Goal: Task Accomplishment & Management: Manage account settings

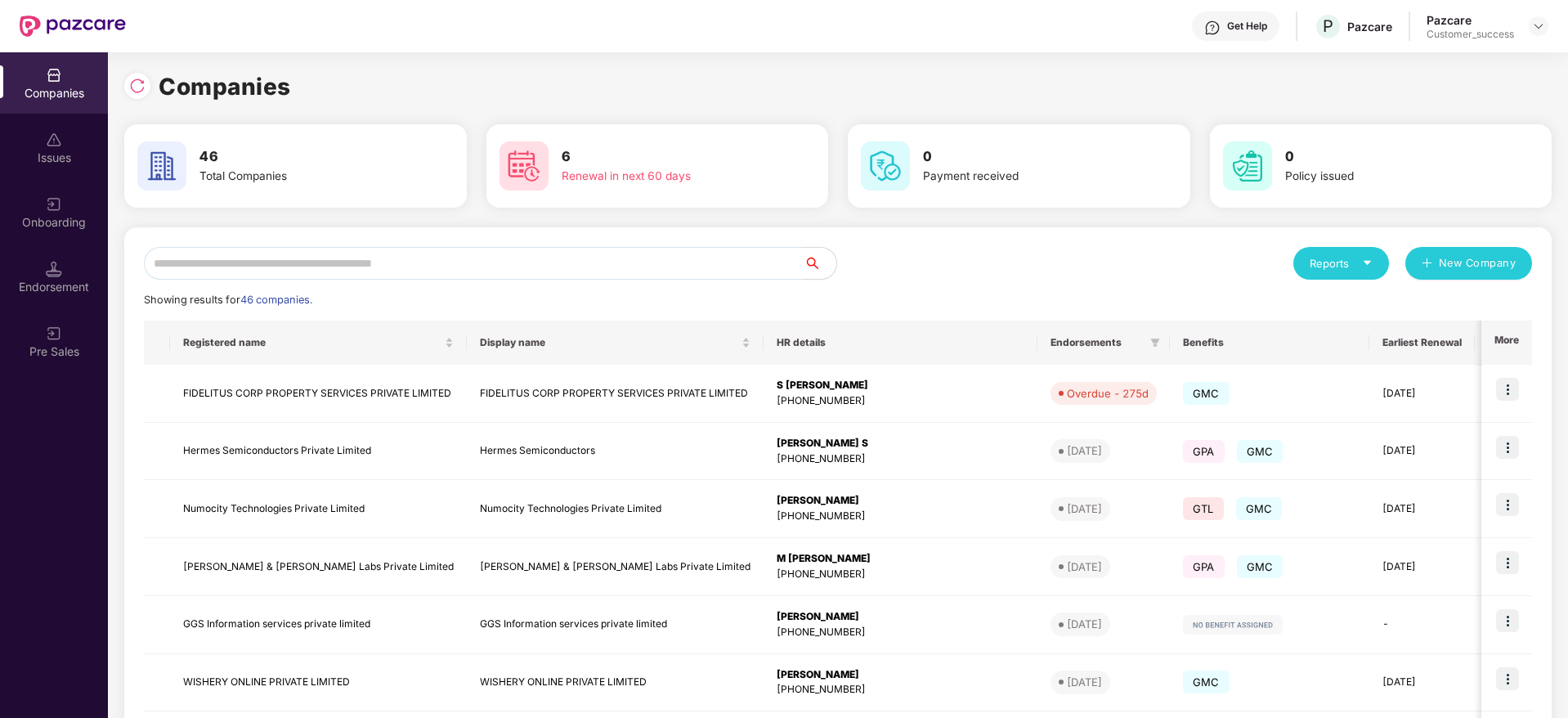
click at [486, 262] on input "text" at bounding box center [473, 264] width 660 height 33
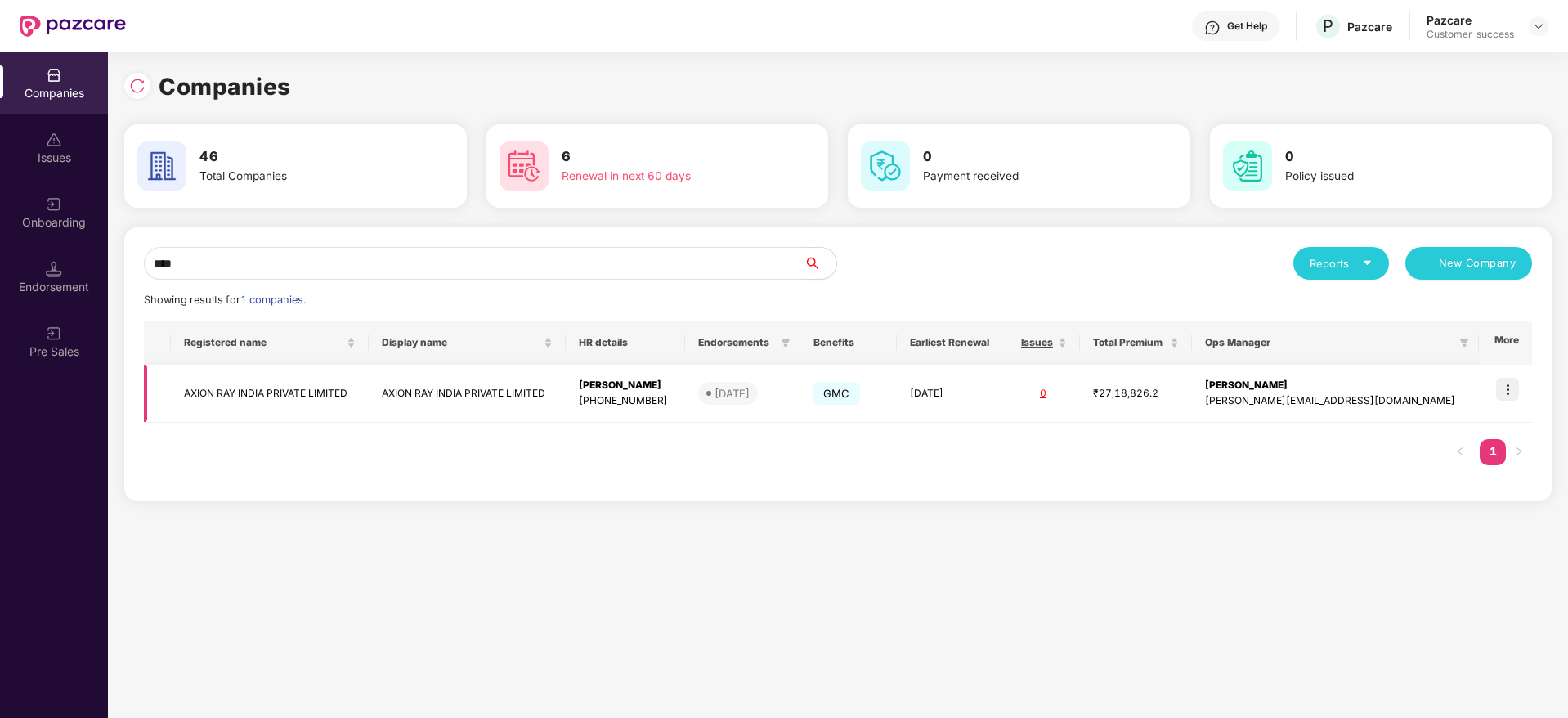
type input "****"
click at [1524, 374] on td at bounding box center [1505, 394] width 53 height 58
click at [1514, 383] on img at bounding box center [1508, 389] width 23 height 23
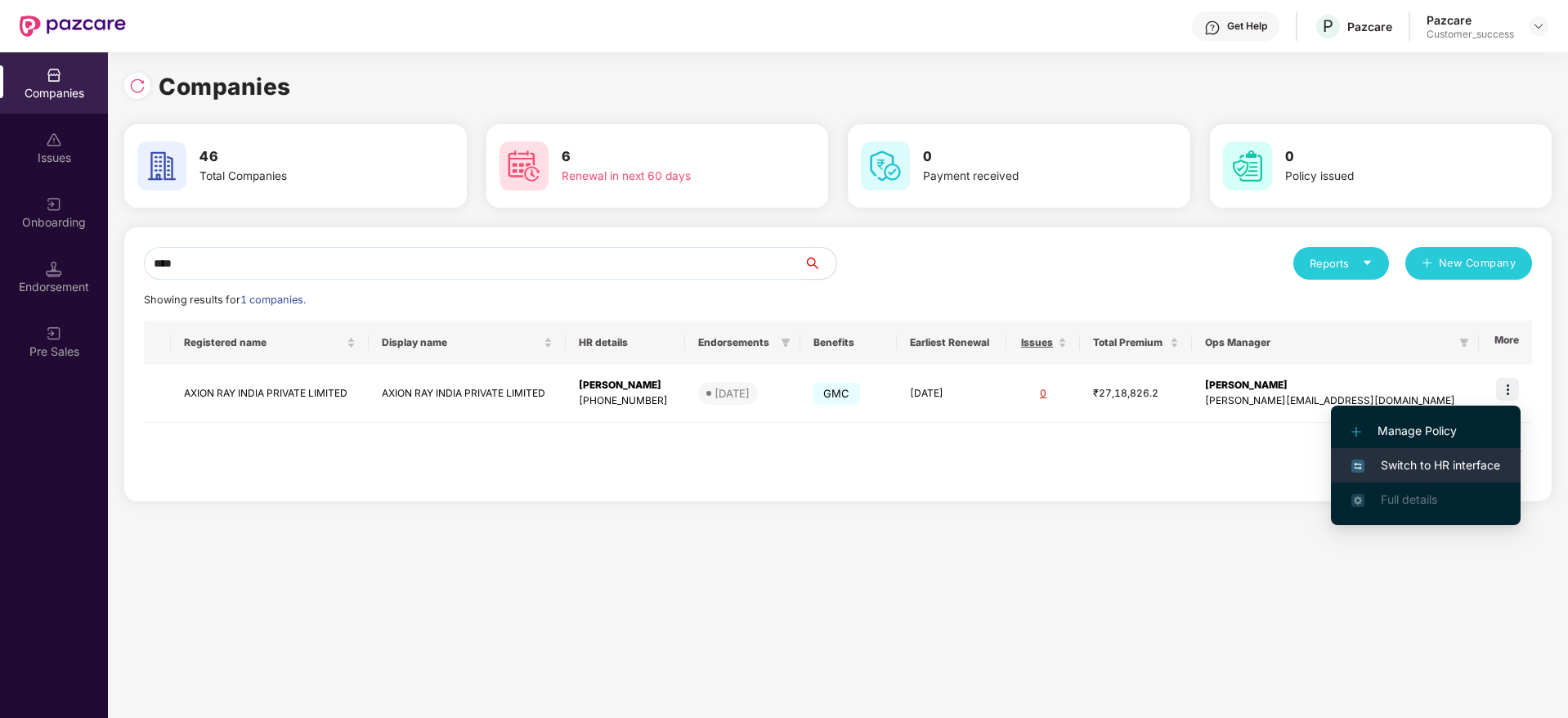
click at [1479, 452] on li "Switch to HR interface" at bounding box center [1426, 466] width 190 height 35
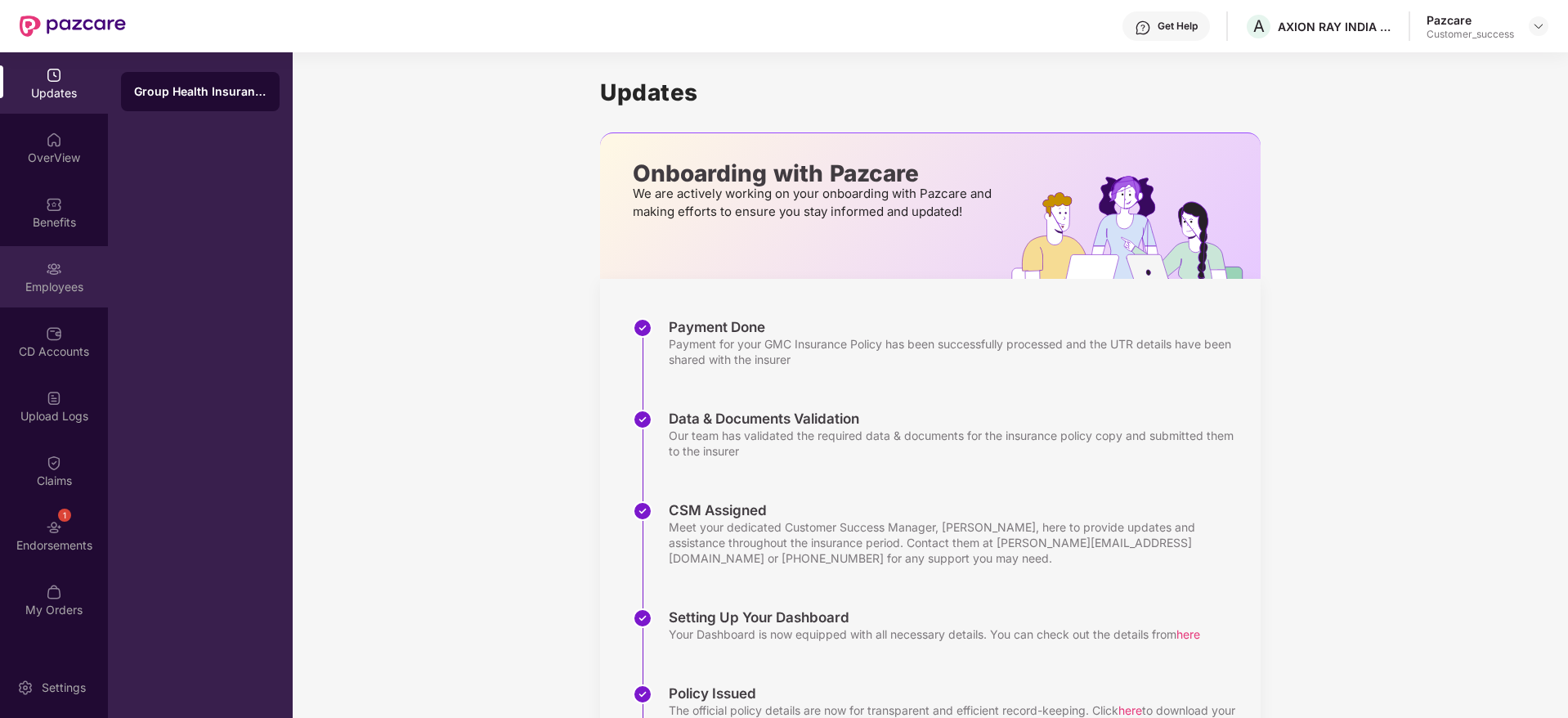
click at [47, 285] on div "Employees" at bounding box center [54, 288] width 108 height 17
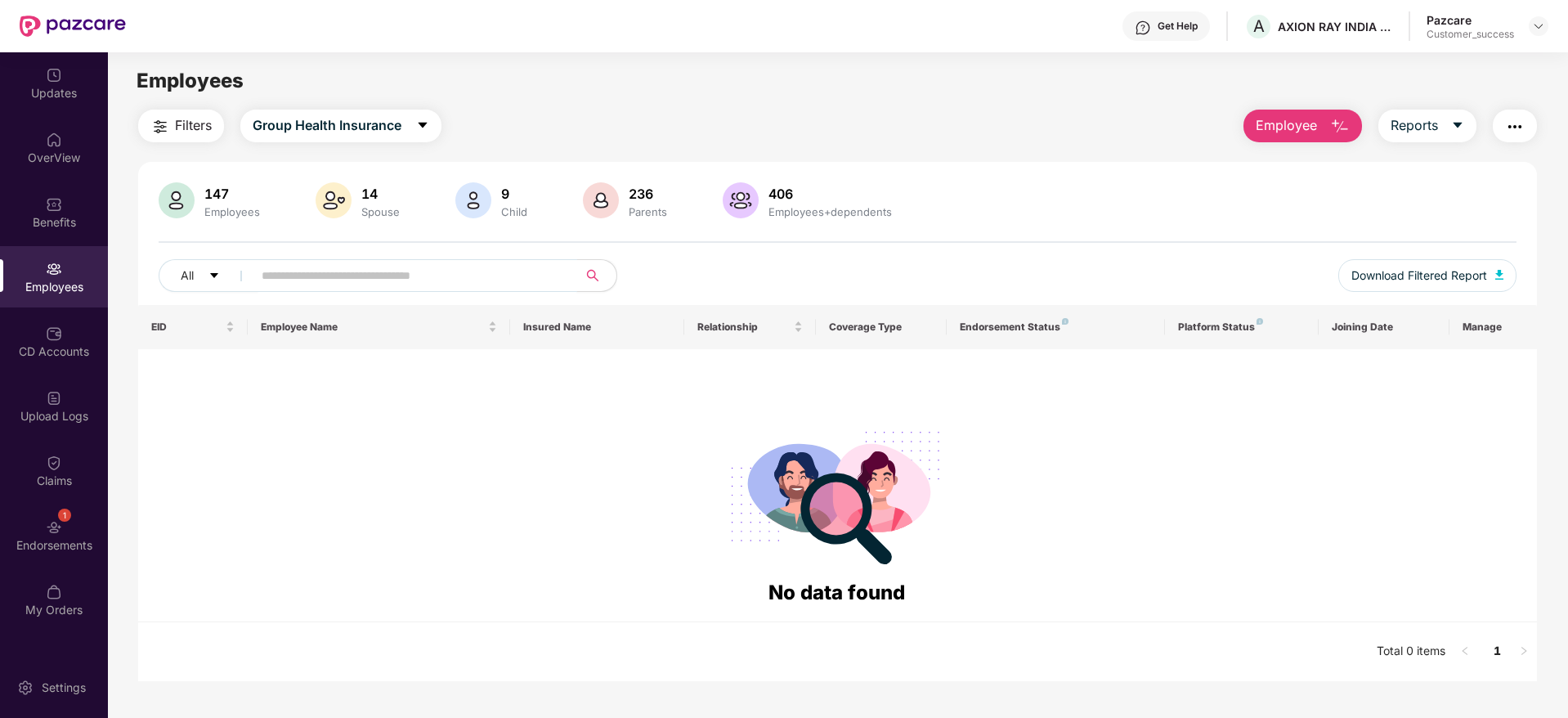
click at [355, 288] on span at bounding box center [410, 276] width 335 height 33
click at [291, 125] on span "Group Health Insurance" at bounding box center [327, 126] width 149 height 21
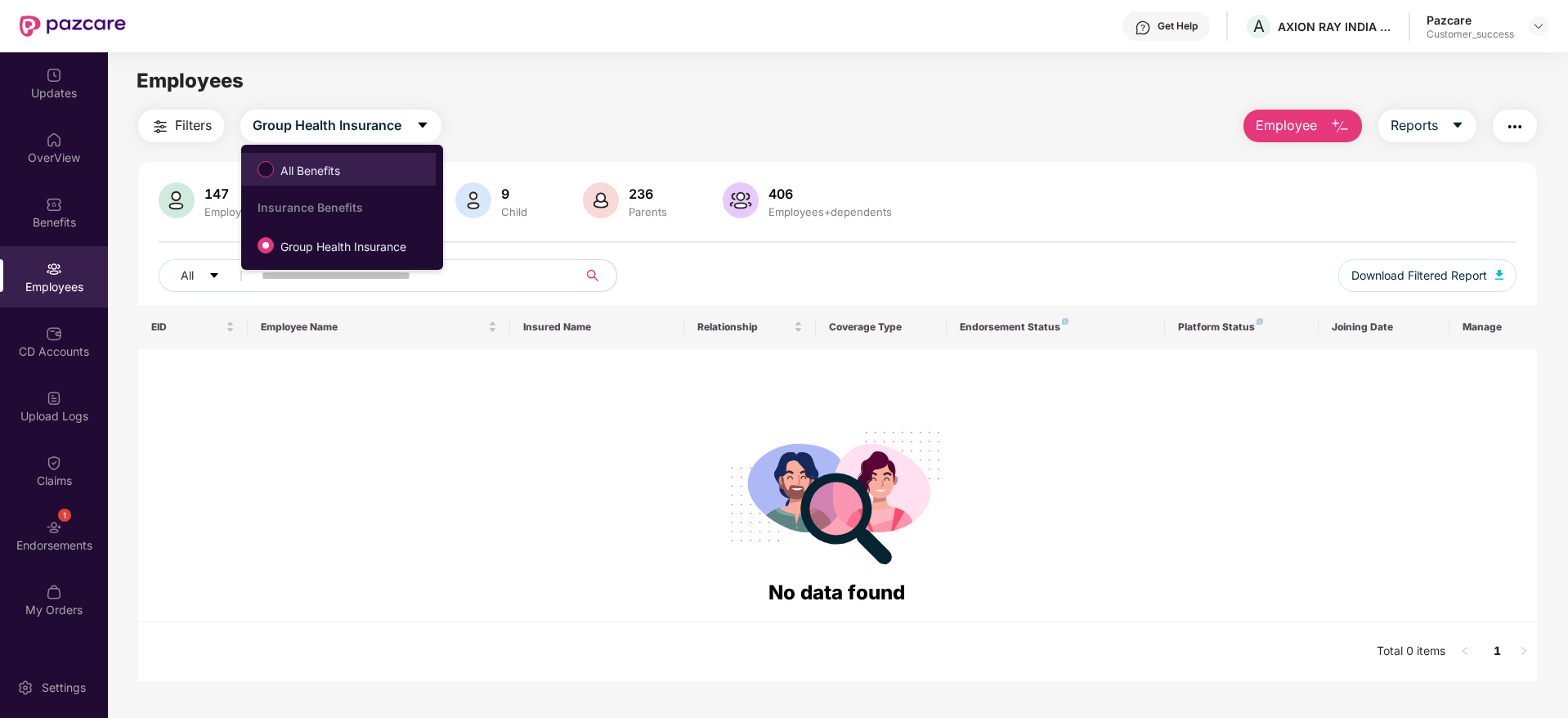
click at [348, 174] on label "All Benefits" at bounding box center [302, 169] width 106 height 28
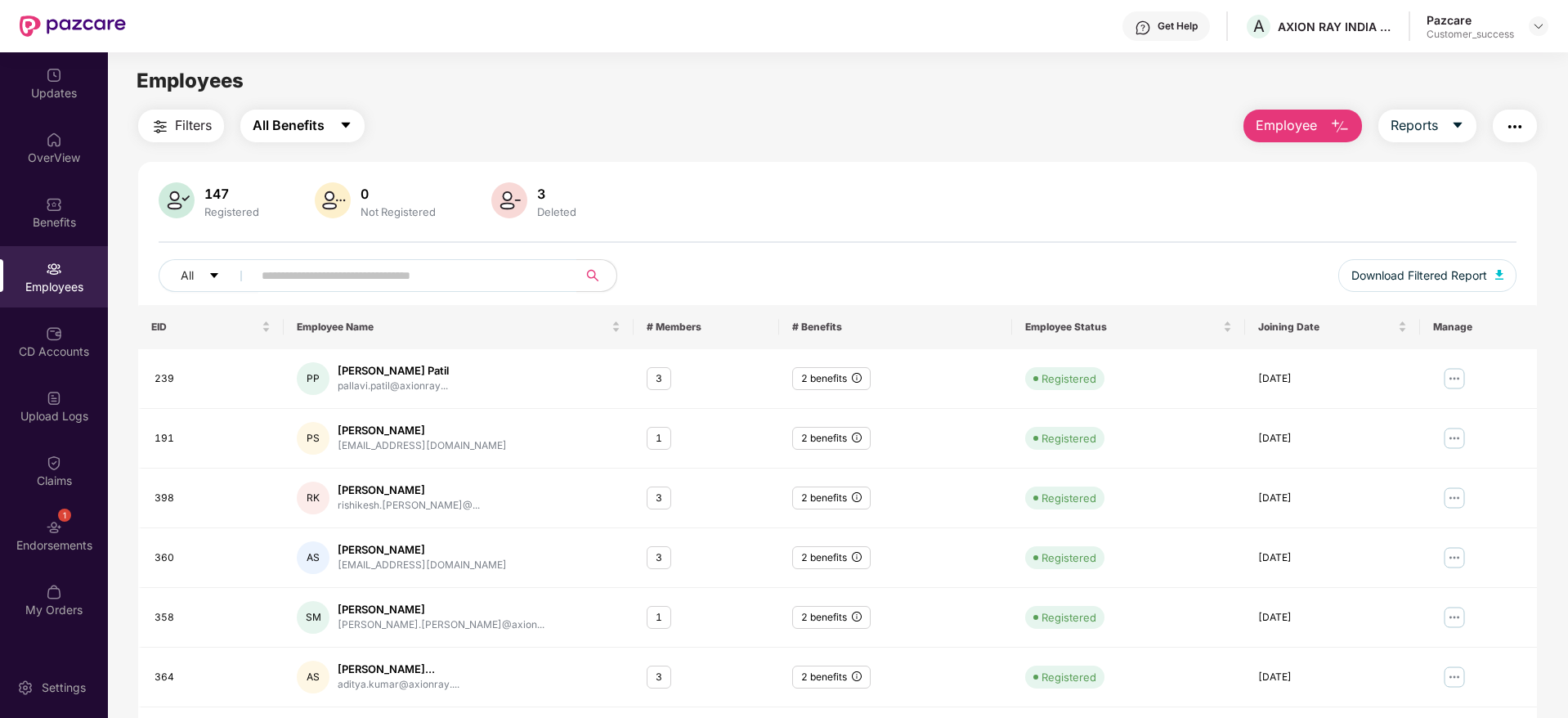
click at [348, 126] on icon "caret-down" at bounding box center [346, 126] width 9 height 6
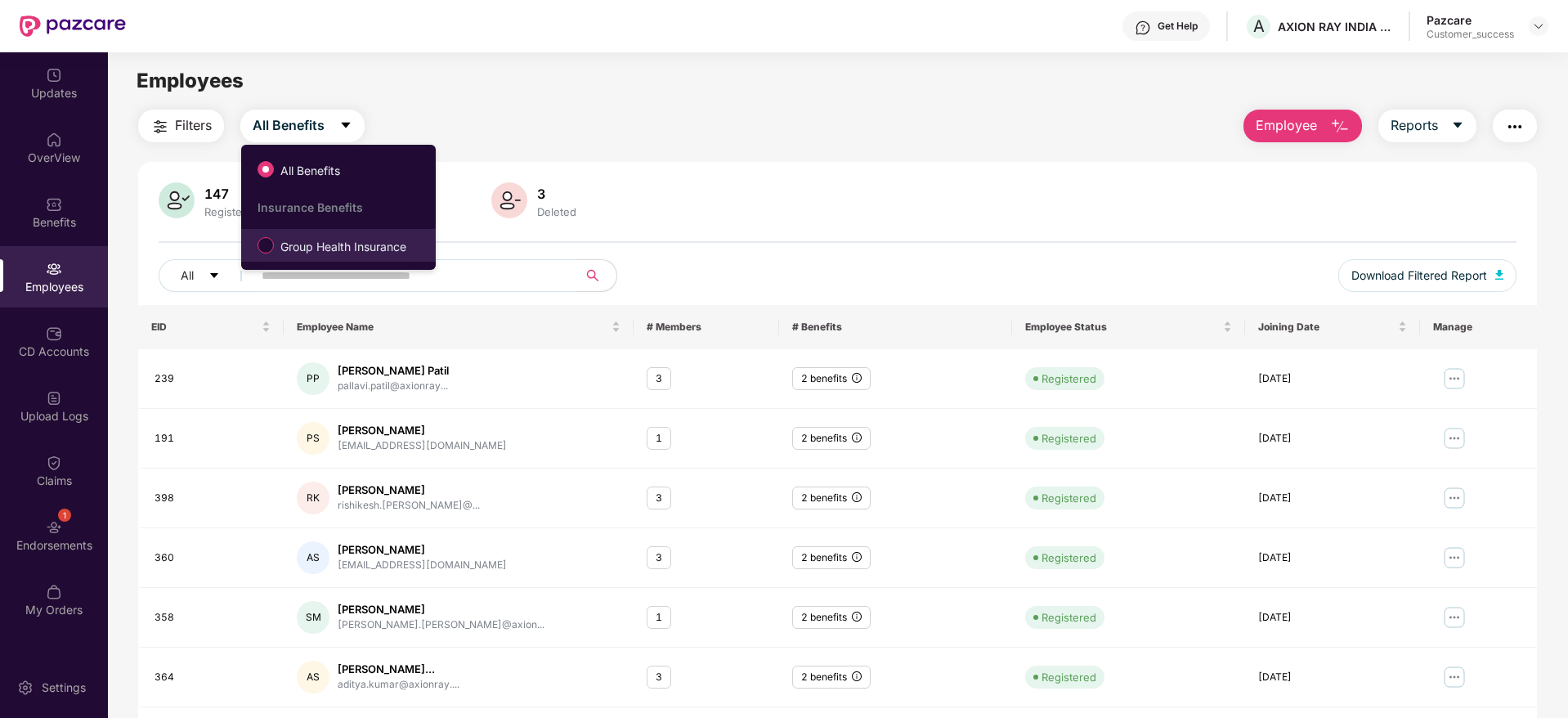
click at [365, 259] on label "Group Health Insurance" at bounding box center [335, 245] width 172 height 28
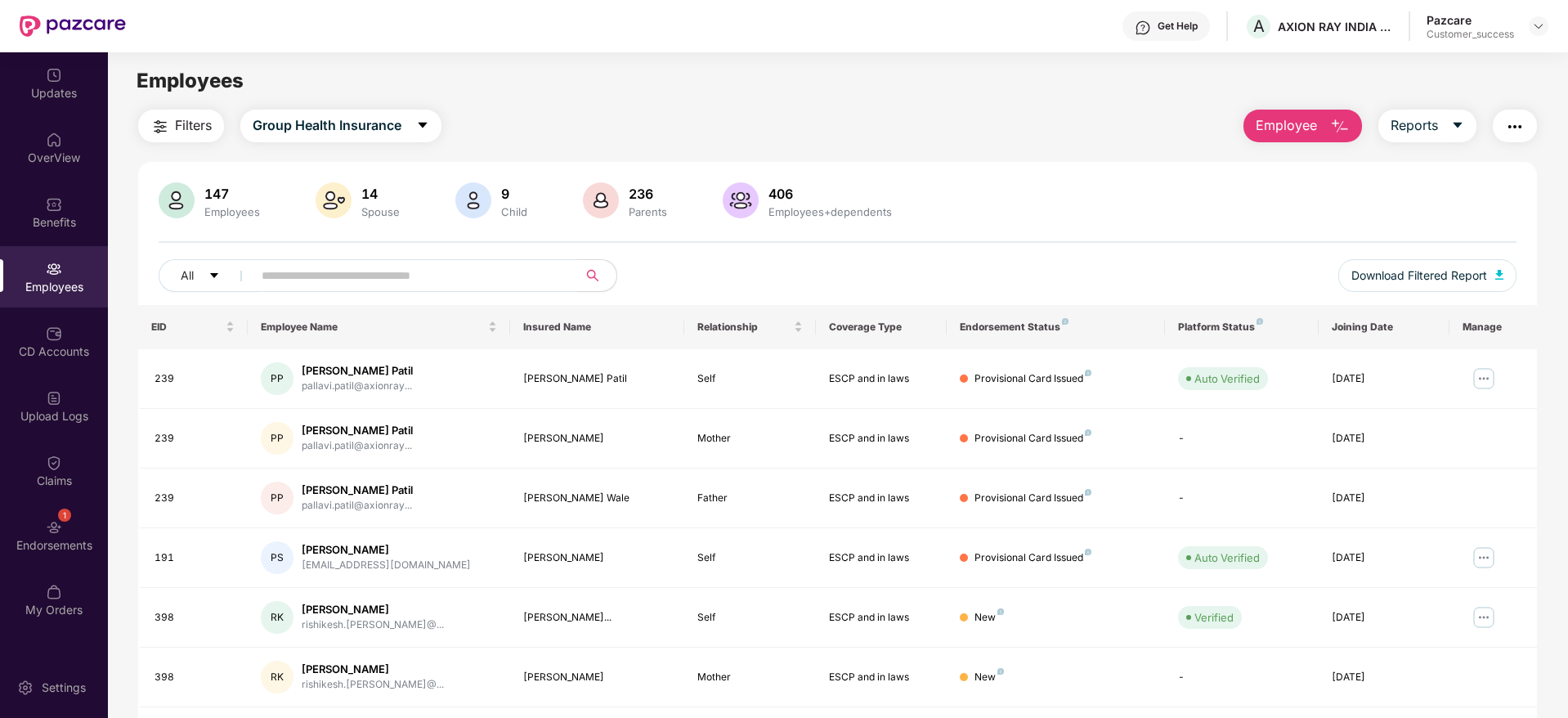
click at [439, 273] on input "text" at bounding box center [408, 276] width 293 height 25
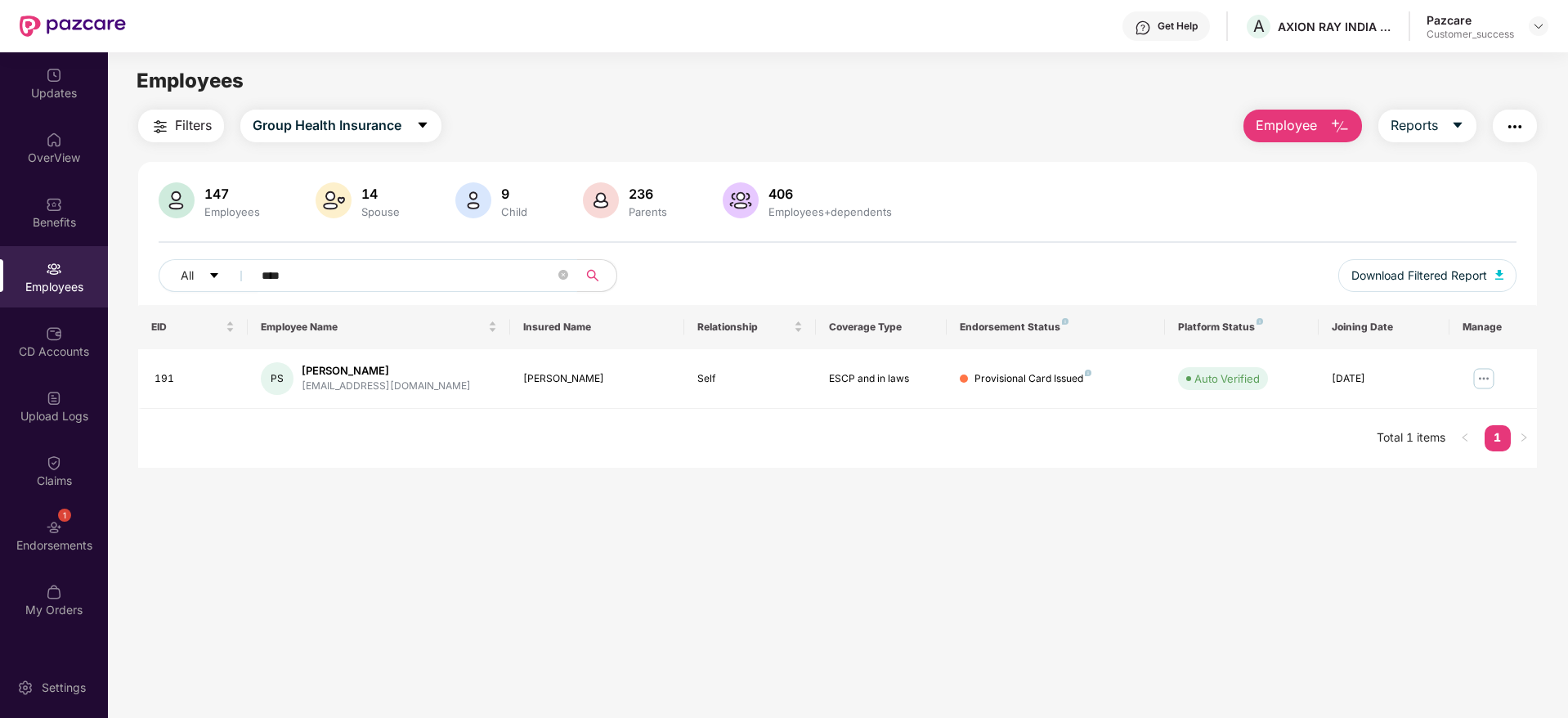
type input "****"
click at [1514, 123] on img "button" at bounding box center [1515, 127] width 20 height 20
drag, startPoint x: 312, startPoint y: 274, endPoint x: 55, endPoint y: 287, distance: 257.3
click at [55, 287] on div "Updates OverView Benefits Employees CD Accounts Upload Logs Claims 1 Endorsemen…" at bounding box center [784, 385] width 1568 height 666
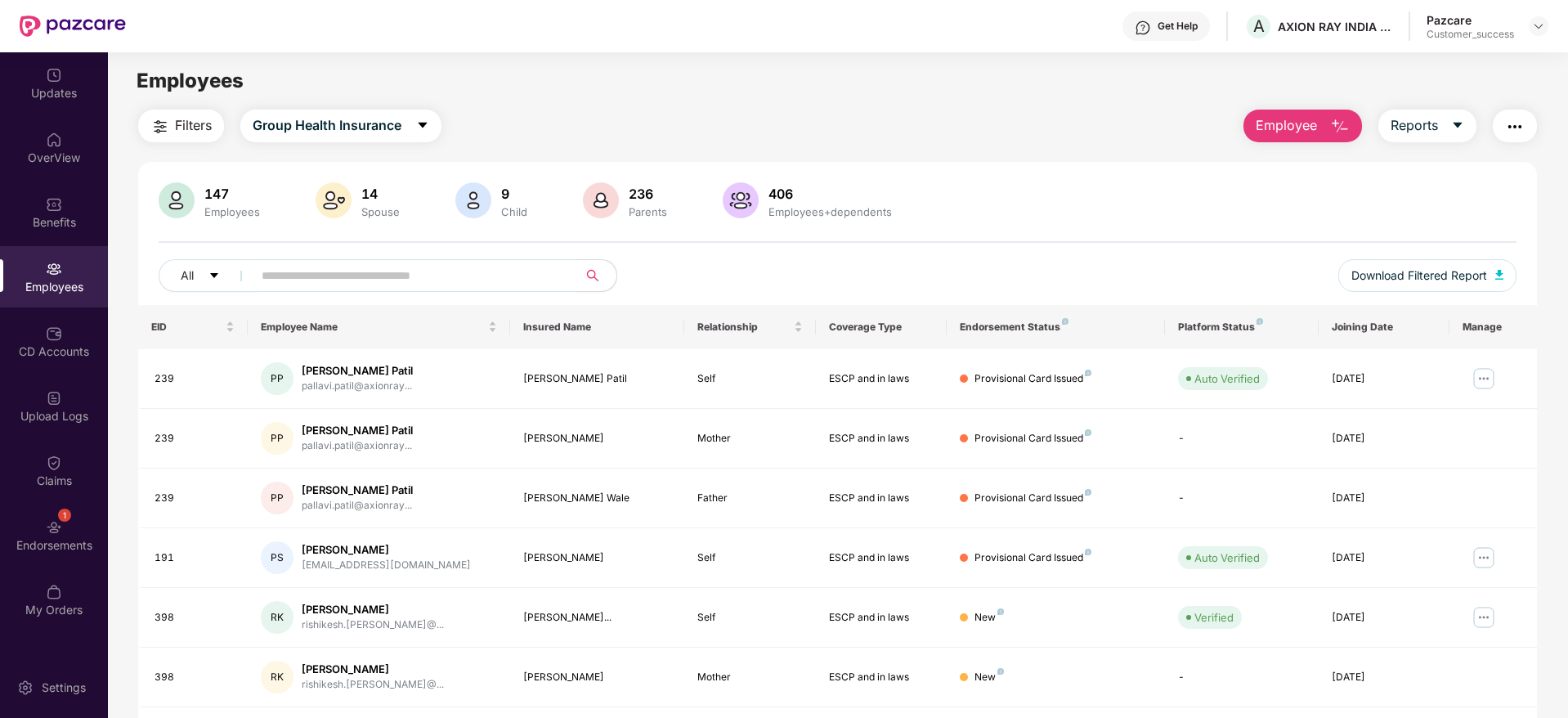
click at [1523, 119] on button "button" at bounding box center [1514, 126] width 44 height 33
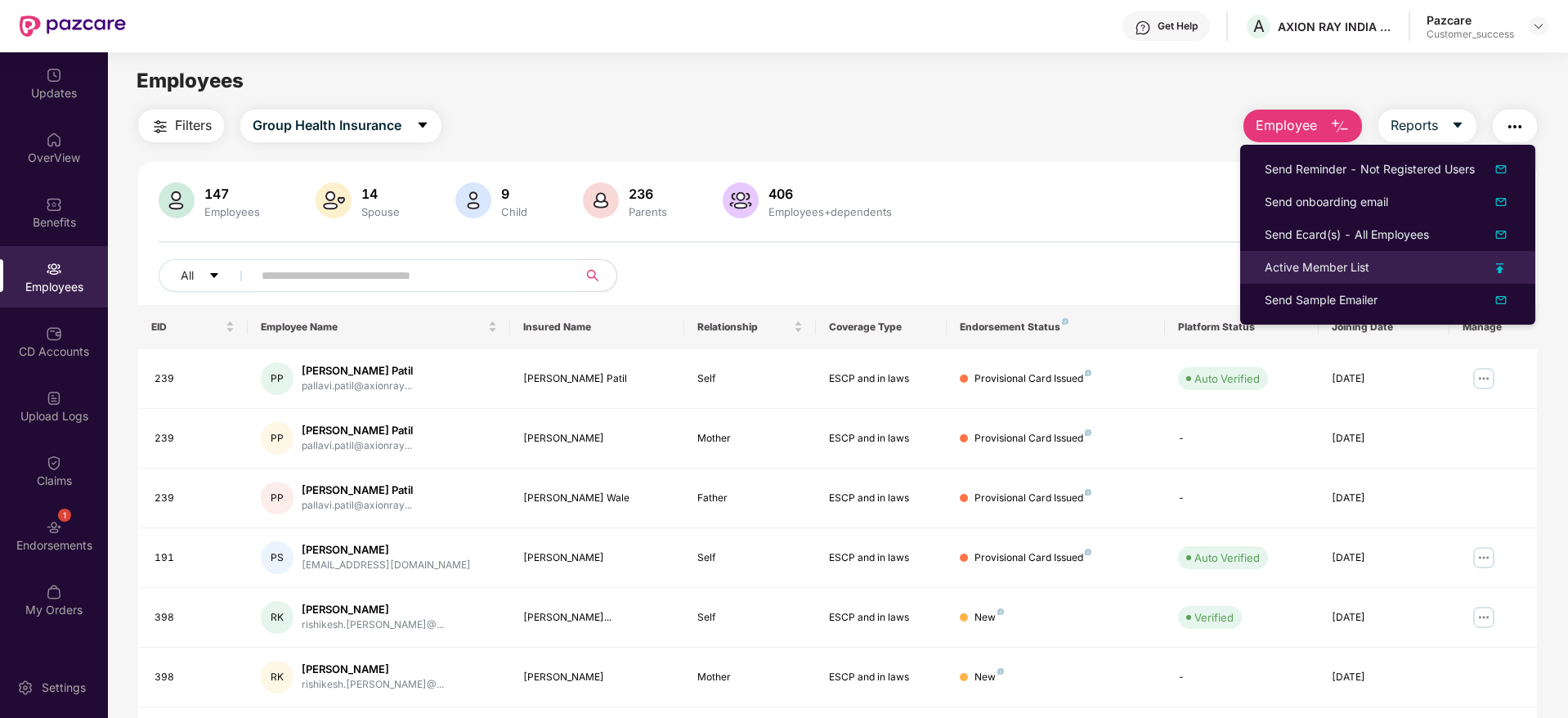
click at [1422, 269] on div "Active Member List" at bounding box center [1388, 268] width 246 height 18
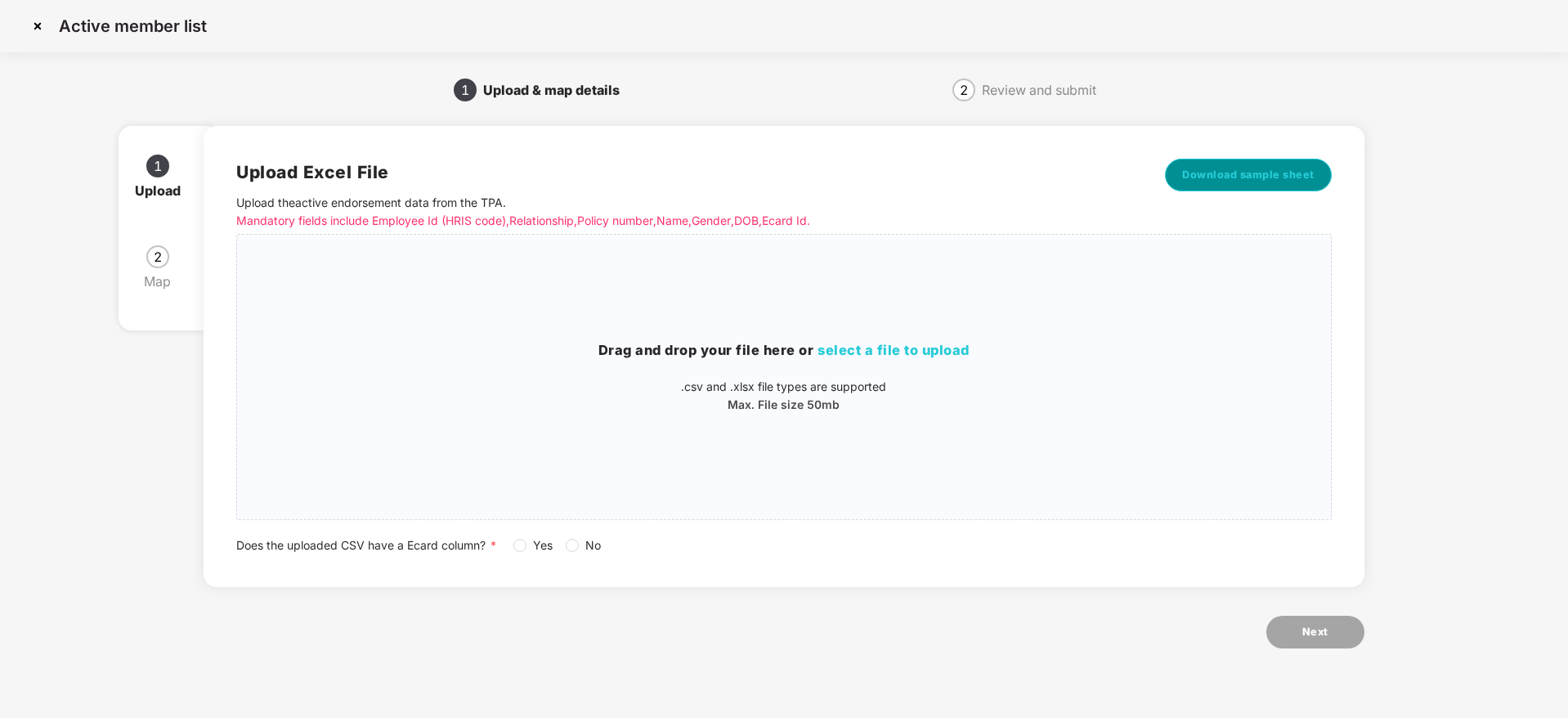
click at [1278, 172] on span "Download sample sheet" at bounding box center [1248, 175] width 132 height 17
click at [40, 19] on img at bounding box center [38, 26] width 26 height 26
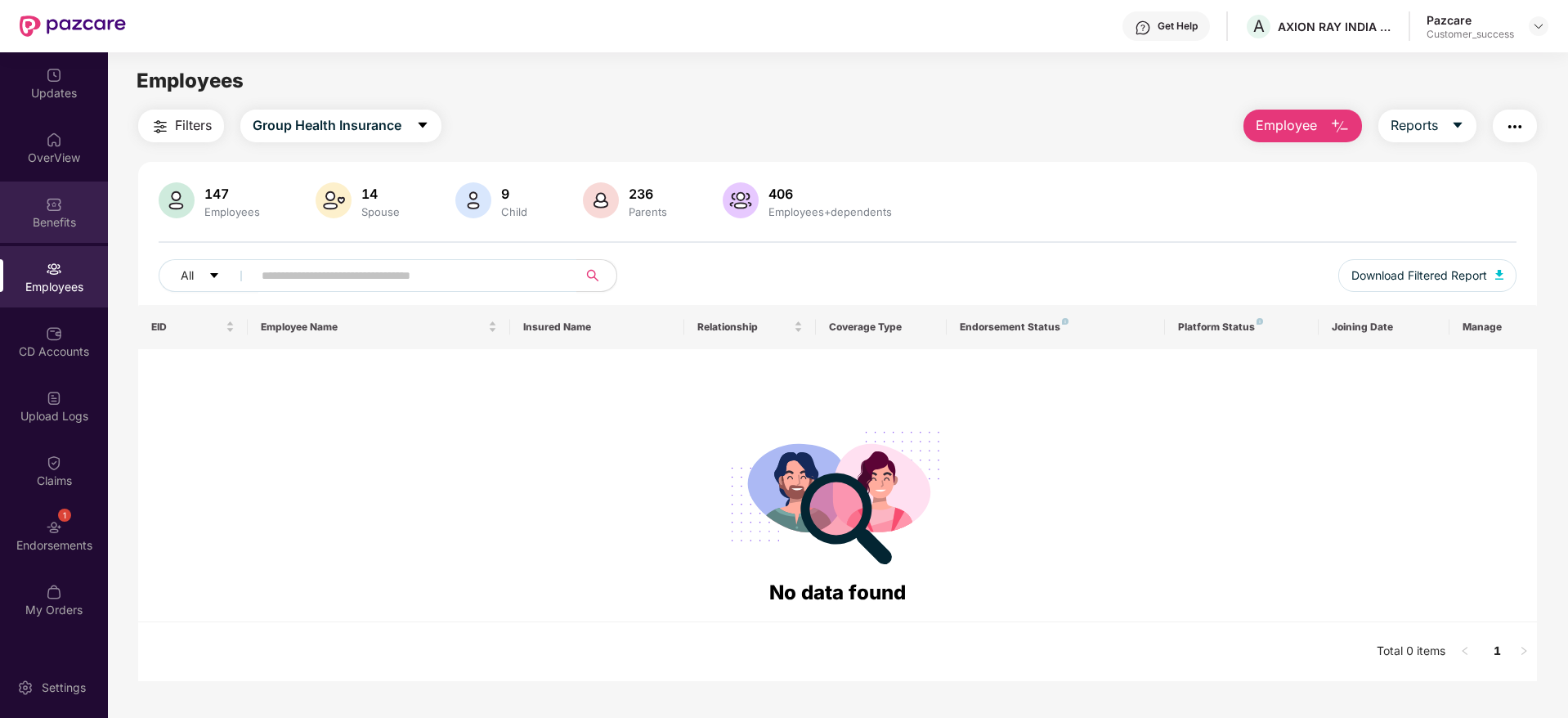
click at [43, 204] on div "Benefits" at bounding box center [54, 212] width 108 height 61
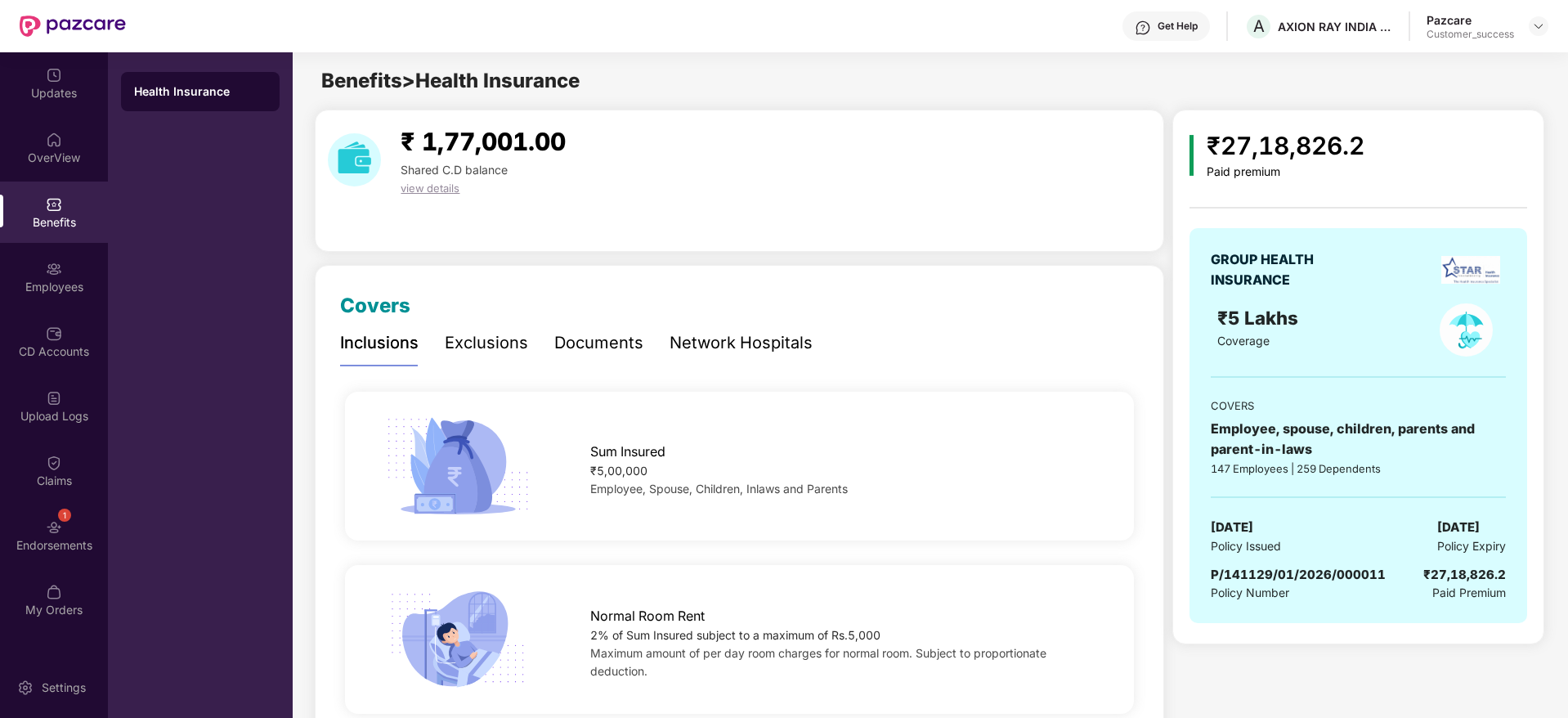
click at [1282, 575] on span "P/141129/01/2026/000011" at bounding box center [1298, 574] width 175 height 16
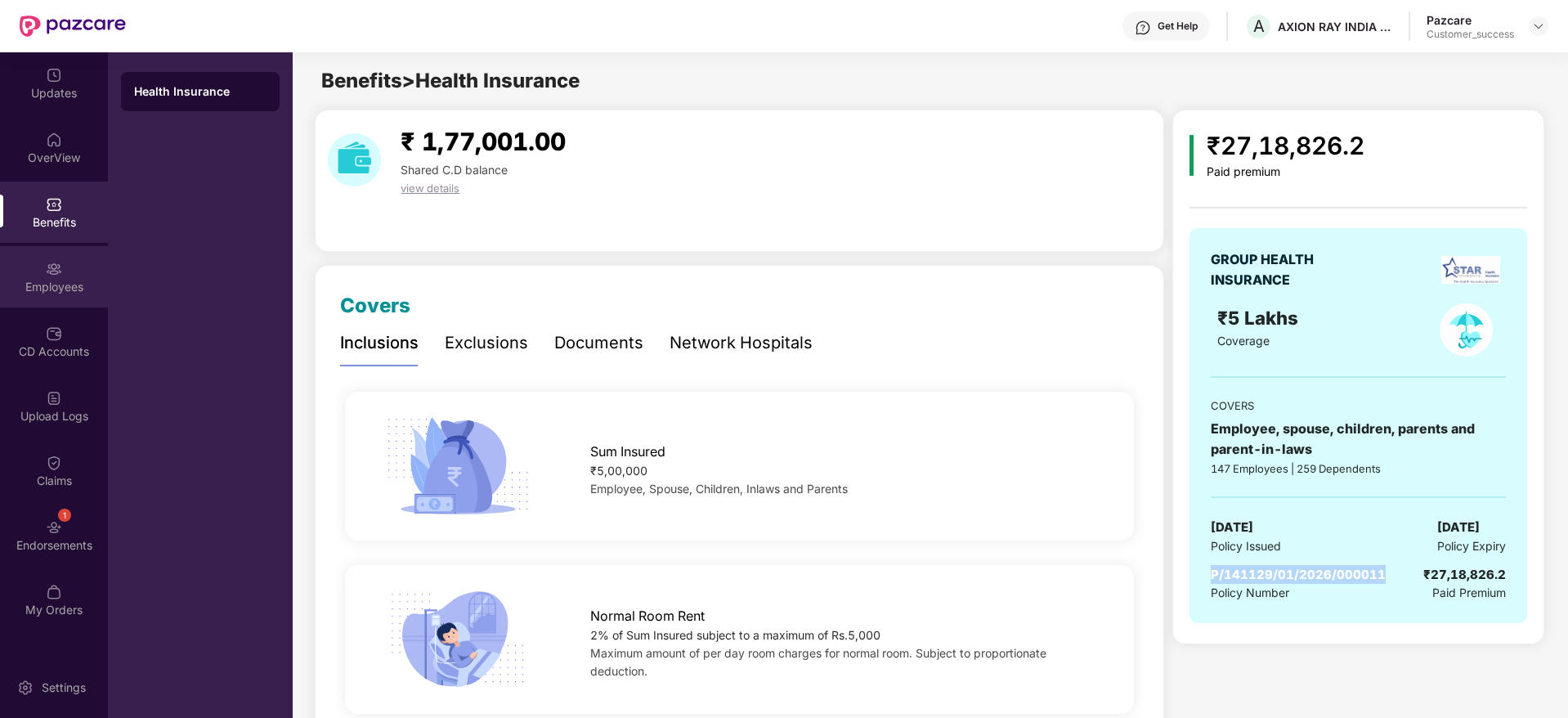
click at [53, 277] on img at bounding box center [54, 269] width 17 height 17
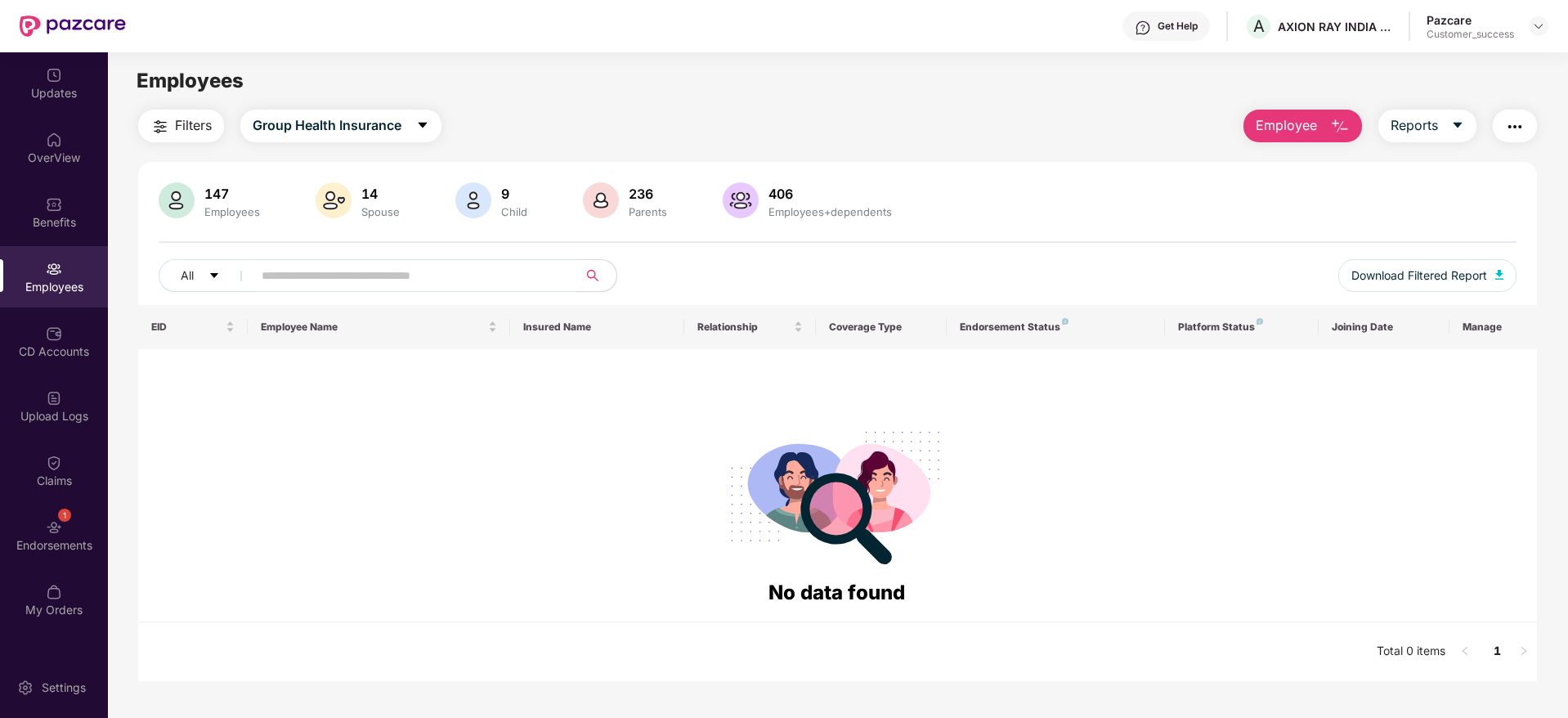
click at [1509, 125] on img "button" at bounding box center [1515, 127] width 20 height 20
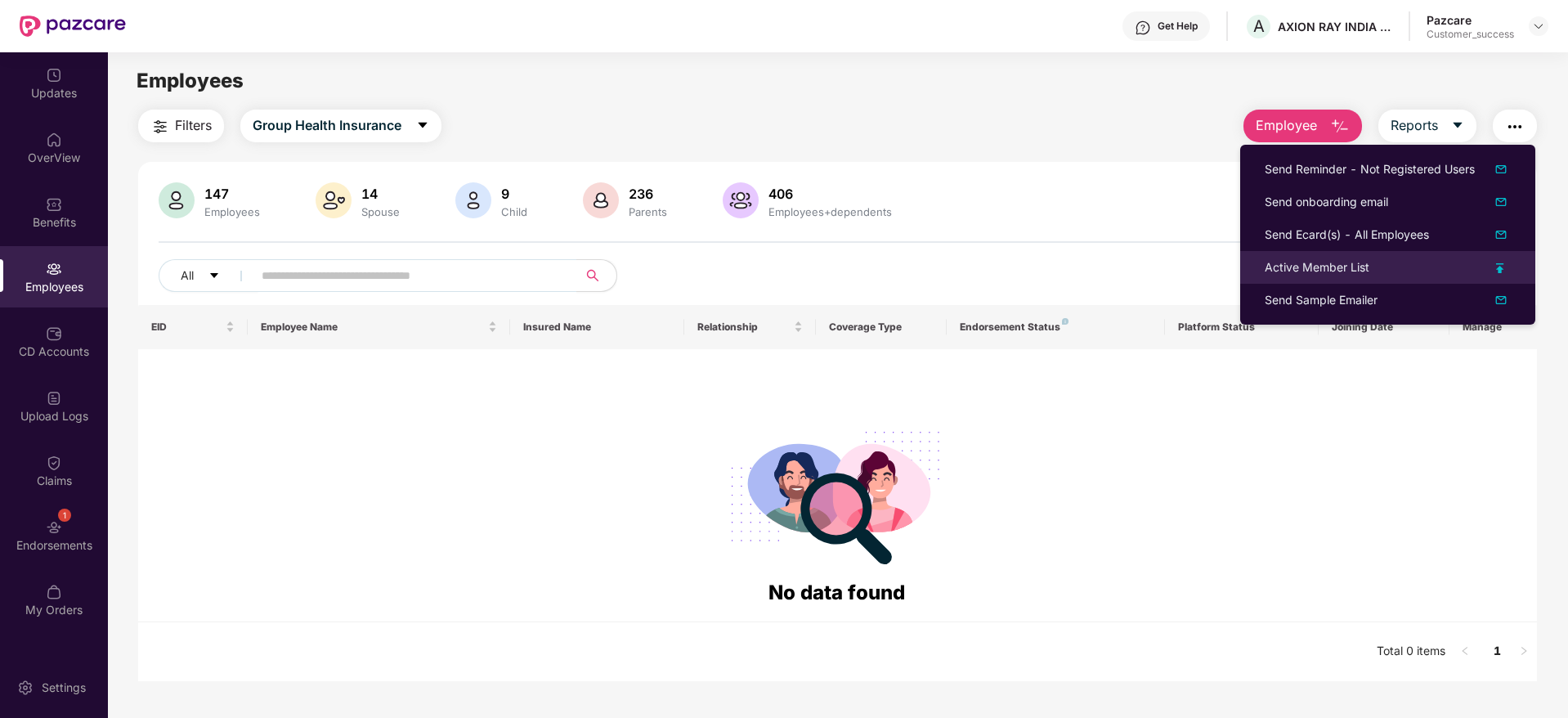
click at [1373, 266] on div "Active Member List" at bounding box center [1388, 268] width 246 height 18
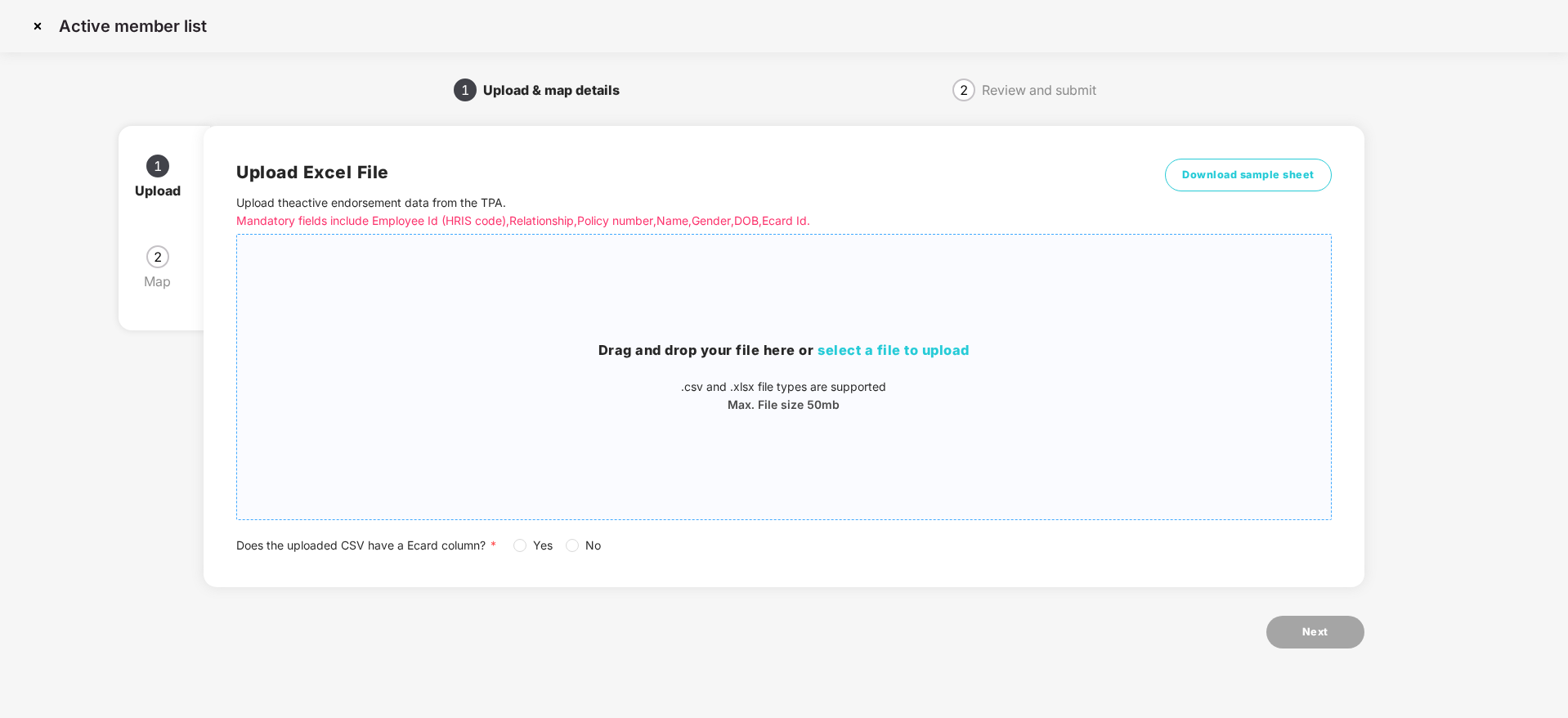
click at [839, 323] on div "Drag and drop your file here or select a file to upload .csv and .xlsx file typ…" at bounding box center [784, 377] width 1093 height 259
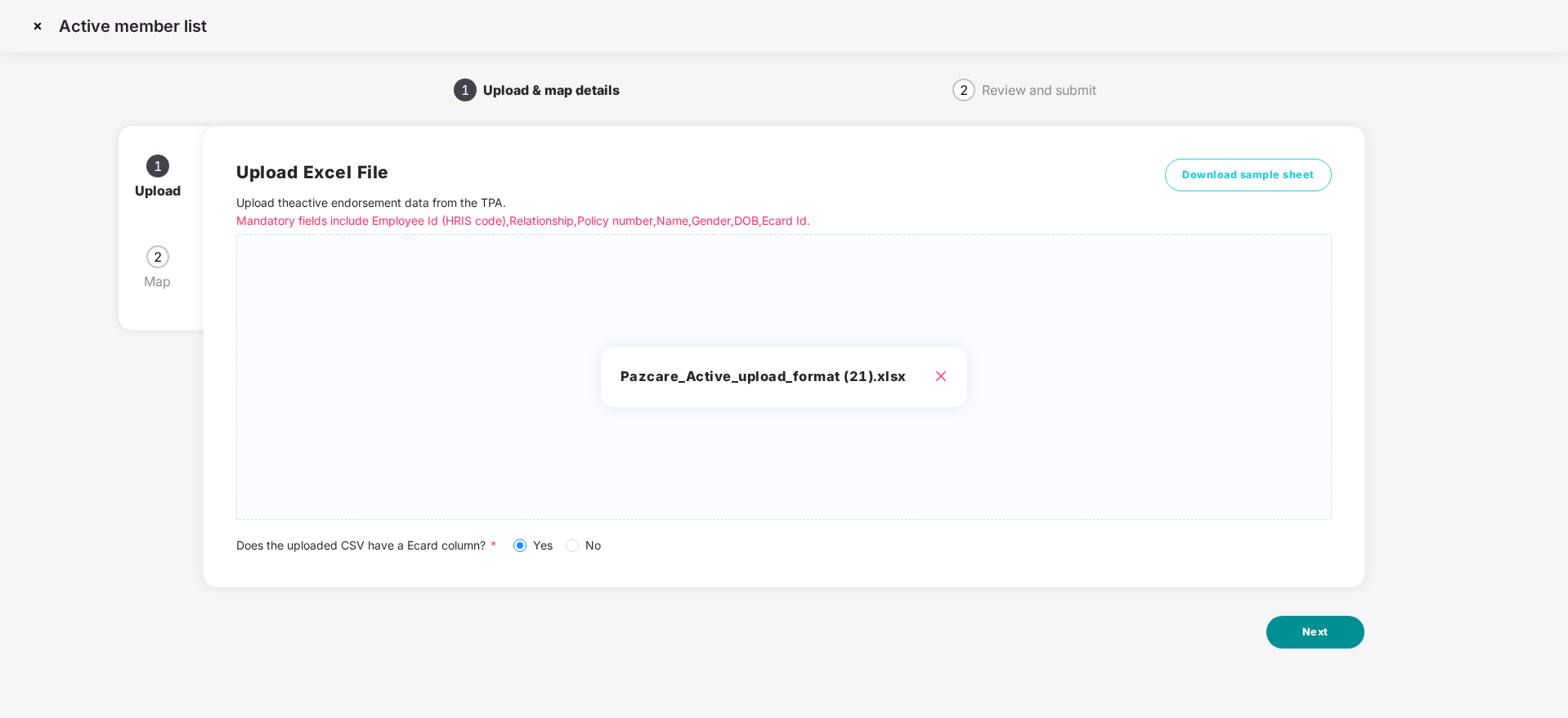
click at [1302, 630] on span "Next" at bounding box center [1315, 632] width 26 height 17
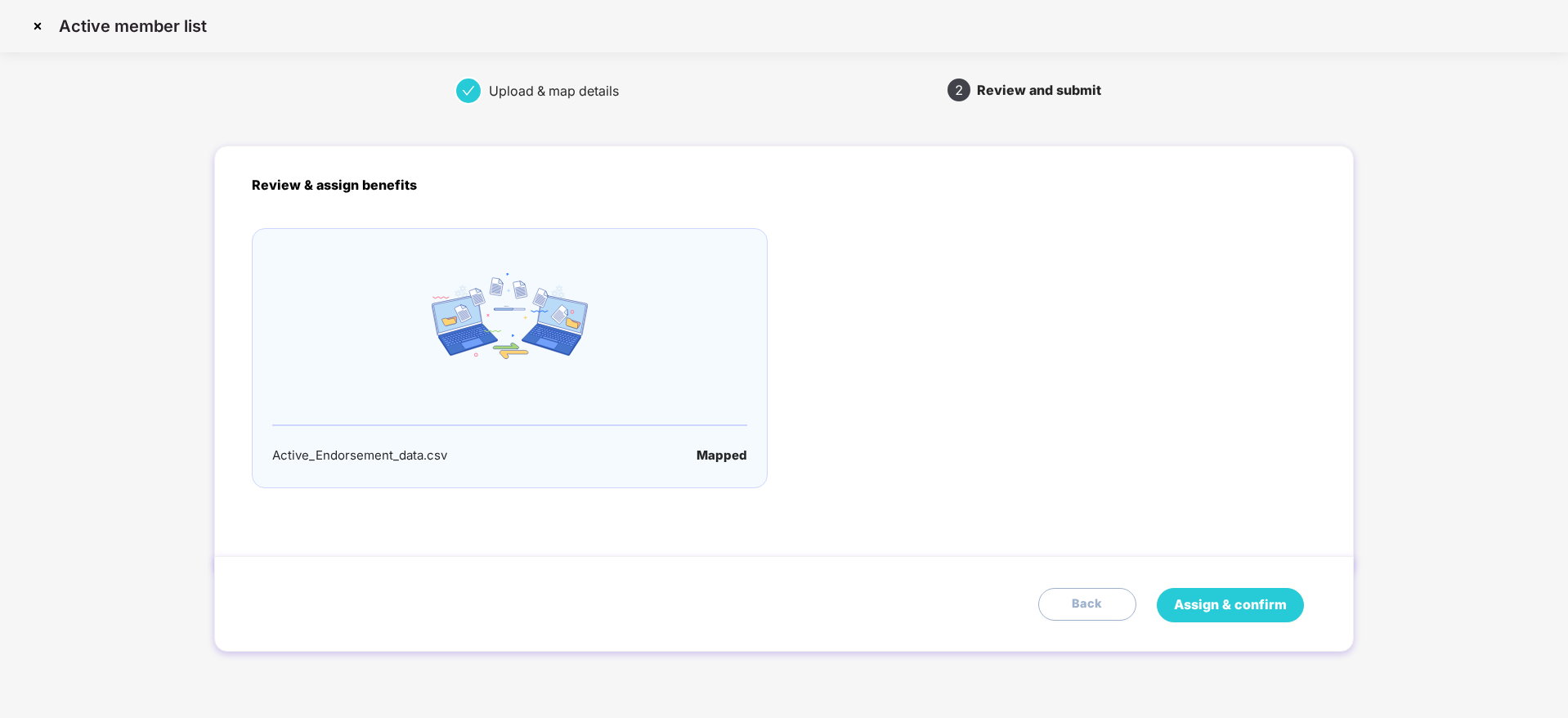
click at [1291, 611] on button "Assign & confirm" at bounding box center [1230, 606] width 147 height 35
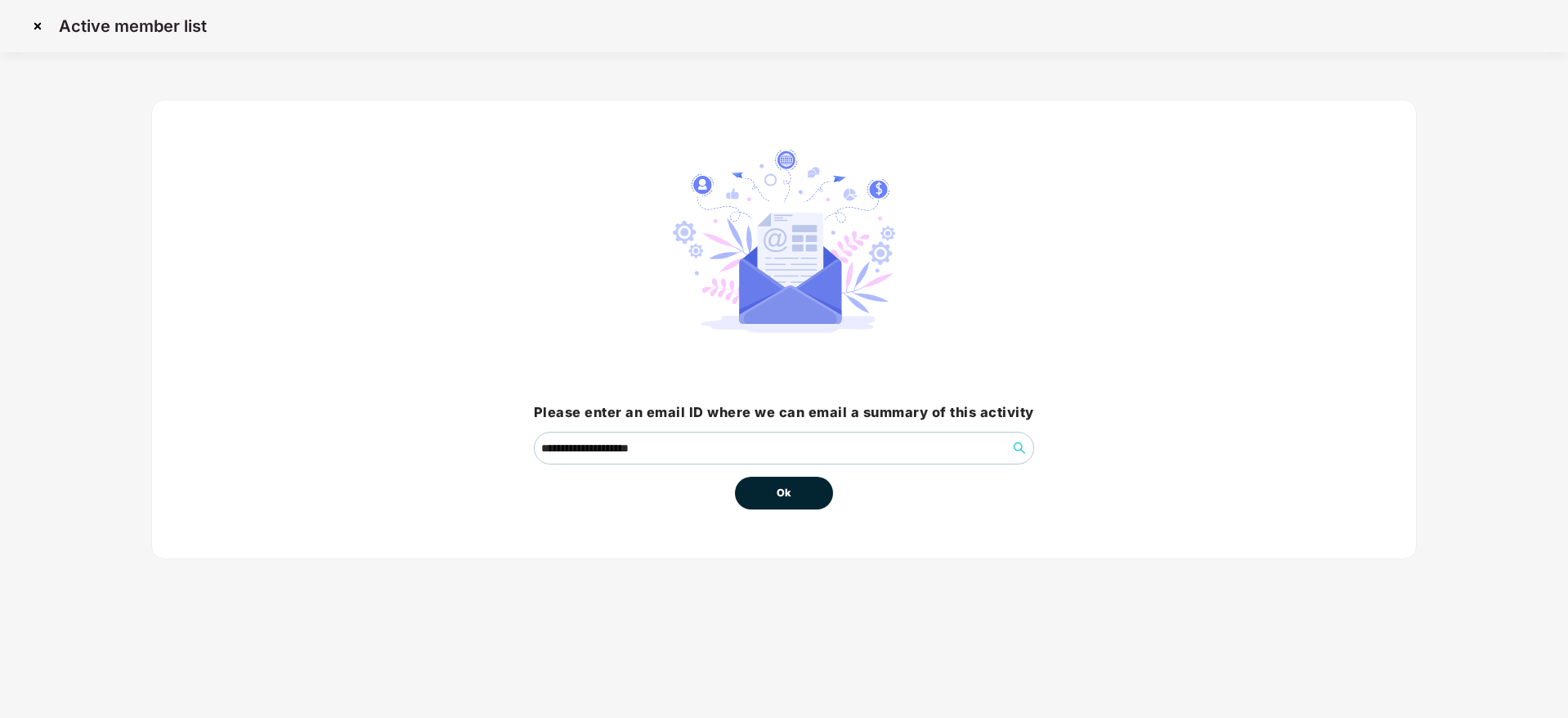
click at [816, 494] on button "Ok" at bounding box center [784, 493] width 98 height 33
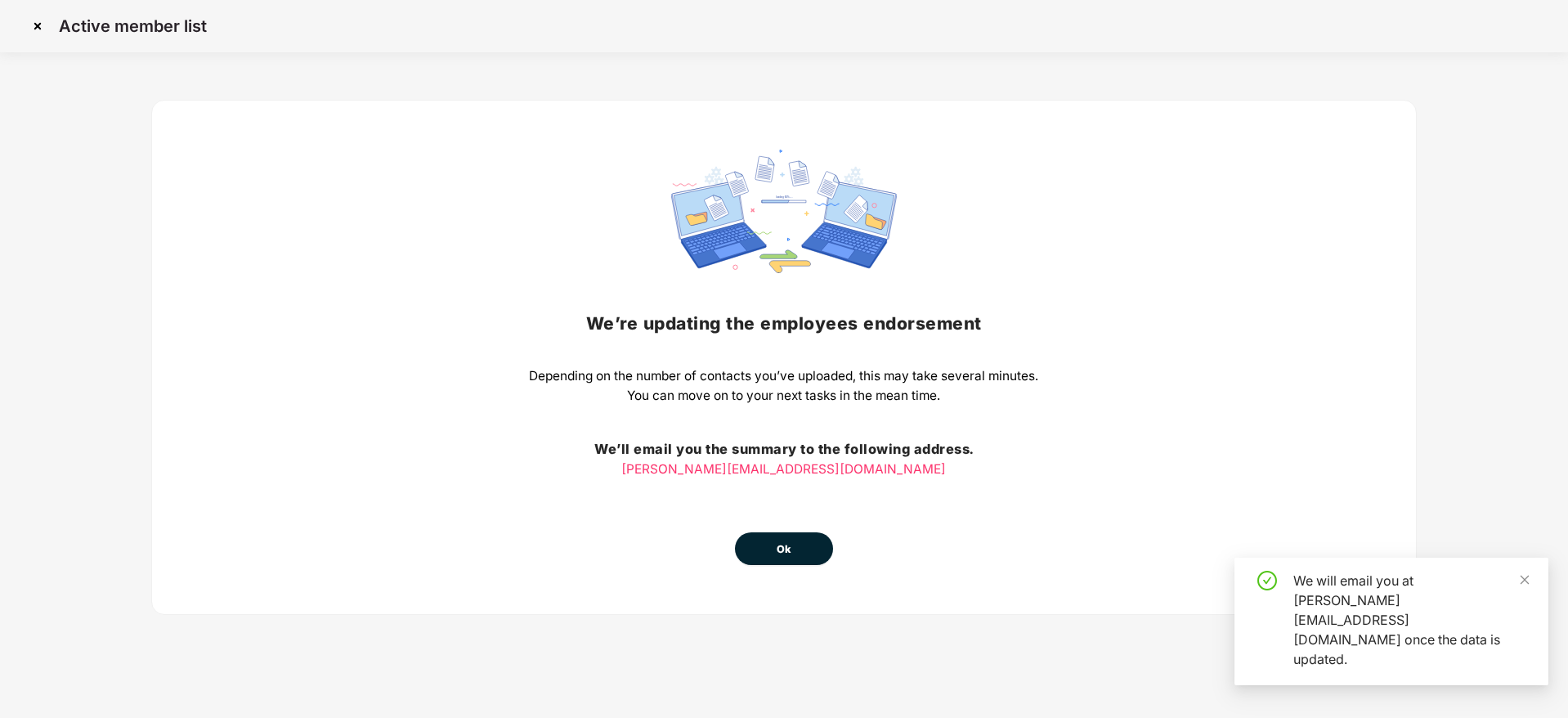
click at [798, 530] on div "We’re updating the employees endorsement Depending on the number of contacts yo…" at bounding box center [784, 357] width 509 height 416
click at [785, 544] on span "Ok" at bounding box center [784, 549] width 15 height 17
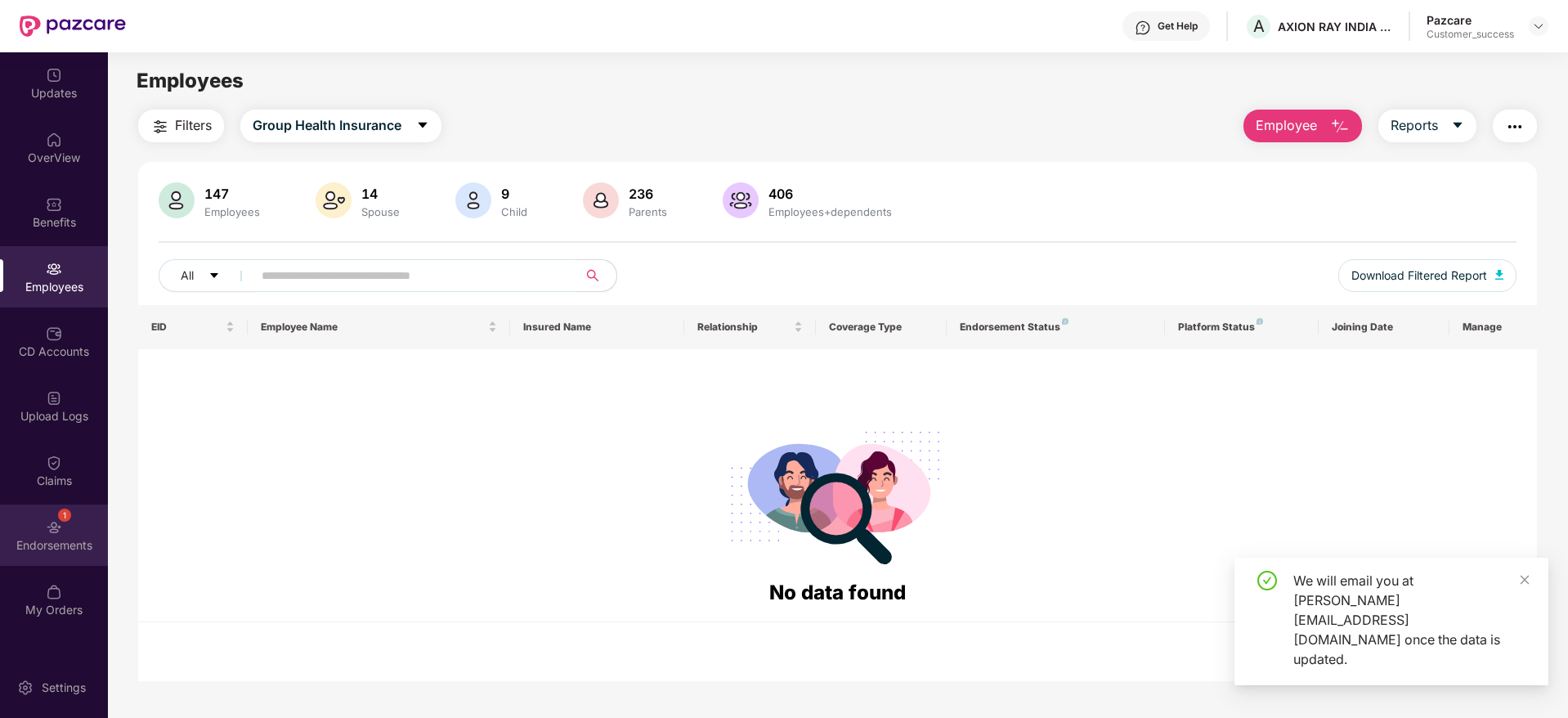
click at [57, 511] on div "1 Endorsements" at bounding box center [54, 535] width 108 height 61
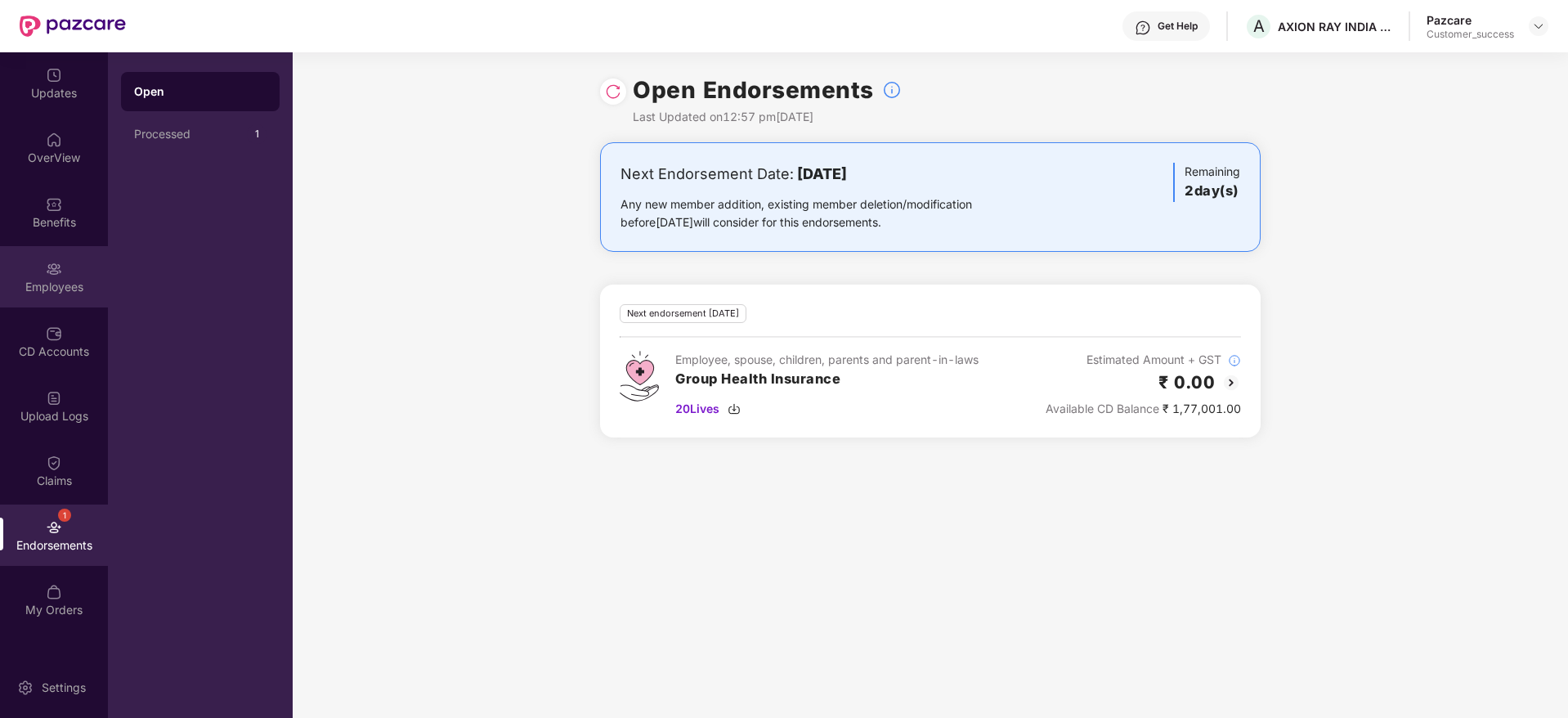
click at [55, 257] on div "Employees" at bounding box center [54, 277] width 108 height 61
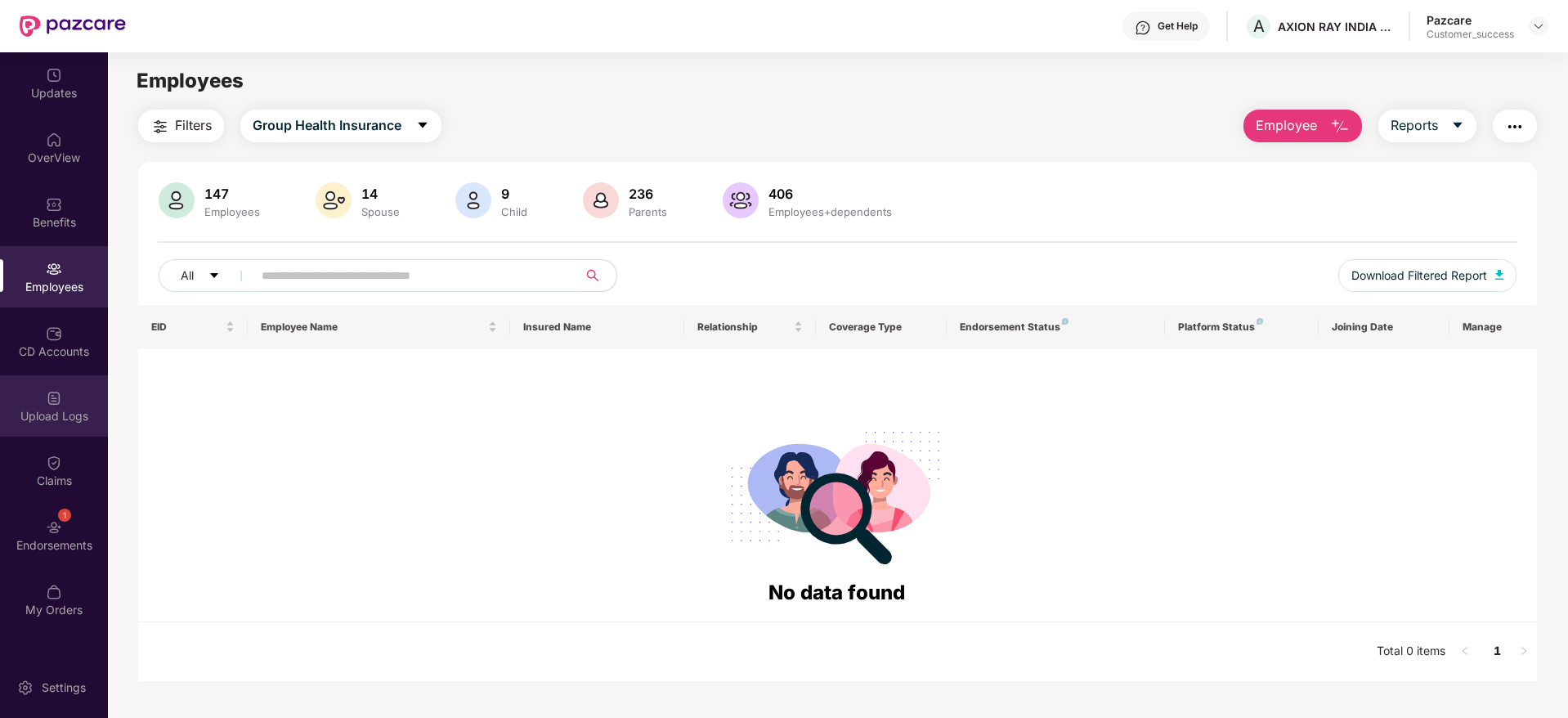
click at [56, 422] on div "Upload Logs" at bounding box center [54, 416] width 108 height 17
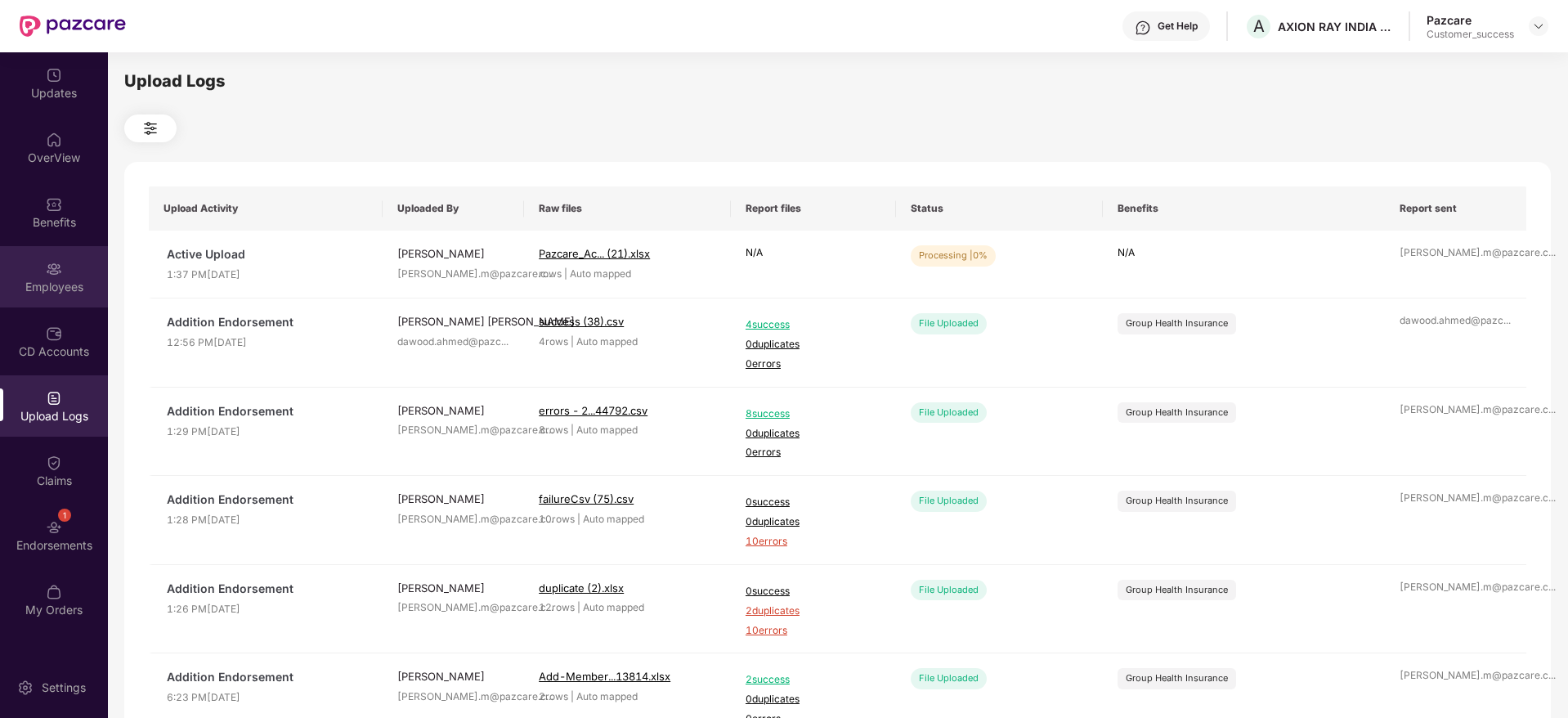
click at [66, 273] on div "Employees" at bounding box center [54, 277] width 108 height 61
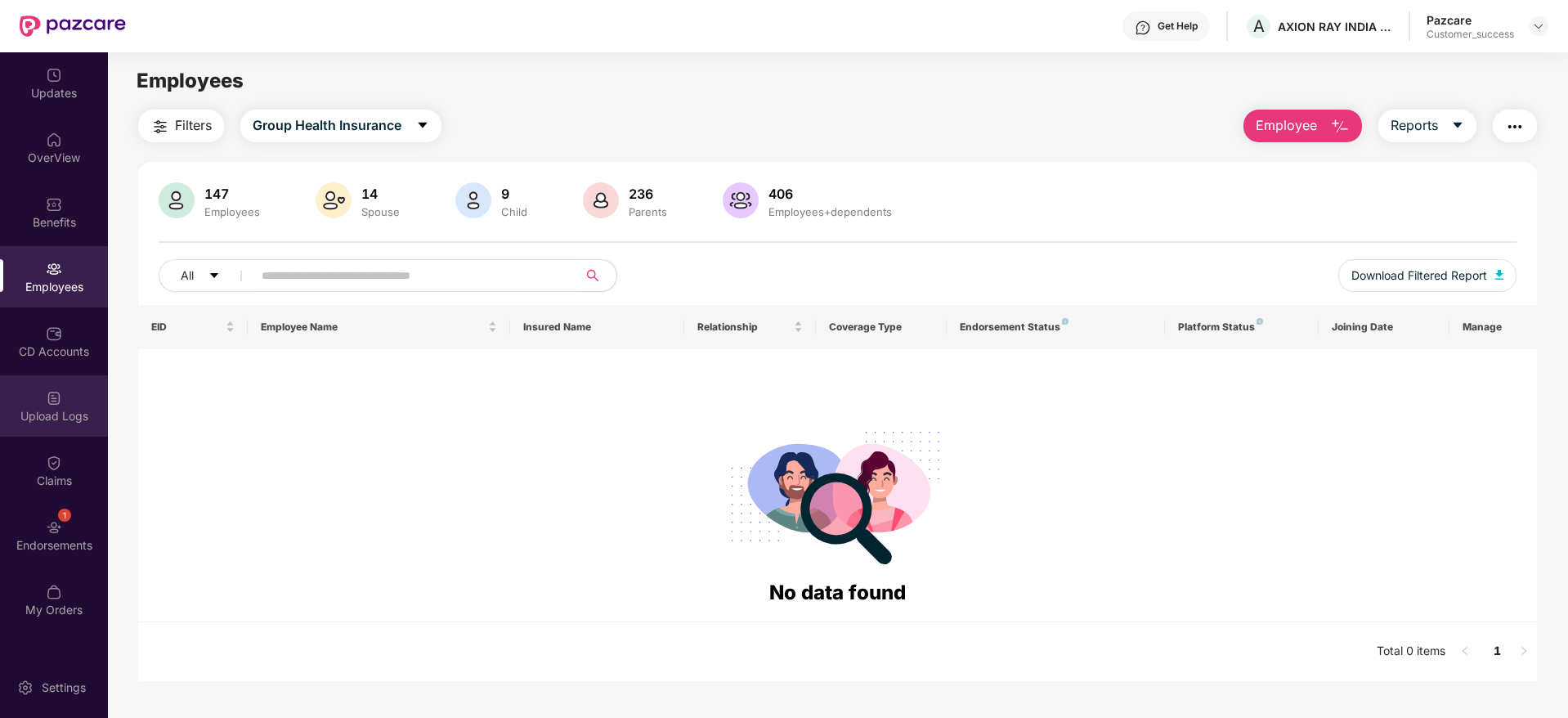
click at [64, 395] on div "Upload Logs" at bounding box center [54, 406] width 108 height 61
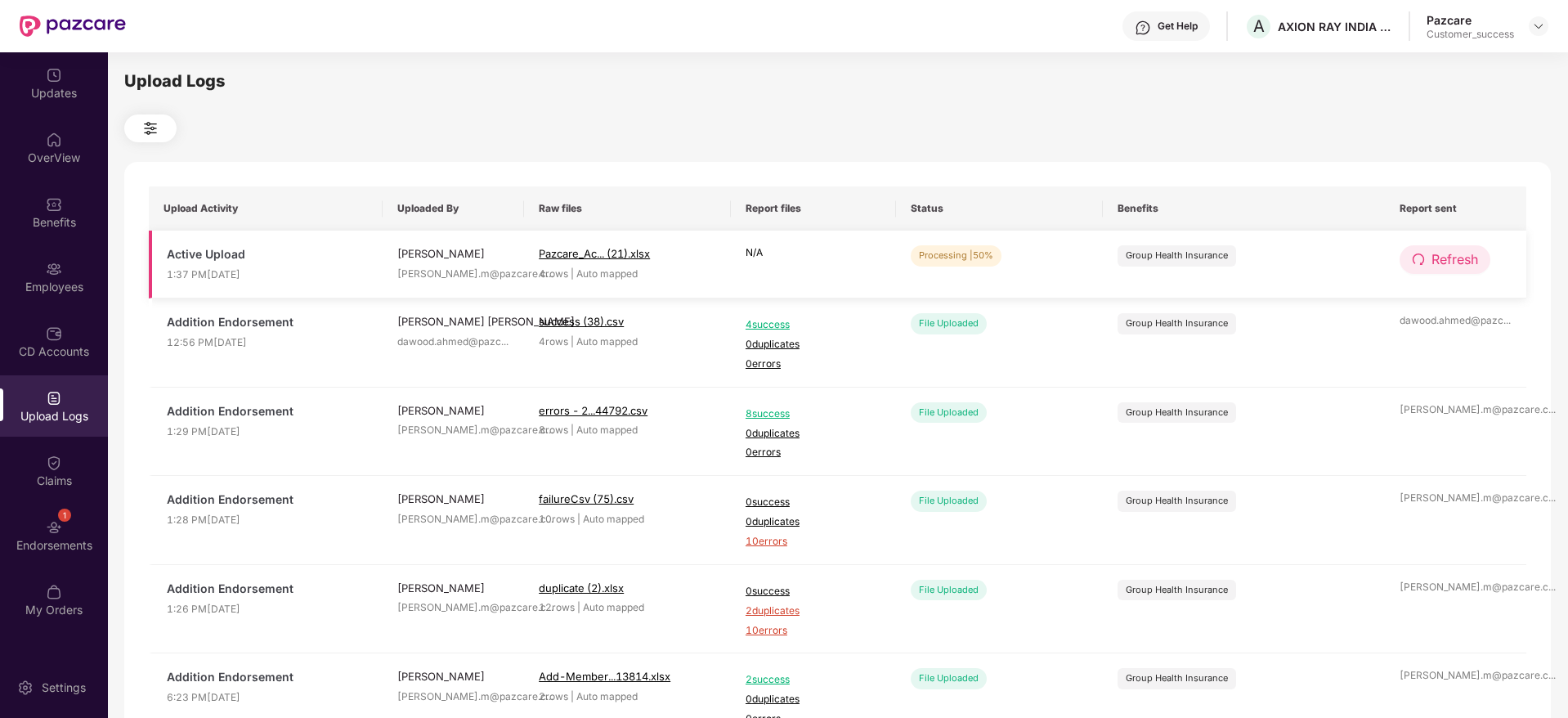
click at [1449, 258] on span "Refresh" at bounding box center [1454, 259] width 46 height 21
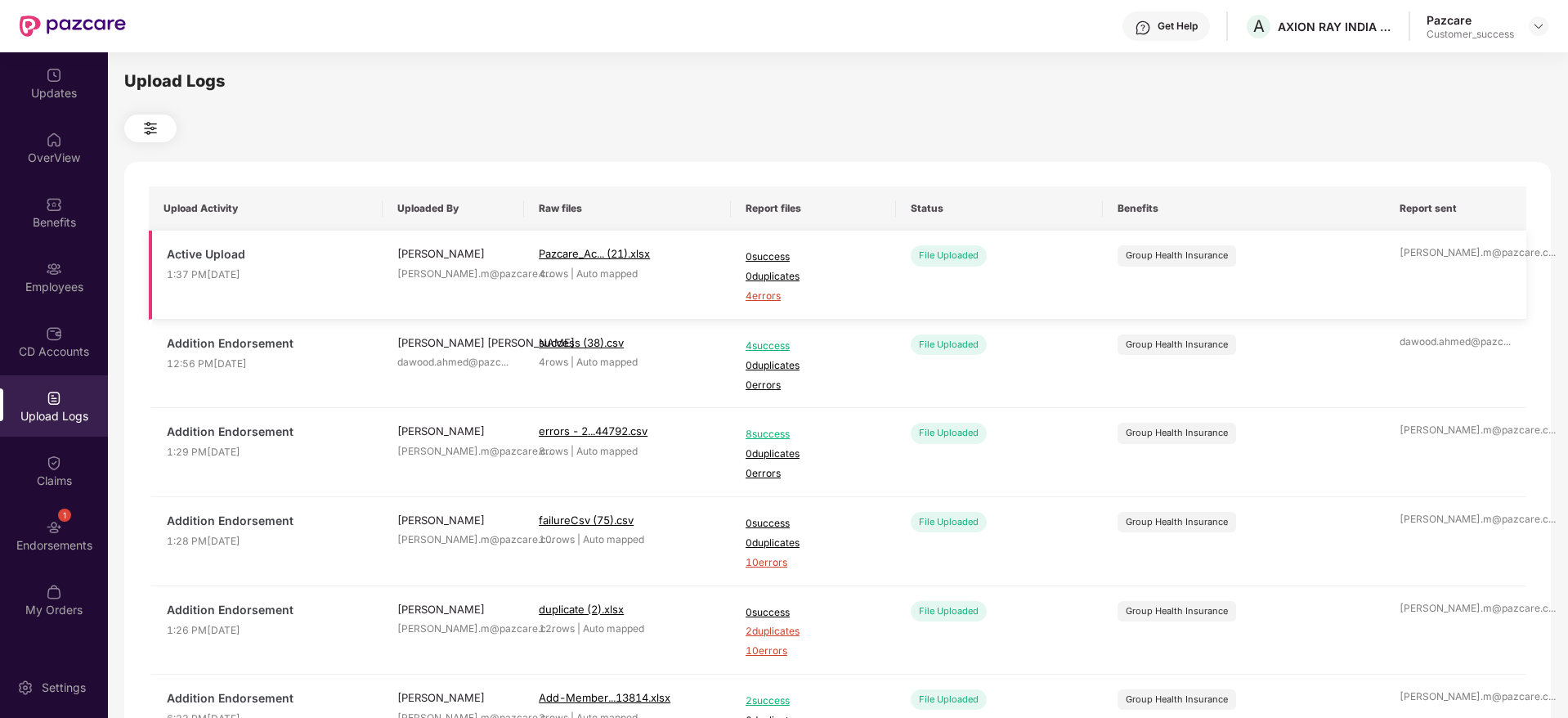
click at [765, 295] on span "4 errors" at bounding box center [813, 296] width 135 height 16
click at [46, 160] on div "OverView" at bounding box center [54, 158] width 108 height 17
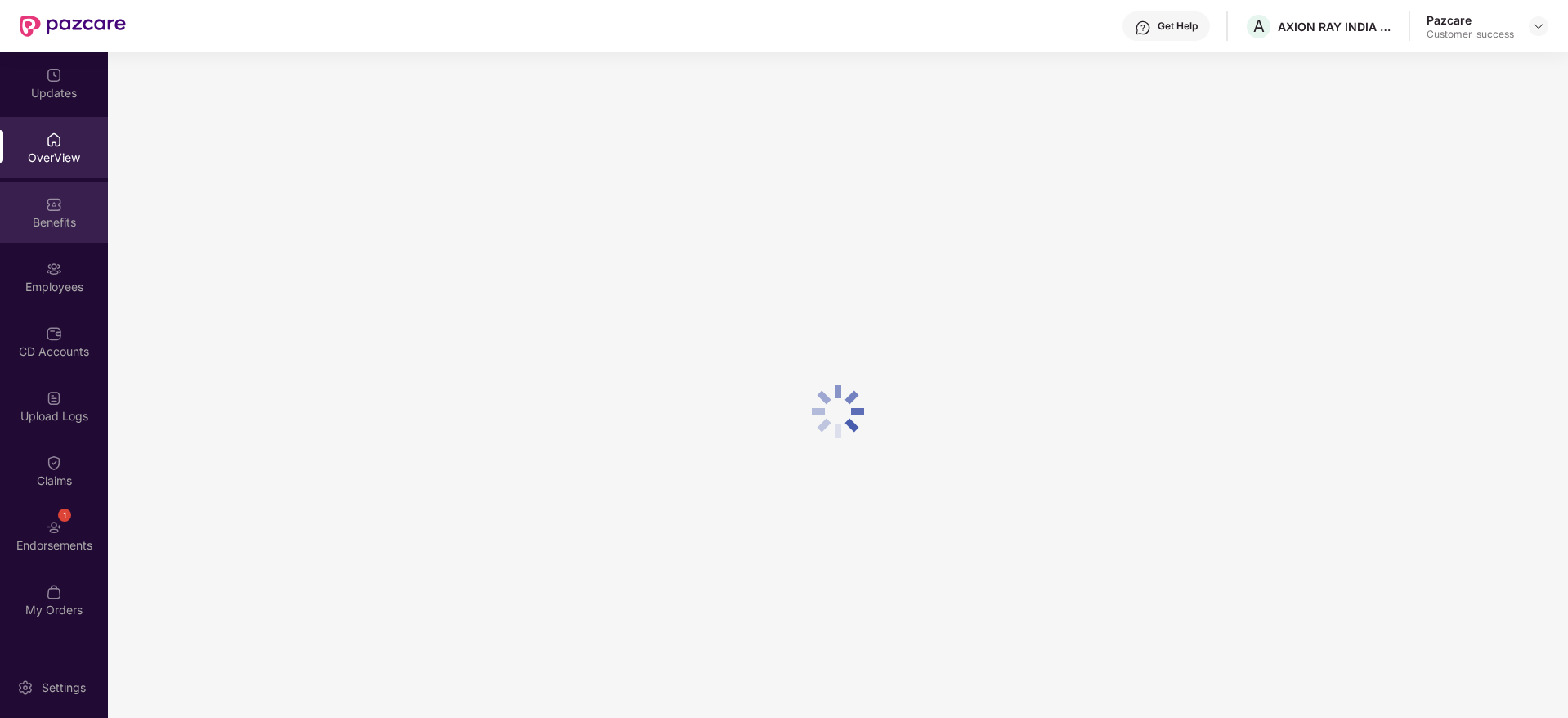
click at [54, 215] on div "Benefits" at bounding box center [54, 222] width 108 height 17
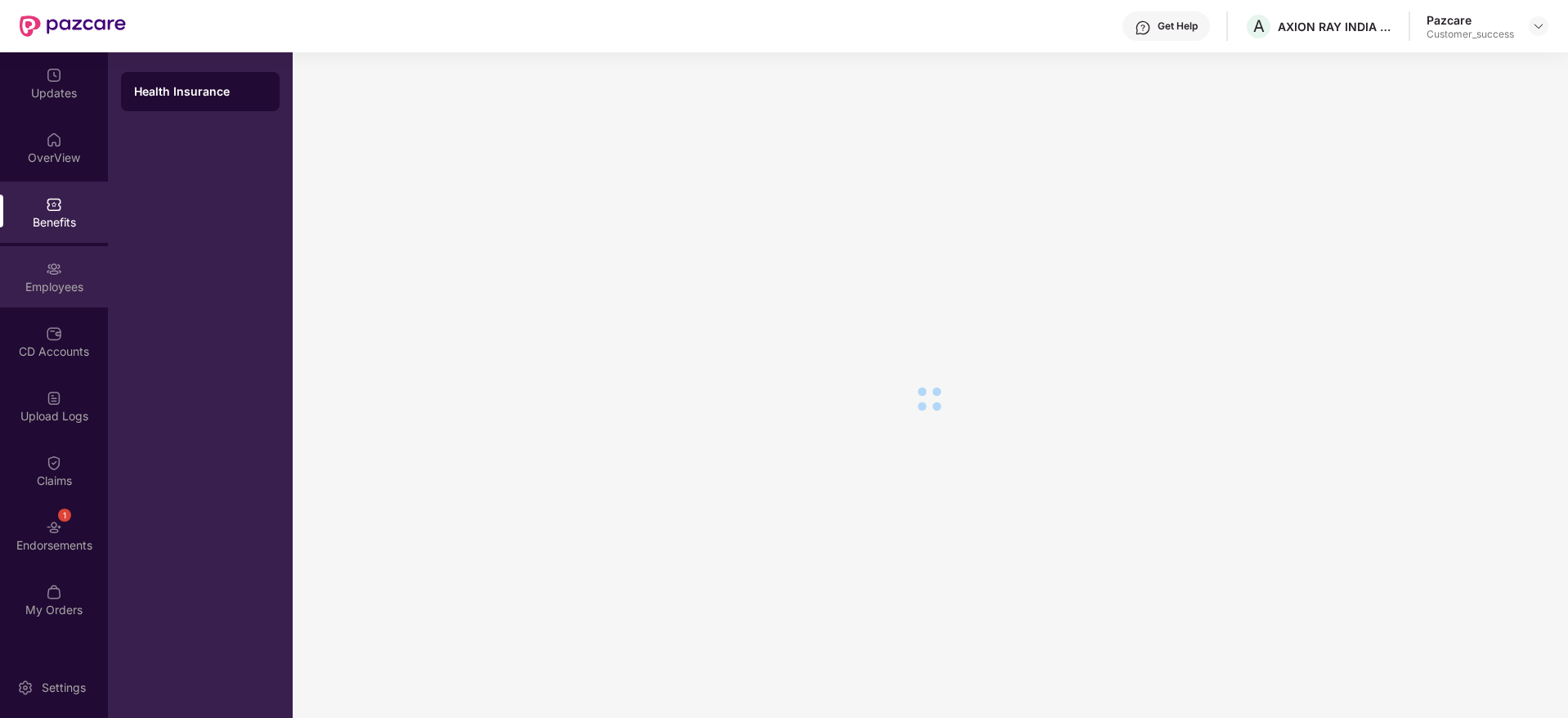
click at [56, 273] on img at bounding box center [54, 269] width 17 height 17
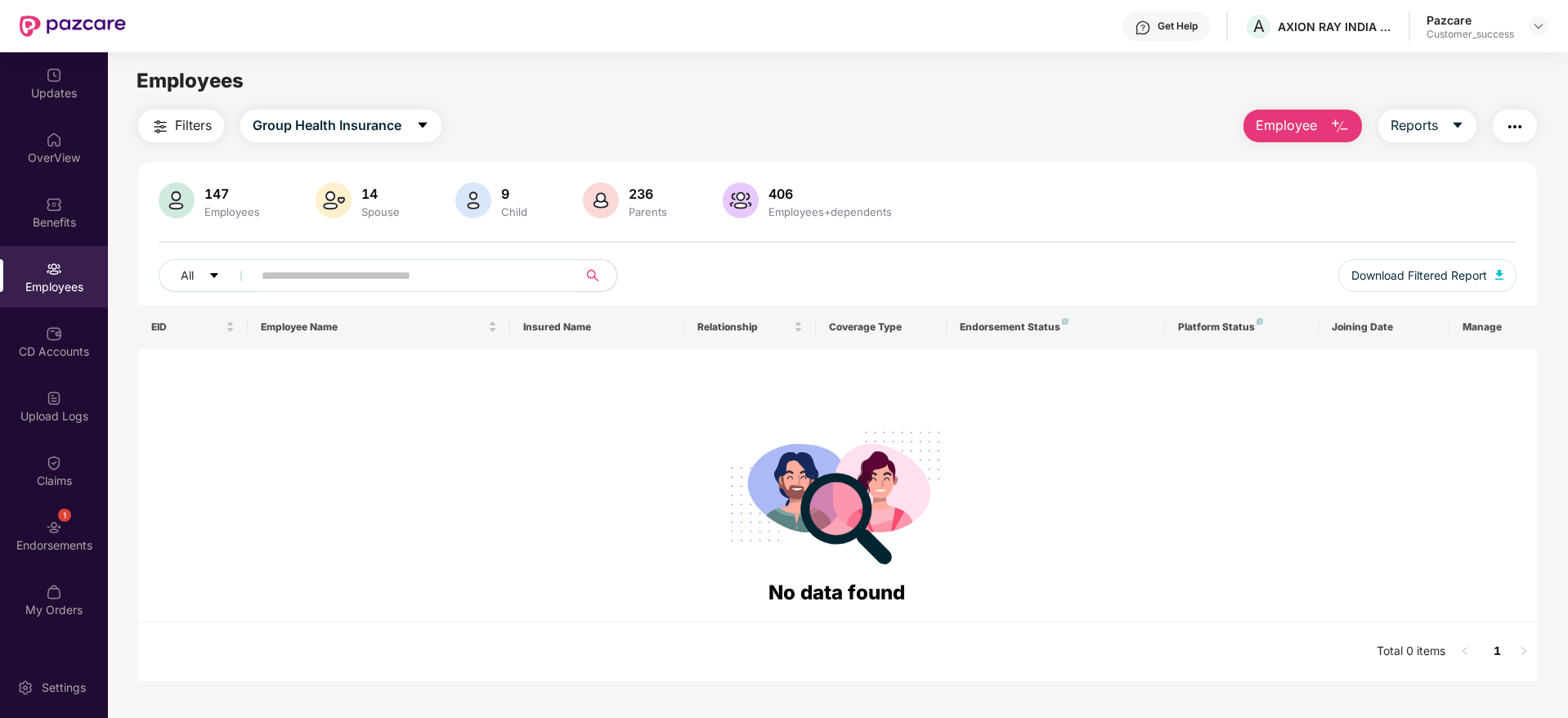
click at [1528, 129] on button "button" at bounding box center [1514, 126] width 44 height 33
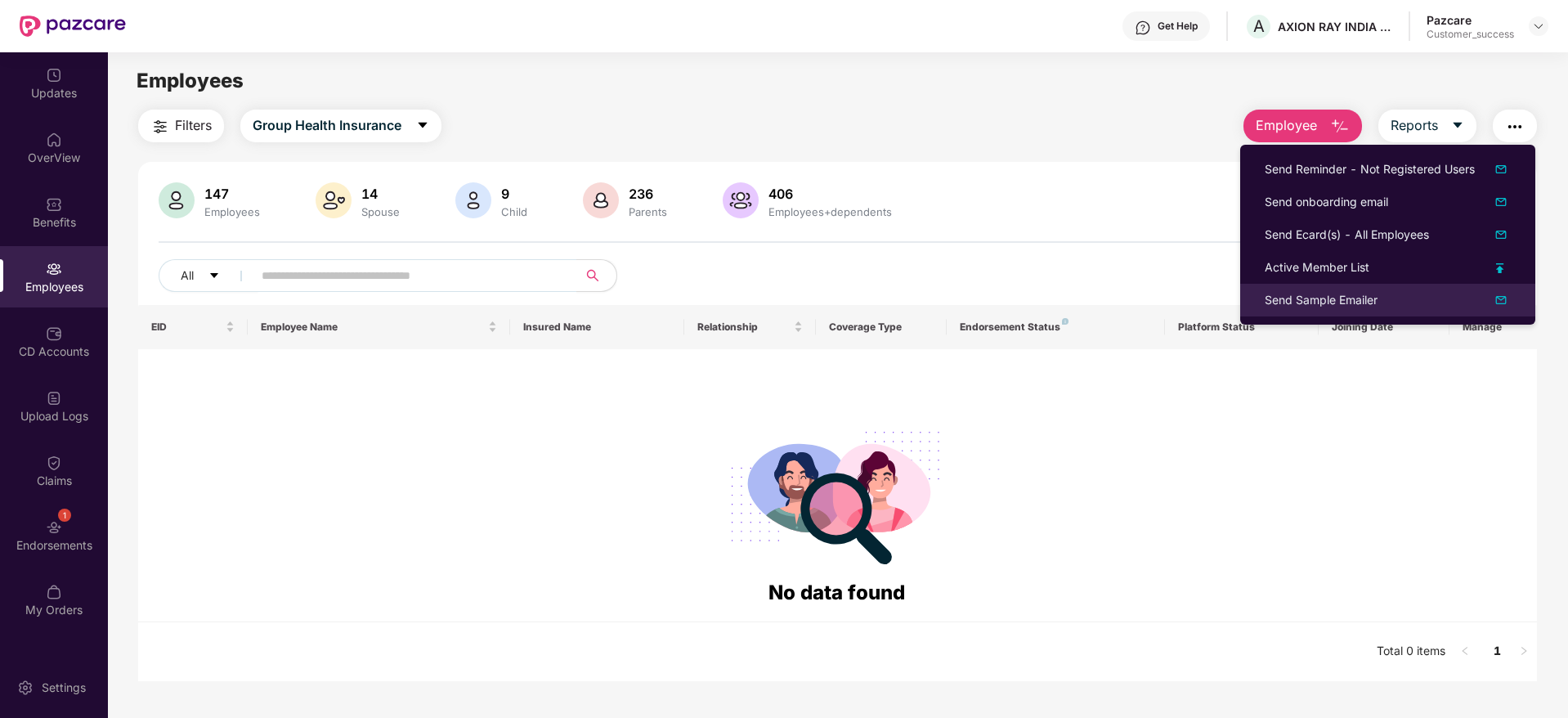
click at [1383, 290] on div "Send Sample Emailer" at bounding box center [1388, 300] width 246 height 20
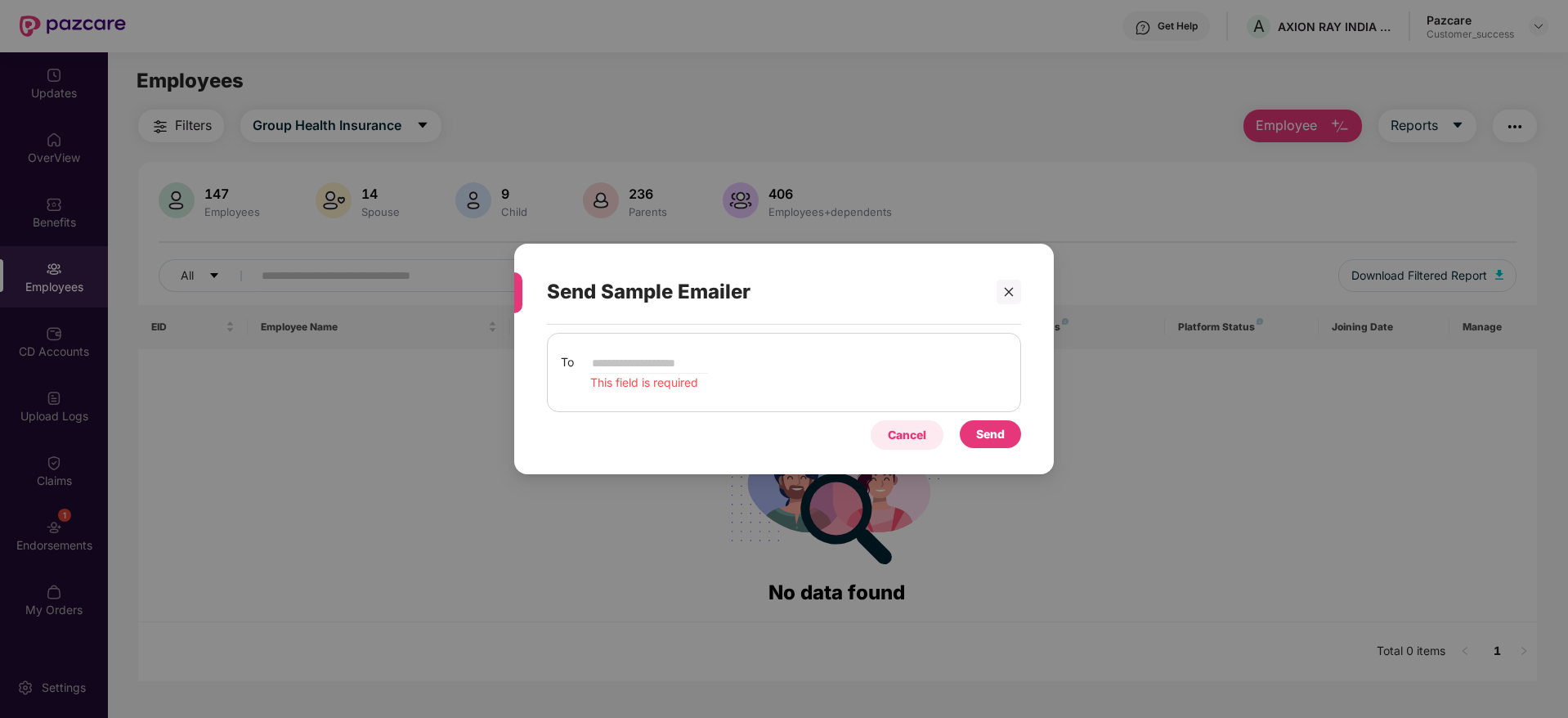
click at [906, 438] on div "Cancel" at bounding box center [907, 435] width 39 height 18
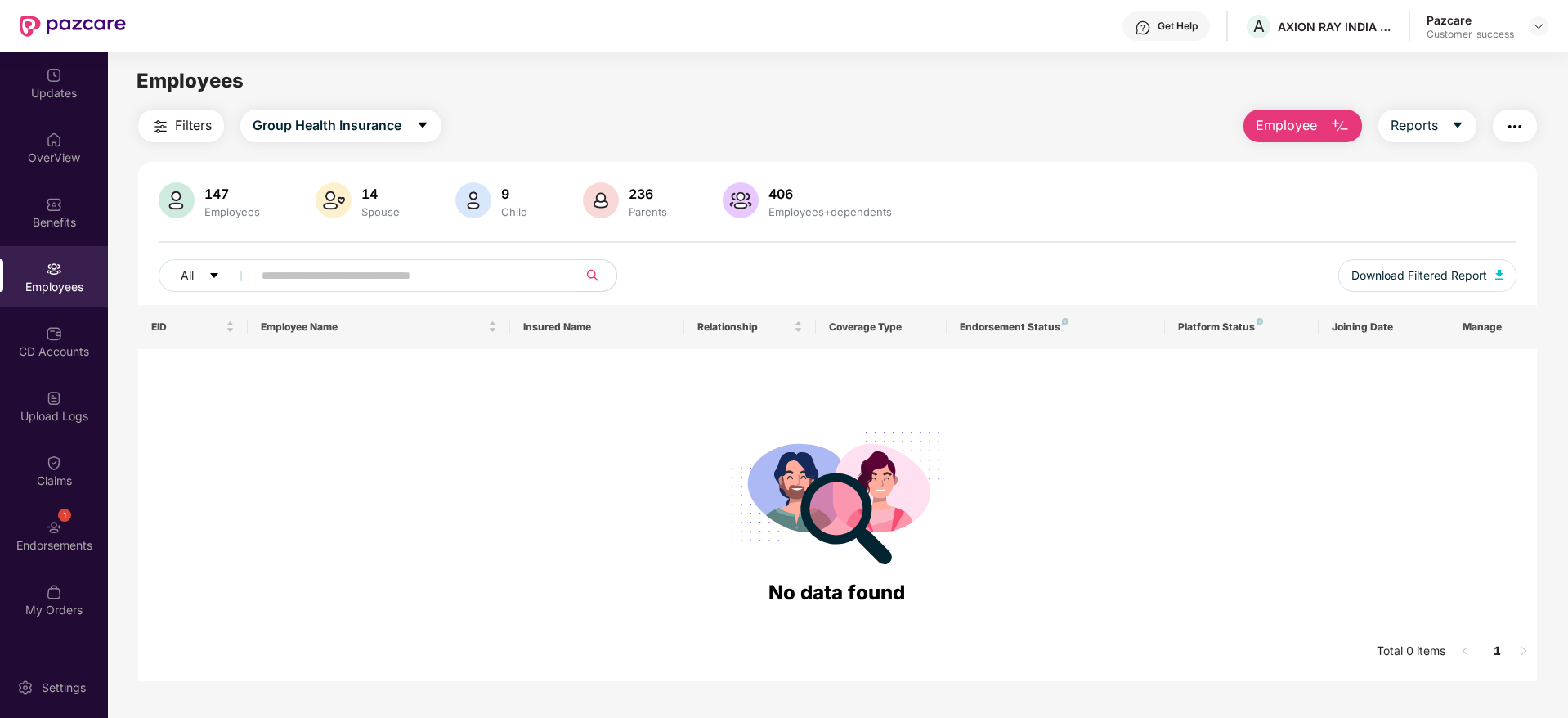
click at [1512, 123] on img "button" at bounding box center [1515, 127] width 20 height 20
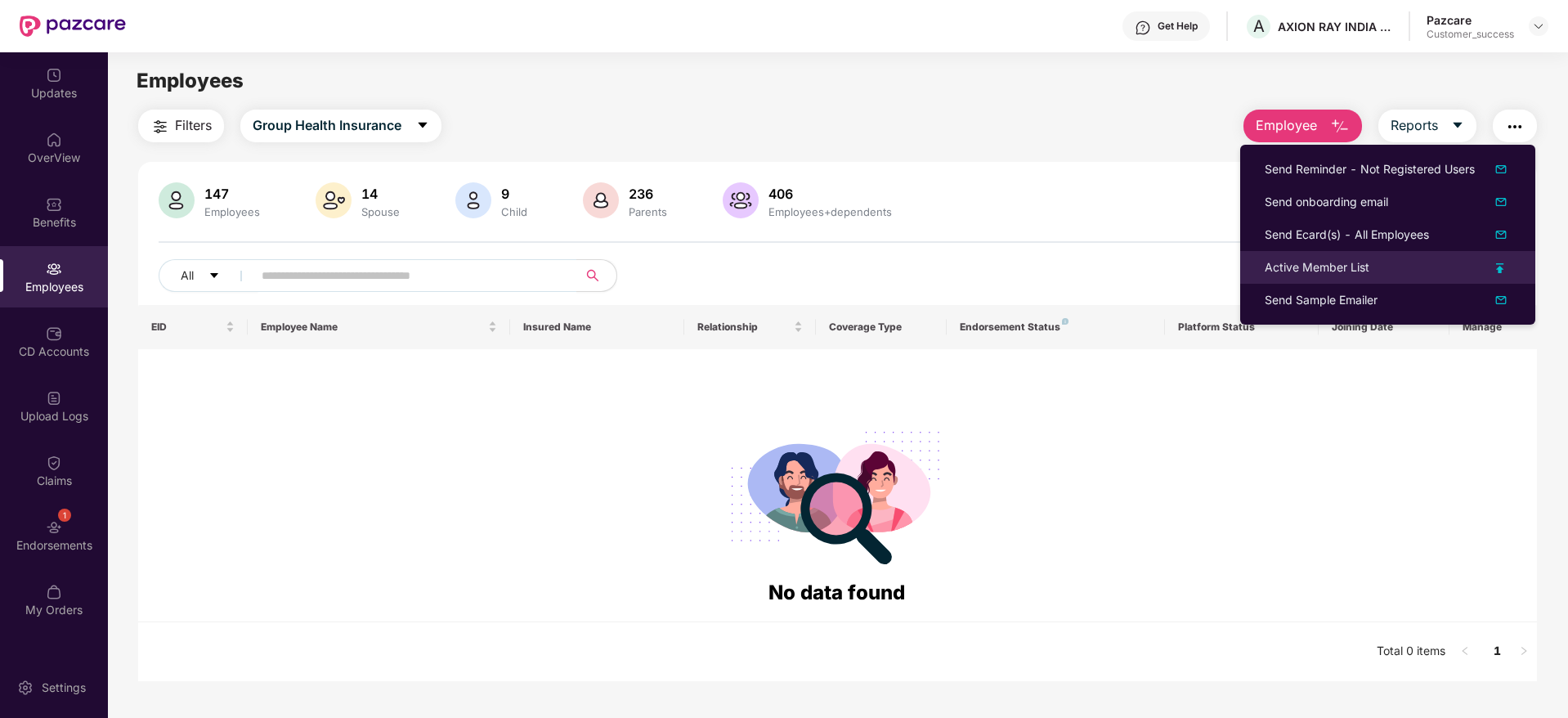
click at [1343, 277] on li "Active Member List" at bounding box center [1387, 268] width 295 height 33
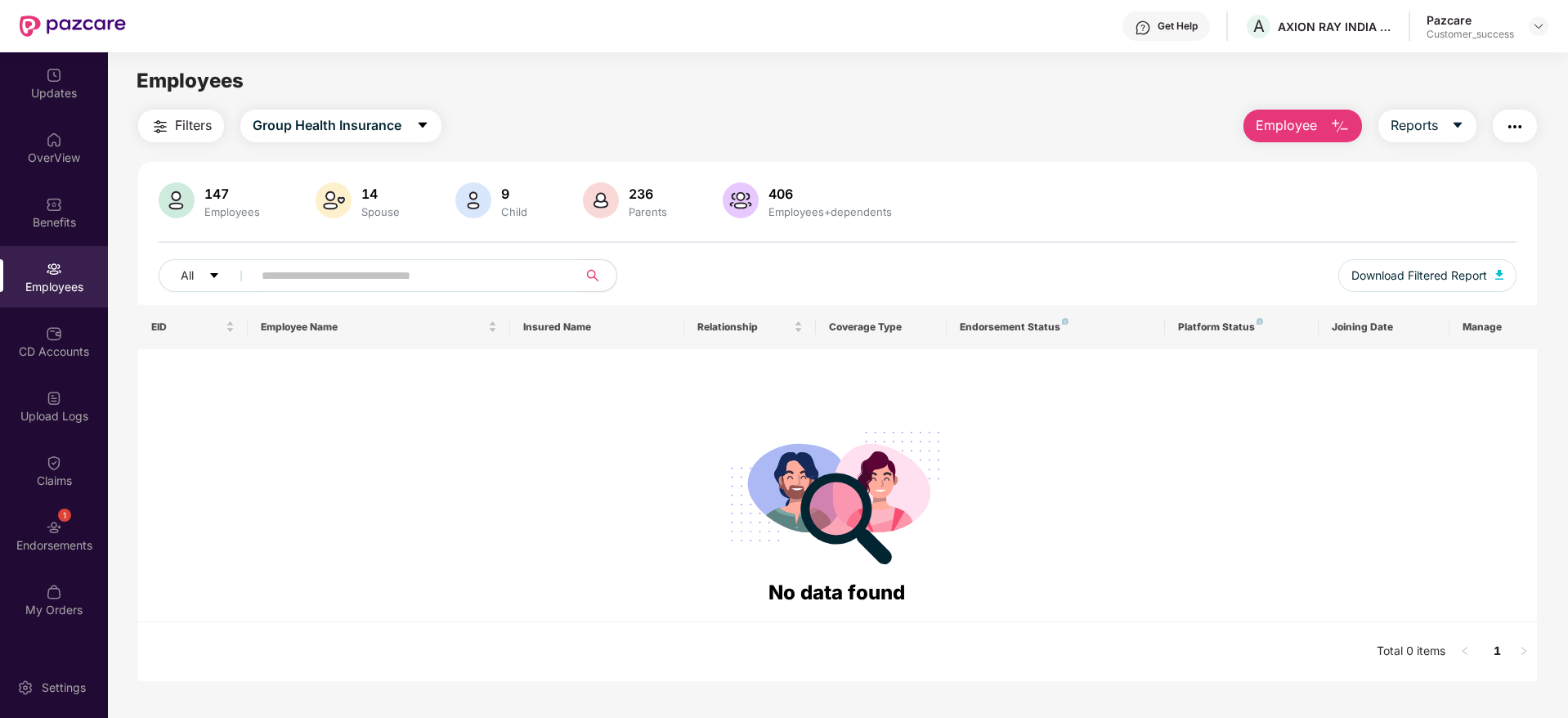
click at [1498, 118] on button "button" at bounding box center [1514, 126] width 44 height 33
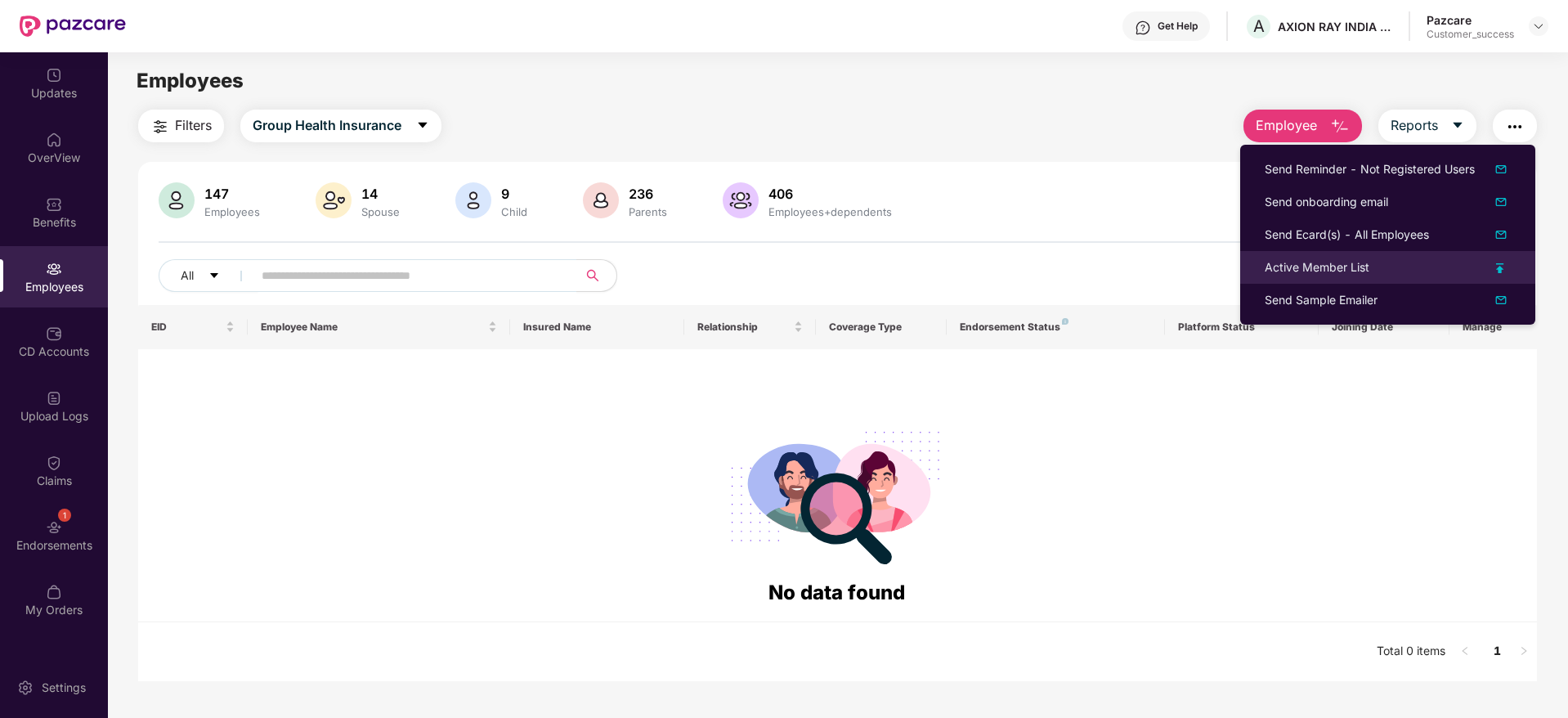
click at [1305, 271] on div "Active Member List" at bounding box center [1317, 268] width 105 height 18
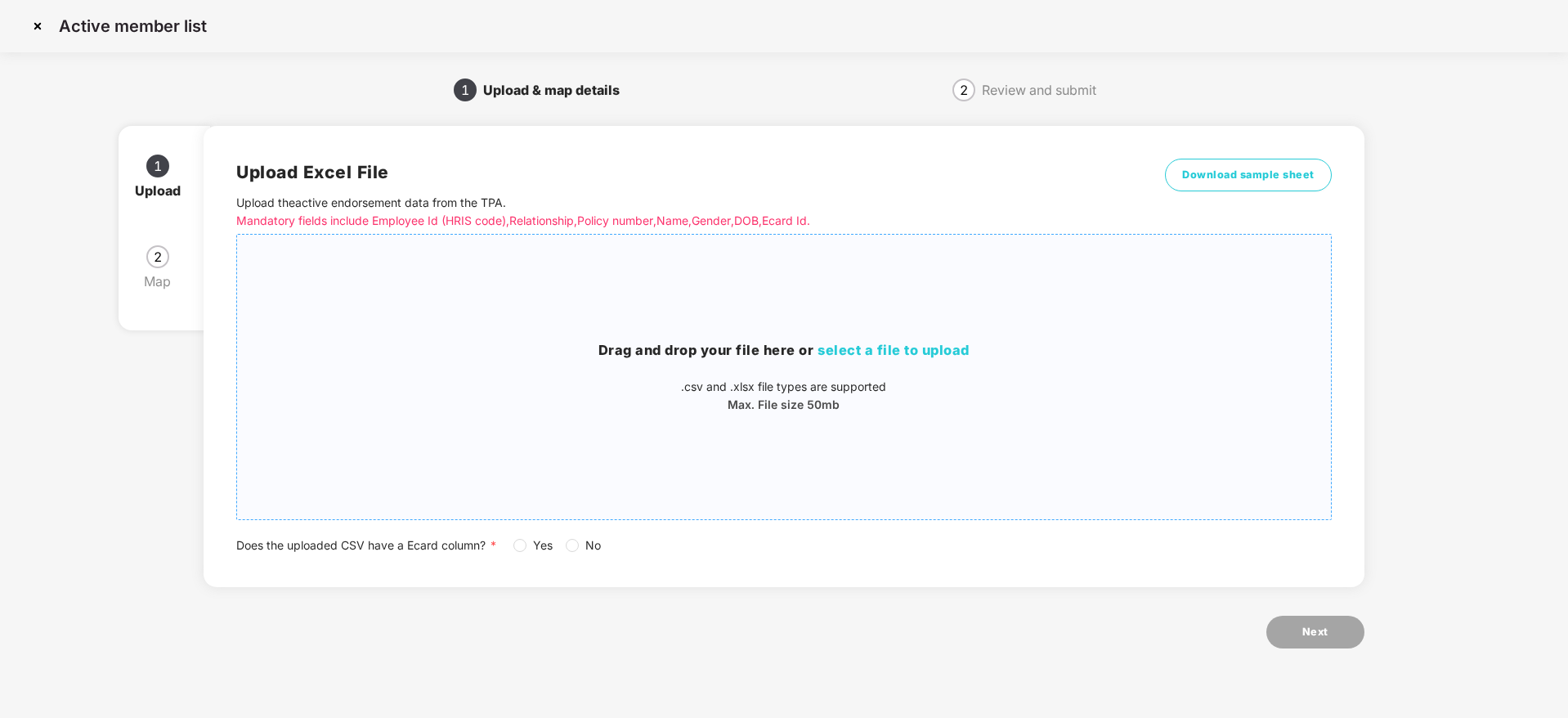
click at [963, 313] on div "Drag and drop your file here or select a file to upload .csv and .xlsx file typ…" at bounding box center [784, 377] width 1093 height 259
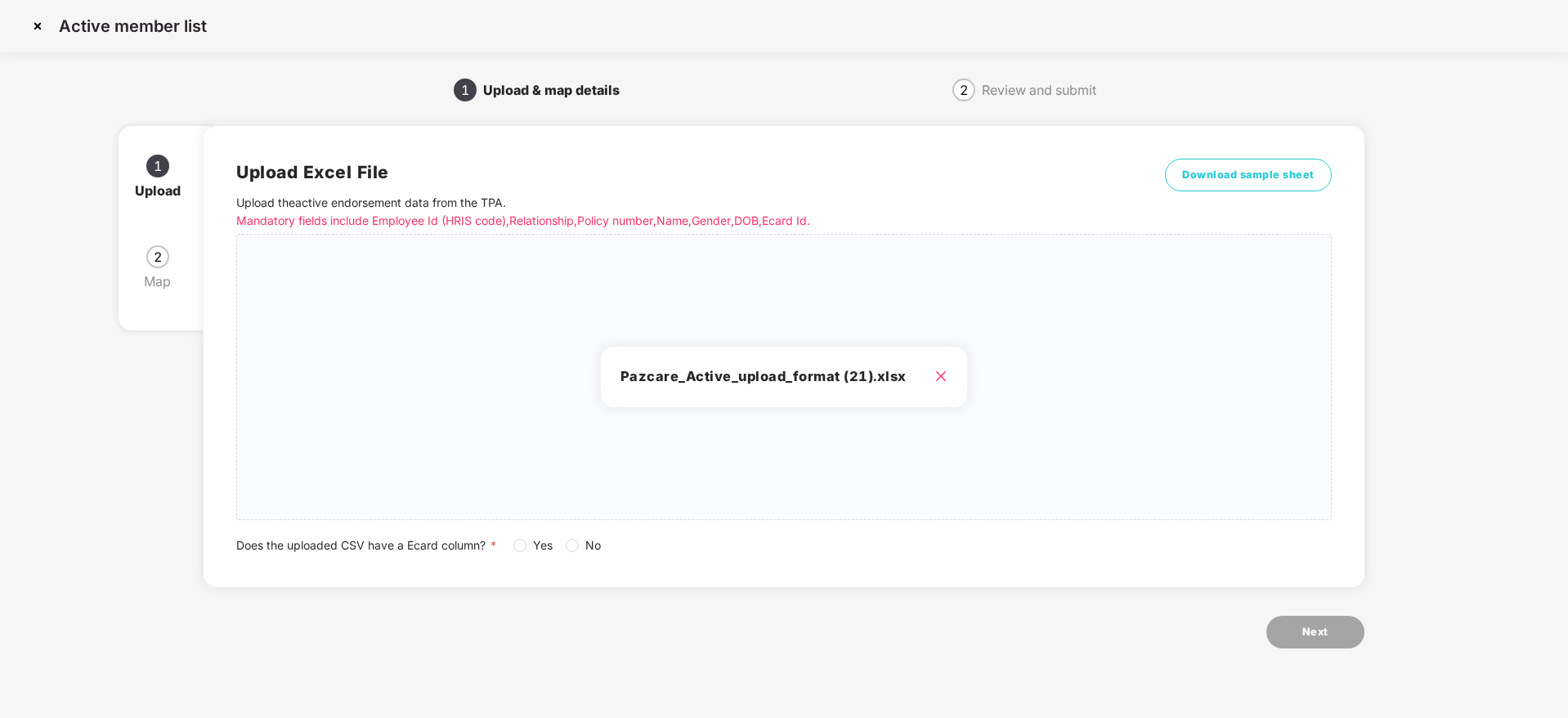
click at [546, 544] on span "Yes" at bounding box center [543, 545] width 33 height 18
click at [1339, 629] on button "Next" at bounding box center [1315, 632] width 98 height 33
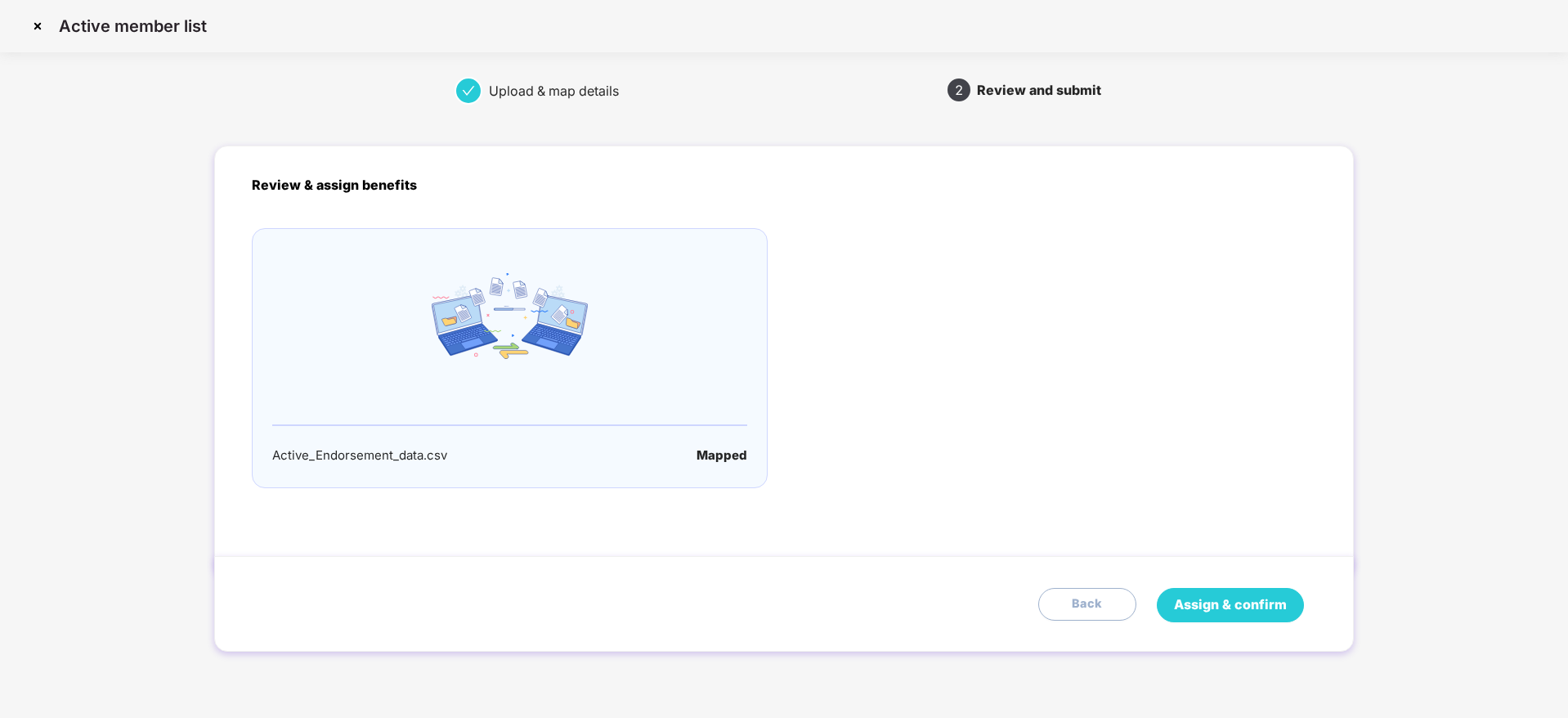
click at [1269, 618] on button "Assign & confirm" at bounding box center [1230, 606] width 147 height 35
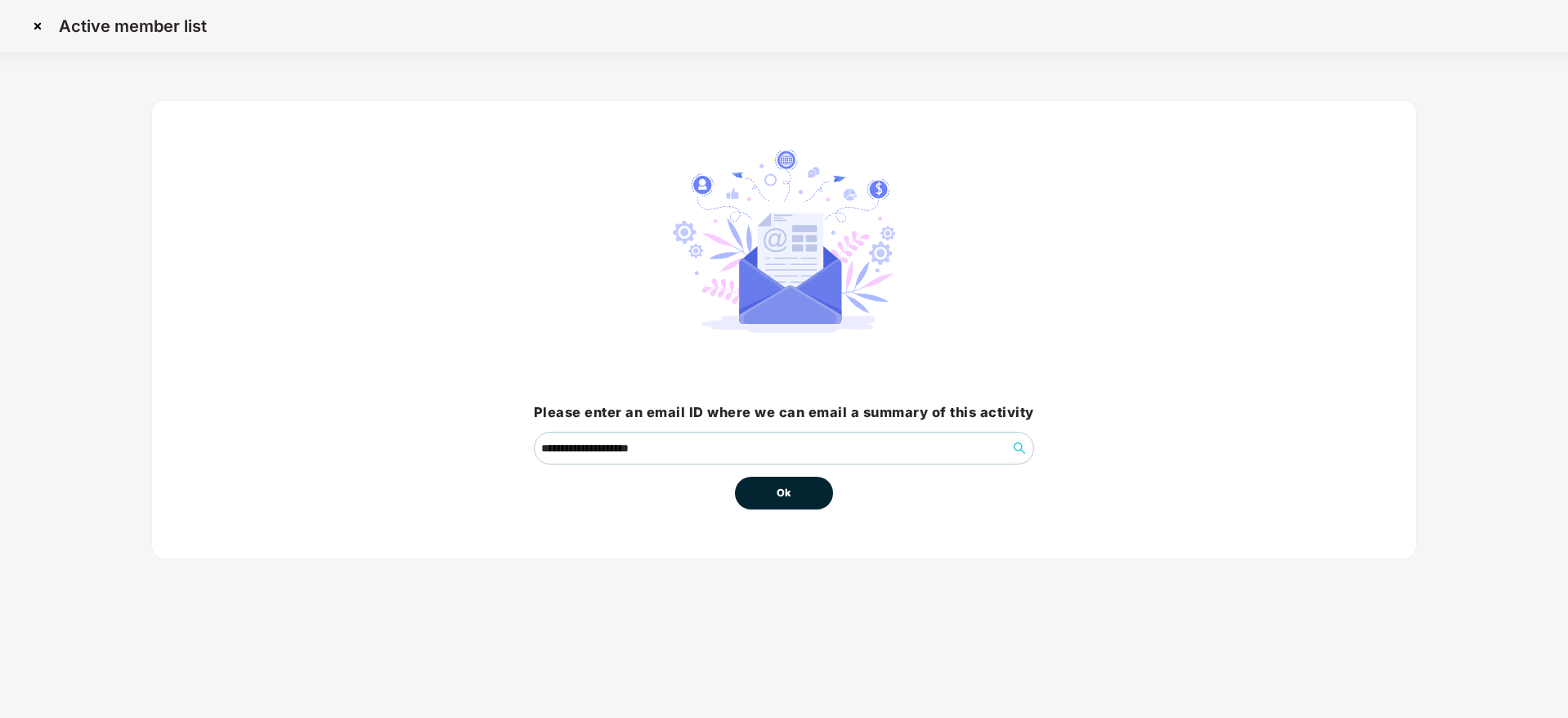
click at [785, 497] on span "Ok" at bounding box center [784, 493] width 15 height 17
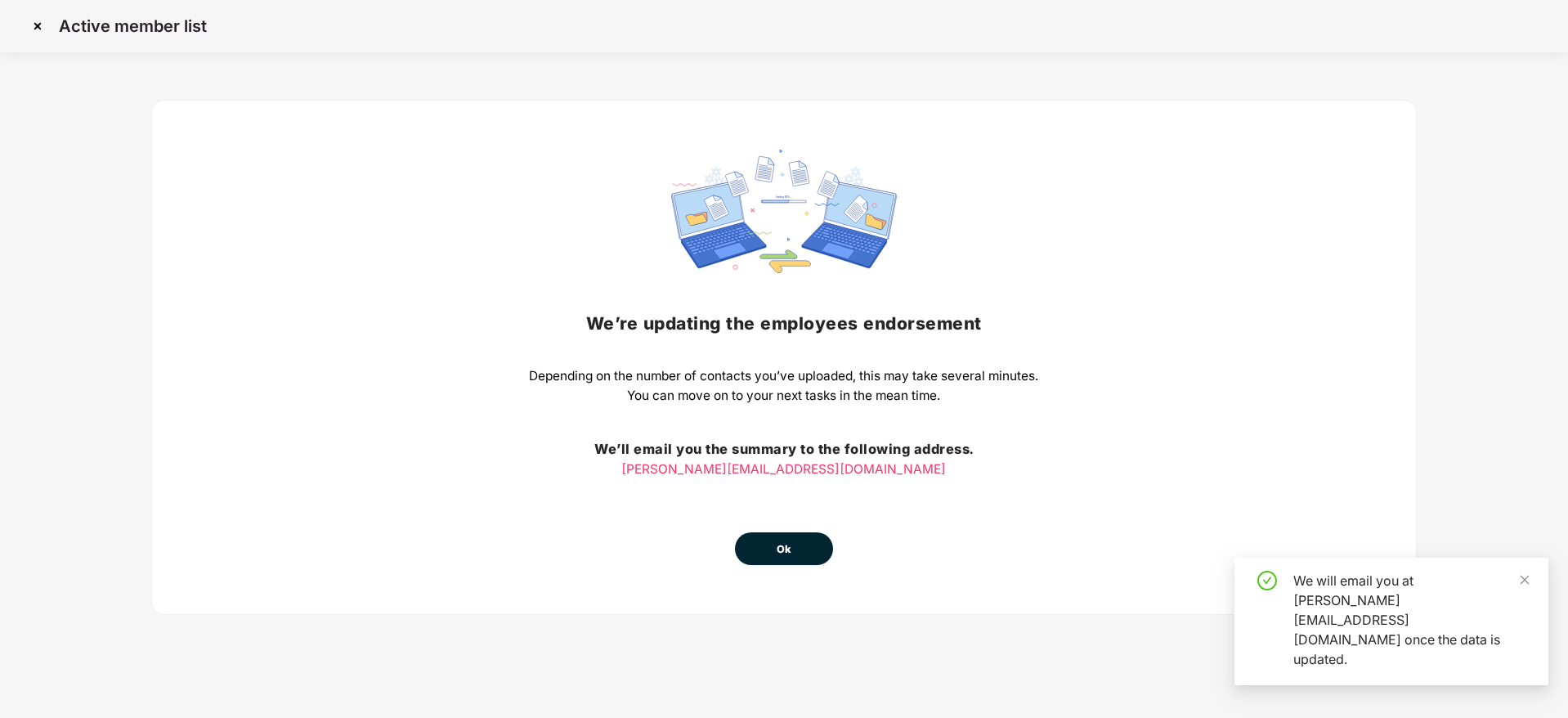
click at [789, 547] on span "Ok" at bounding box center [784, 549] width 15 height 17
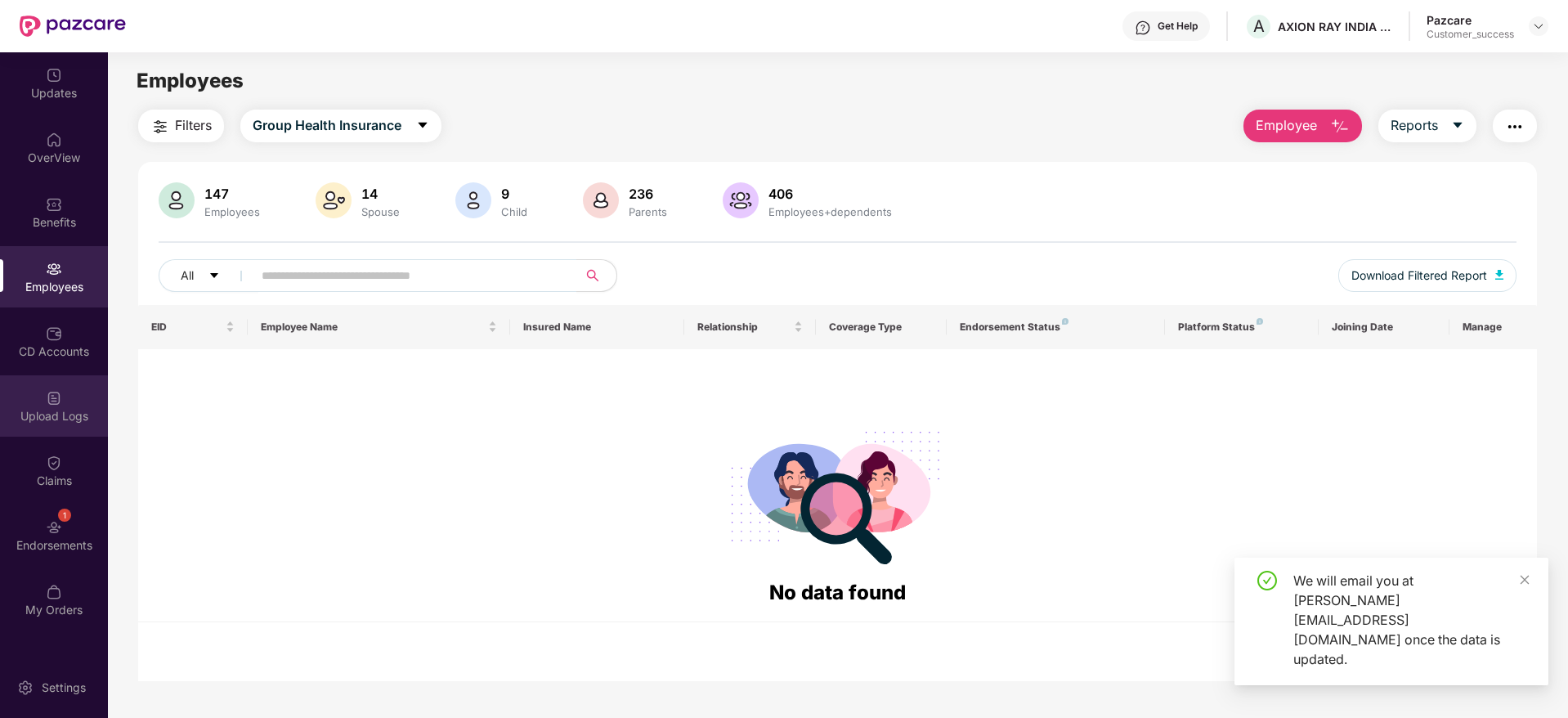
click at [57, 412] on div "Upload Logs" at bounding box center [54, 416] width 108 height 17
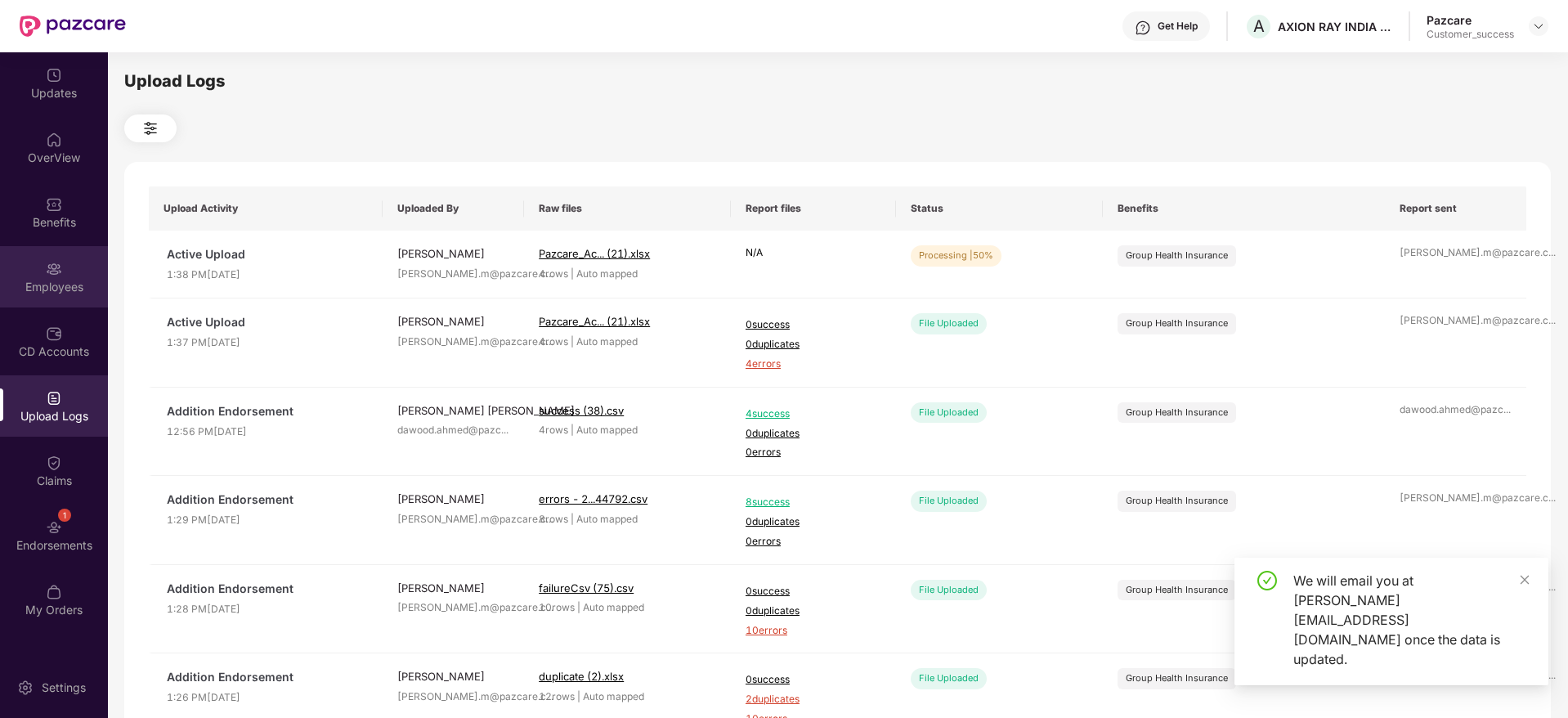
click at [50, 283] on div "Employees" at bounding box center [54, 288] width 108 height 17
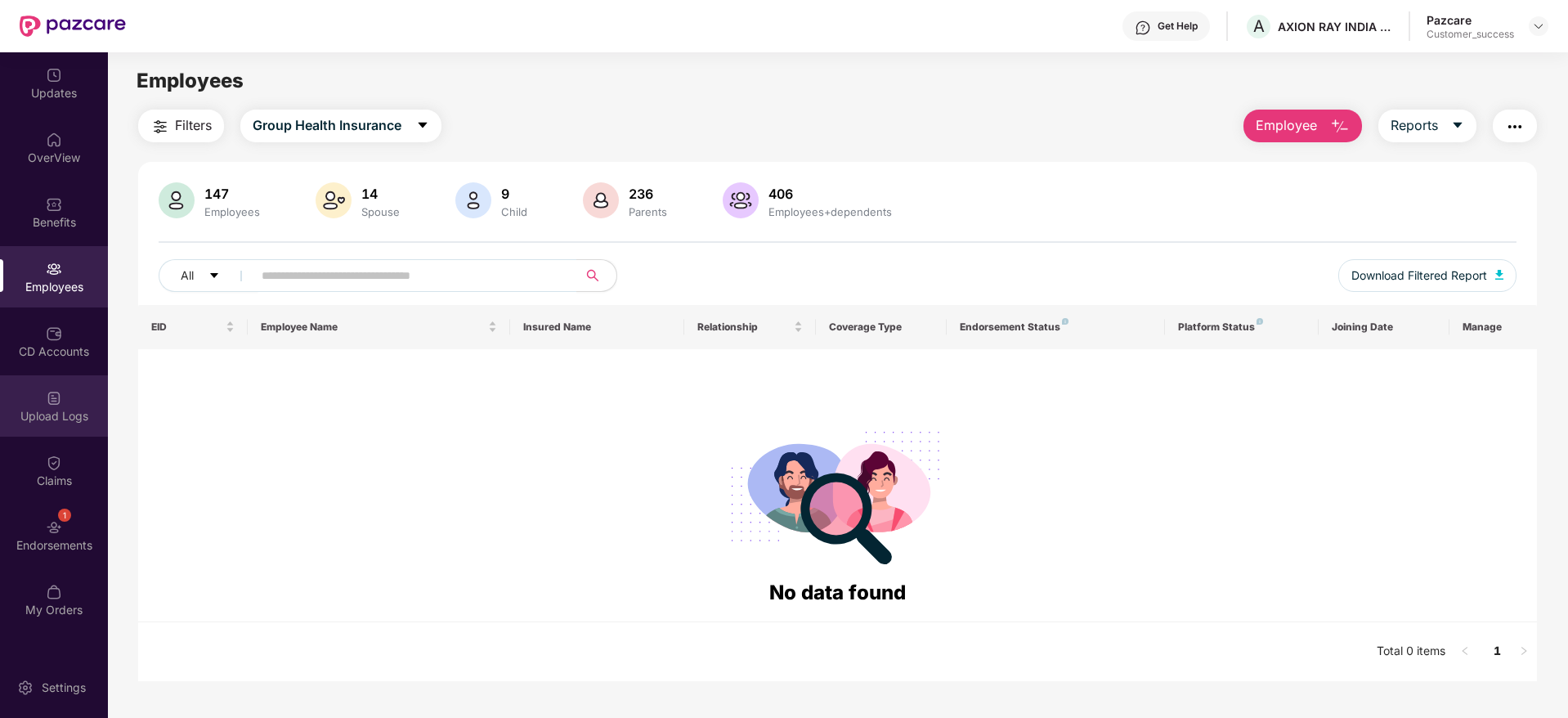
click at [76, 398] on div "Upload Logs" at bounding box center [54, 406] width 108 height 61
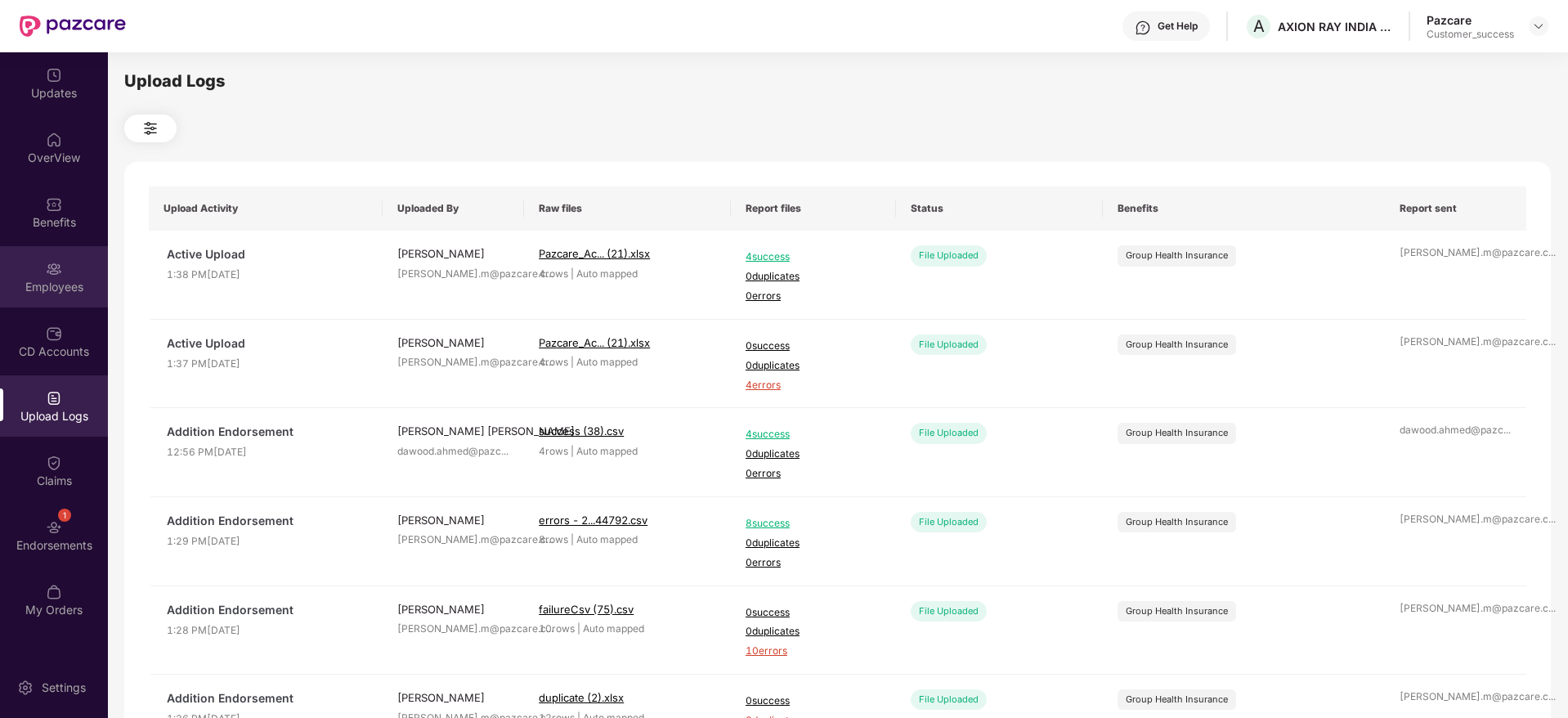
click at [54, 269] on img at bounding box center [54, 269] width 17 height 17
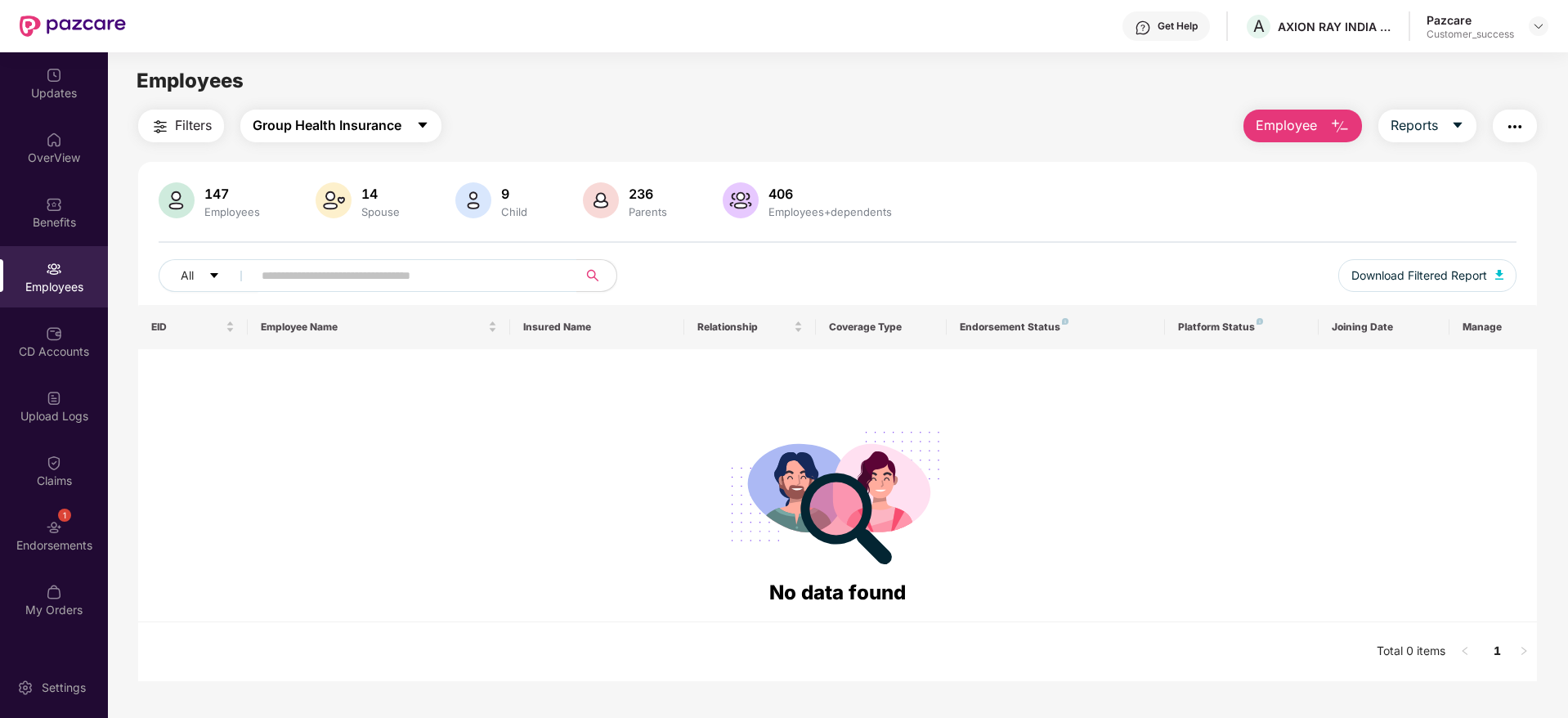
click at [357, 130] on span "Group Health Insurance" at bounding box center [327, 126] width 149 height 21
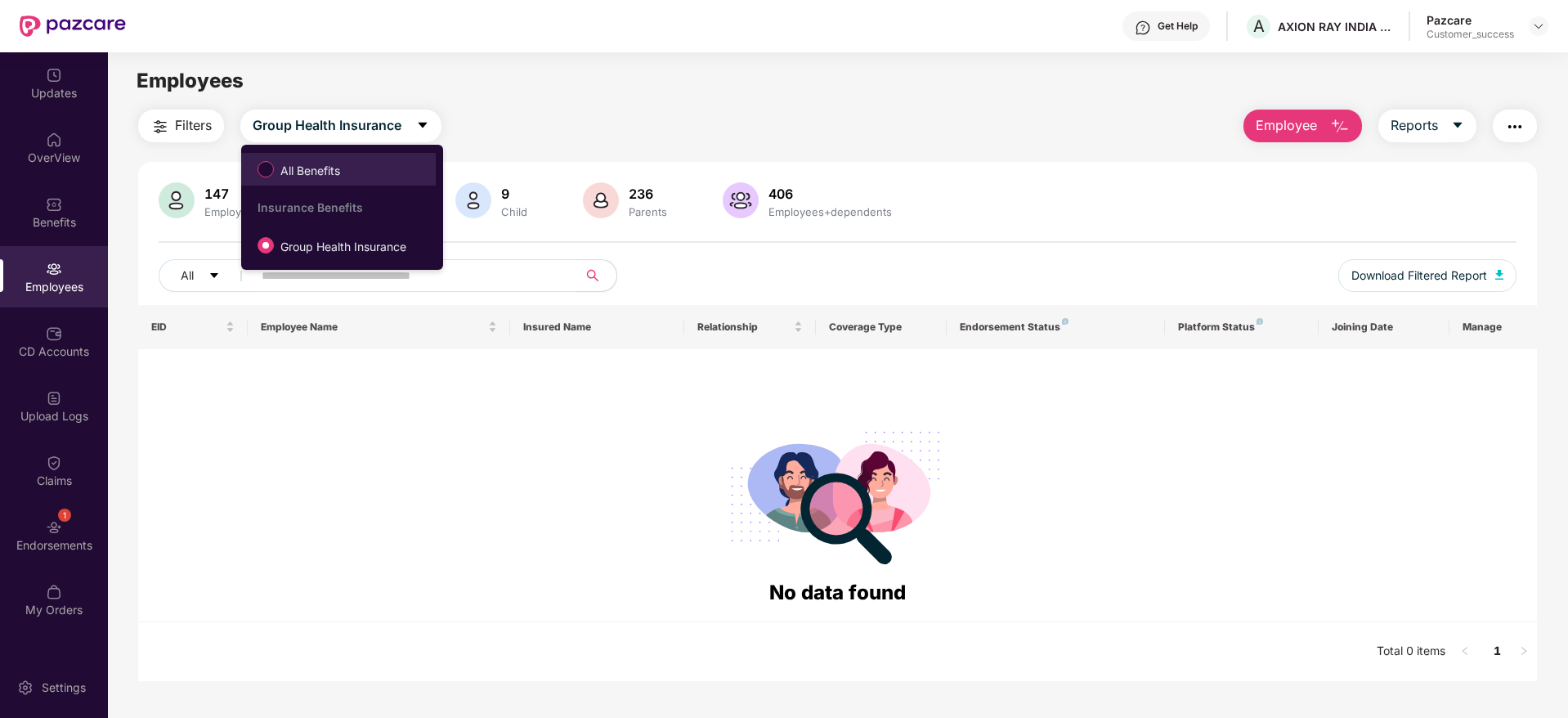
click at [358, 174] on span "All Benefits" at bounding box center [339, 169] width 178 height 28
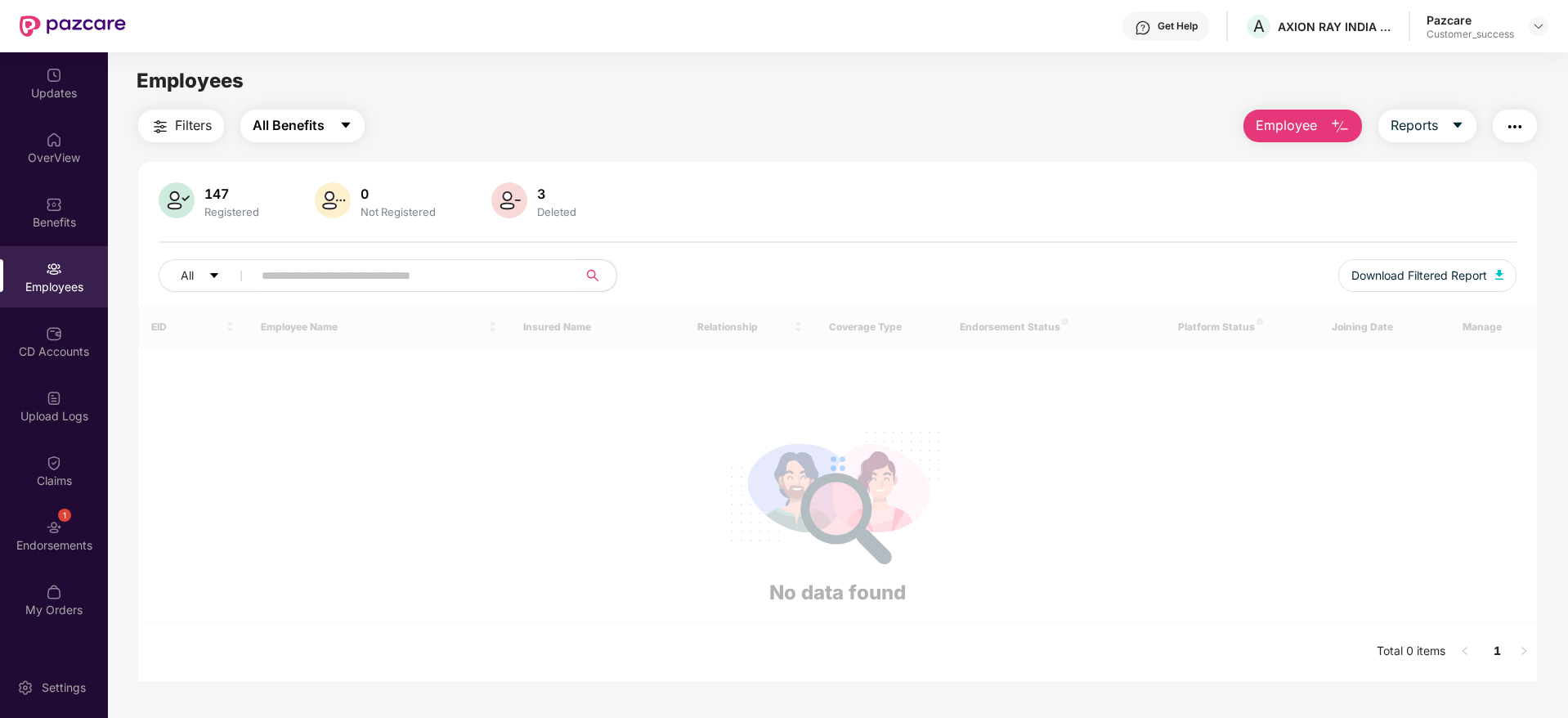
click at [348, 131] on icon "caret-down" at bounding box center [346, 126] width 13 height 13
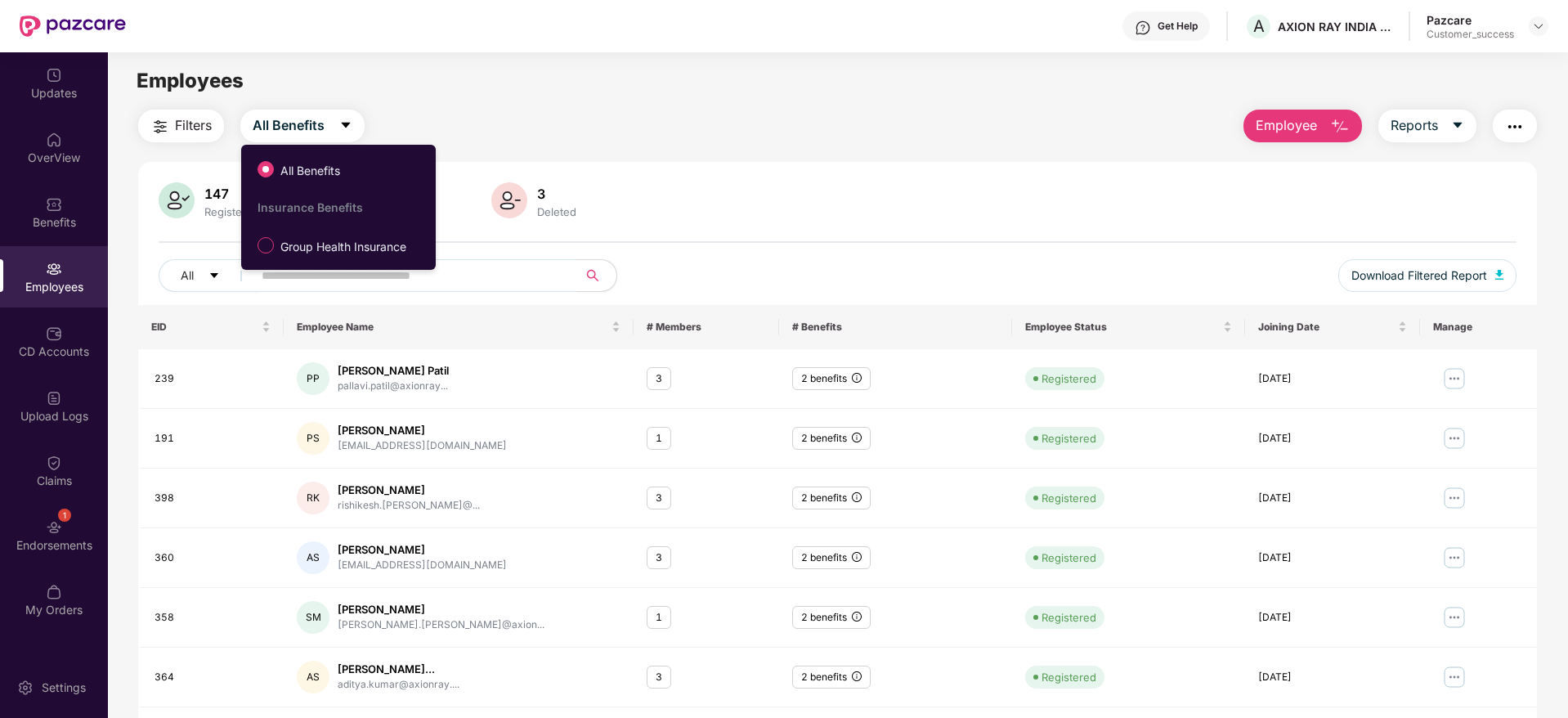
click at [369, 266] on ul "All Benefits Insurance Benefits Group Health Insurance" at bounding box center [339, 207] width 195 height 125
click at [375, 251] on span "Group Health Insurance" at bounding box center [343, 247] width 139 height 18
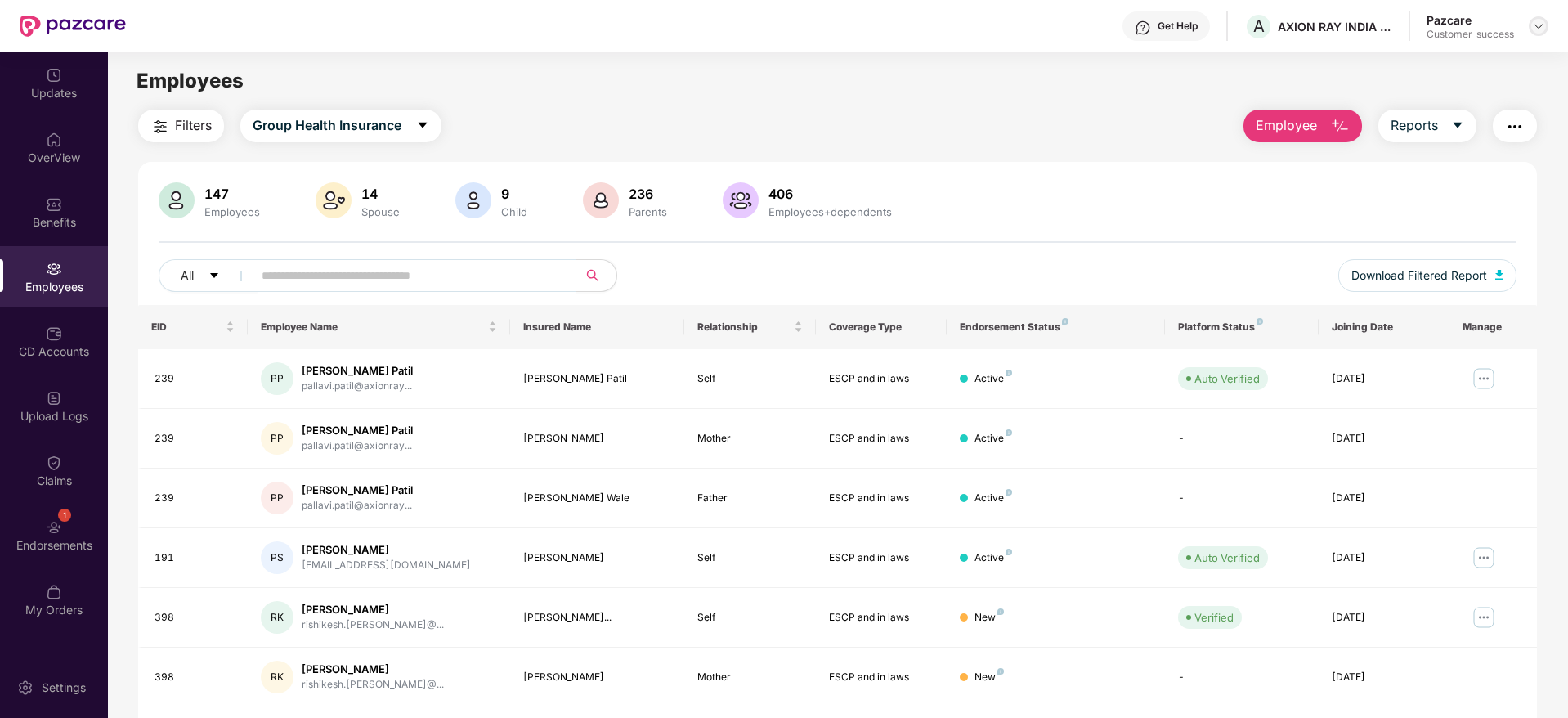
click at [1534, 30] on img at bounding box center [1538, 26] width 13 height 13
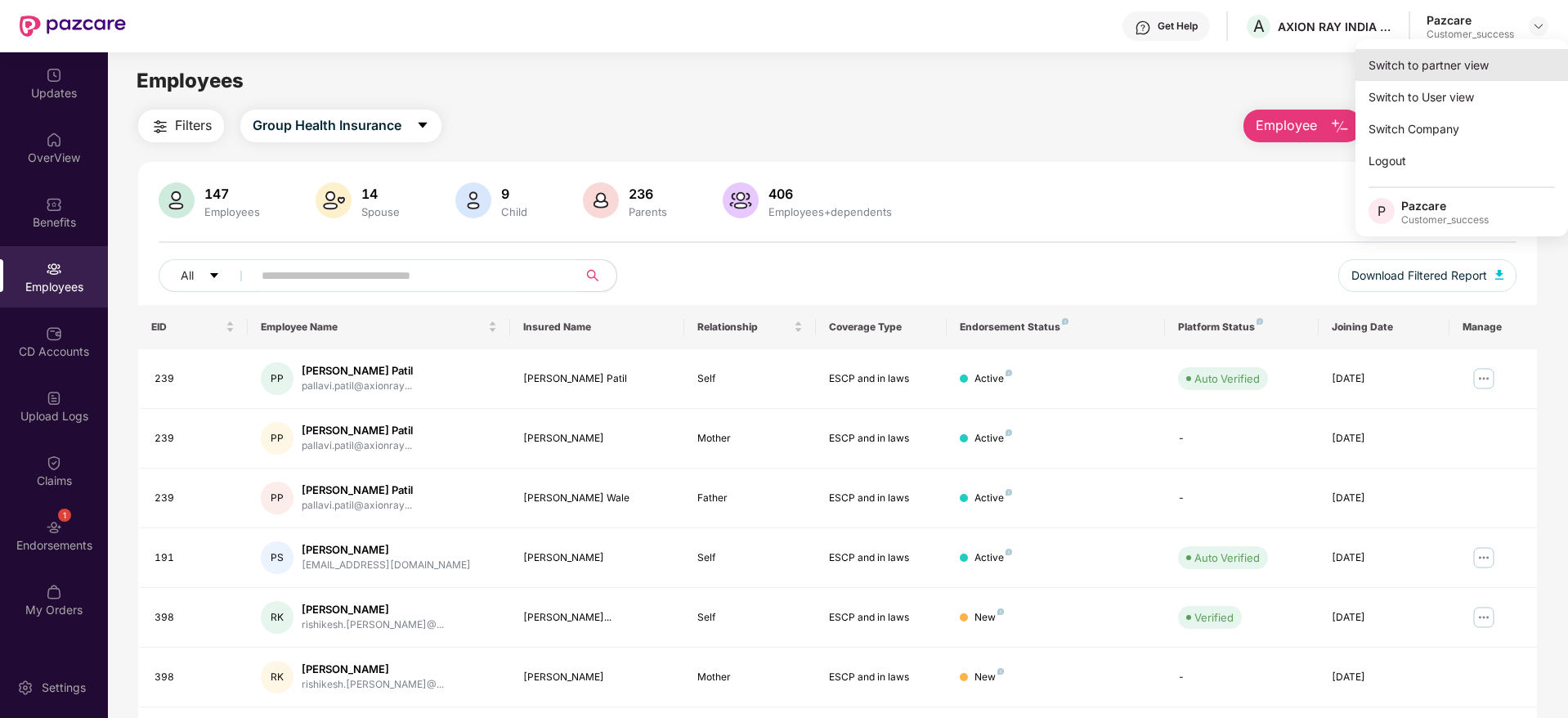
click at [1477, 52] on div "Switch to partner view" at bounding box center [1461, 64] width 212 height 32
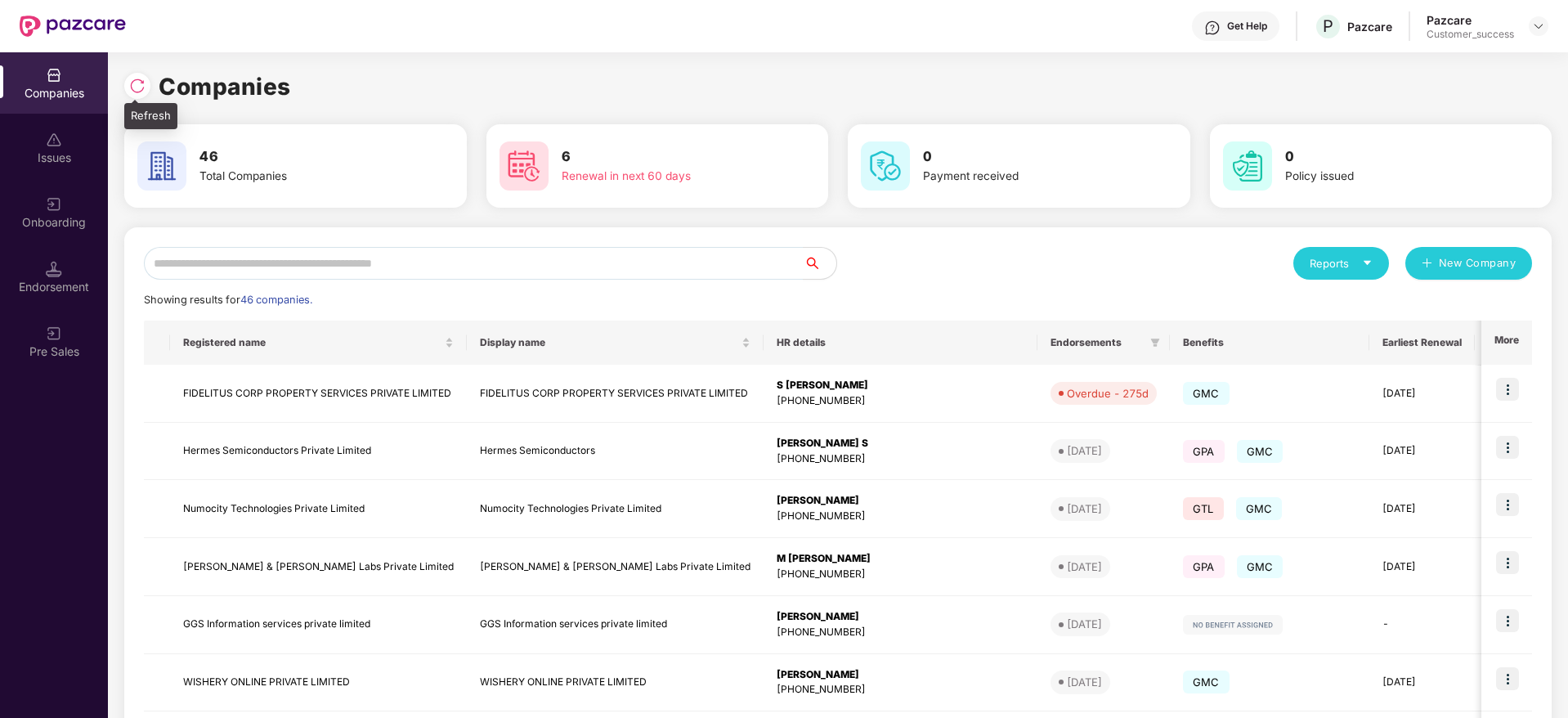
click at [134, 78] on img at bounding box center [137, 86] width 17 height 17
click at [135, 91] on img at bounding box center [137, 86] width 17 height 17
click at [140, 80] on img at bounding box center [137, 86] width 17 height 17
click at [139, 82] on img at bounding box center [137, 86] width 17 height 17
click at [139, 89] on img at bounding box center [137, 86] width 17 height 17
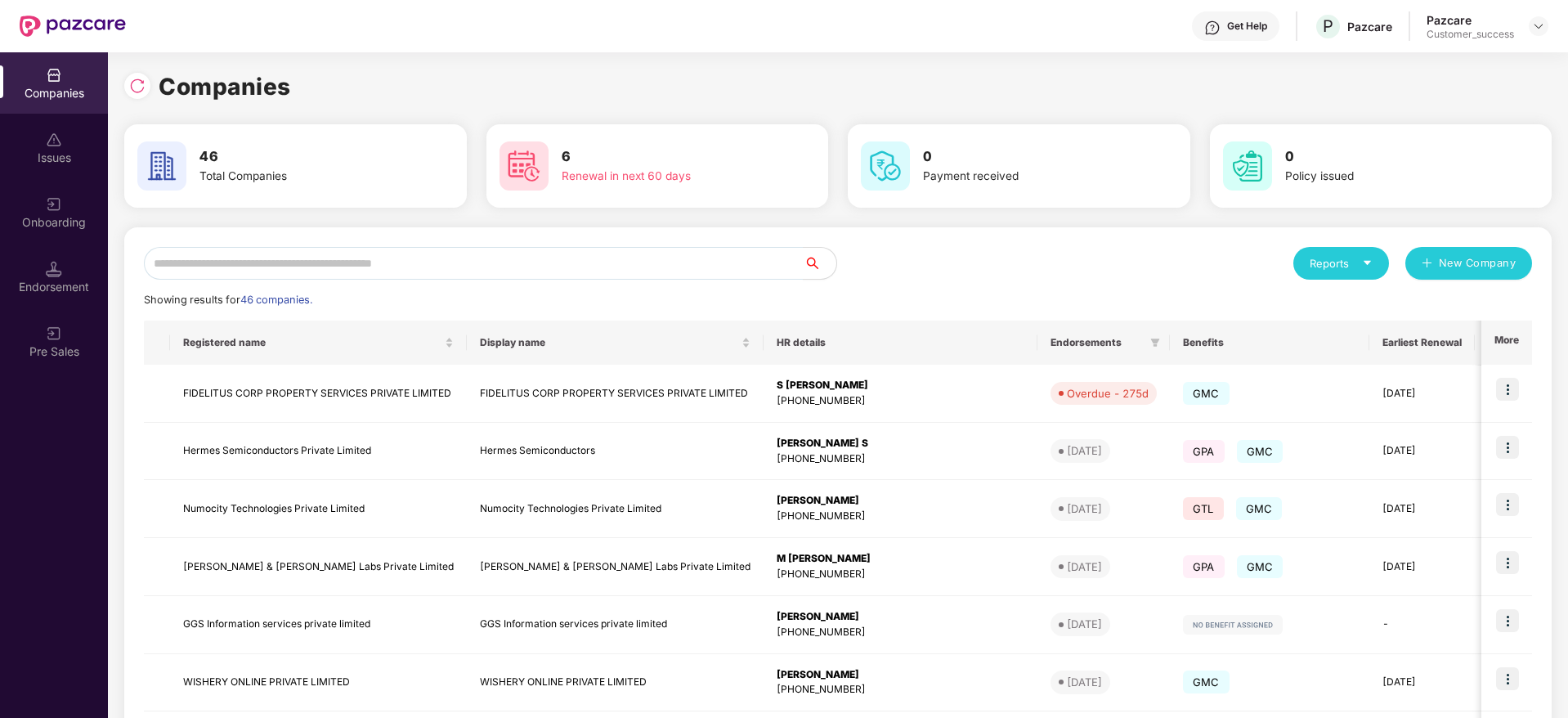
click at [70, 204] on div "Onboarding" at bounding box center [54, 212] width 108 height 61
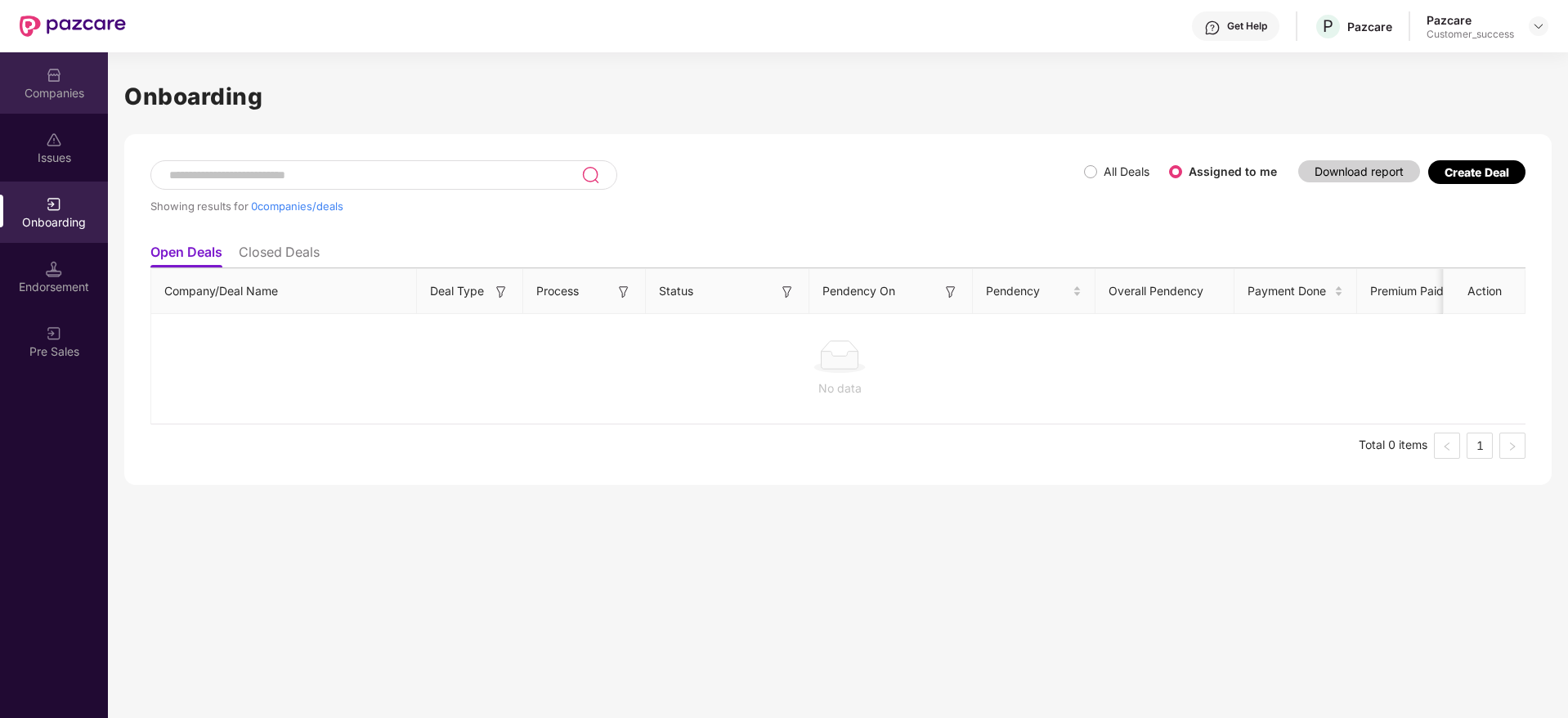
click at [54, 79] on img at bounding box center [54, 75] width 17 height 17
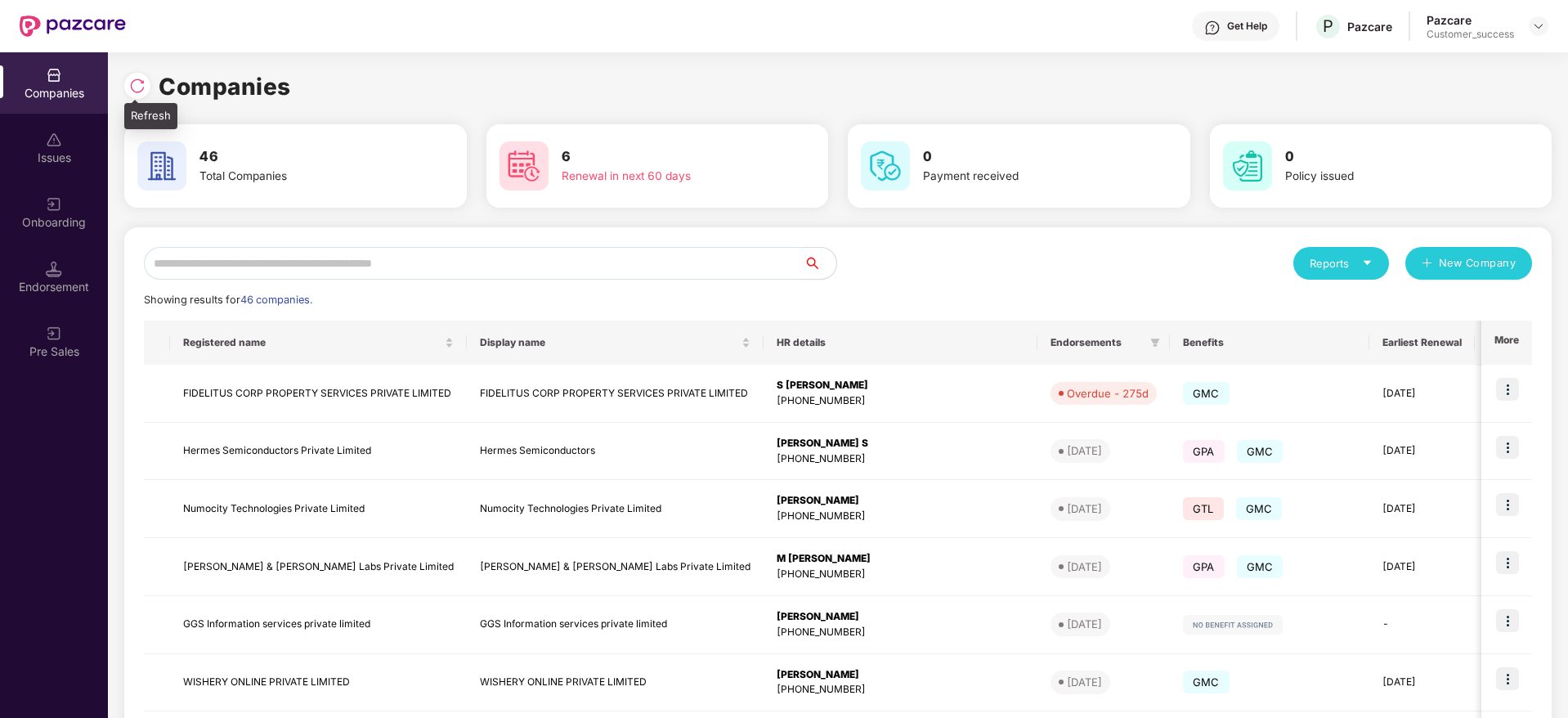
click at [139, 88] on img at bounding box center [137, 86] width 17 height 17
click at [140, 78] on img at bounding box center [137, 86] width 17 height 17
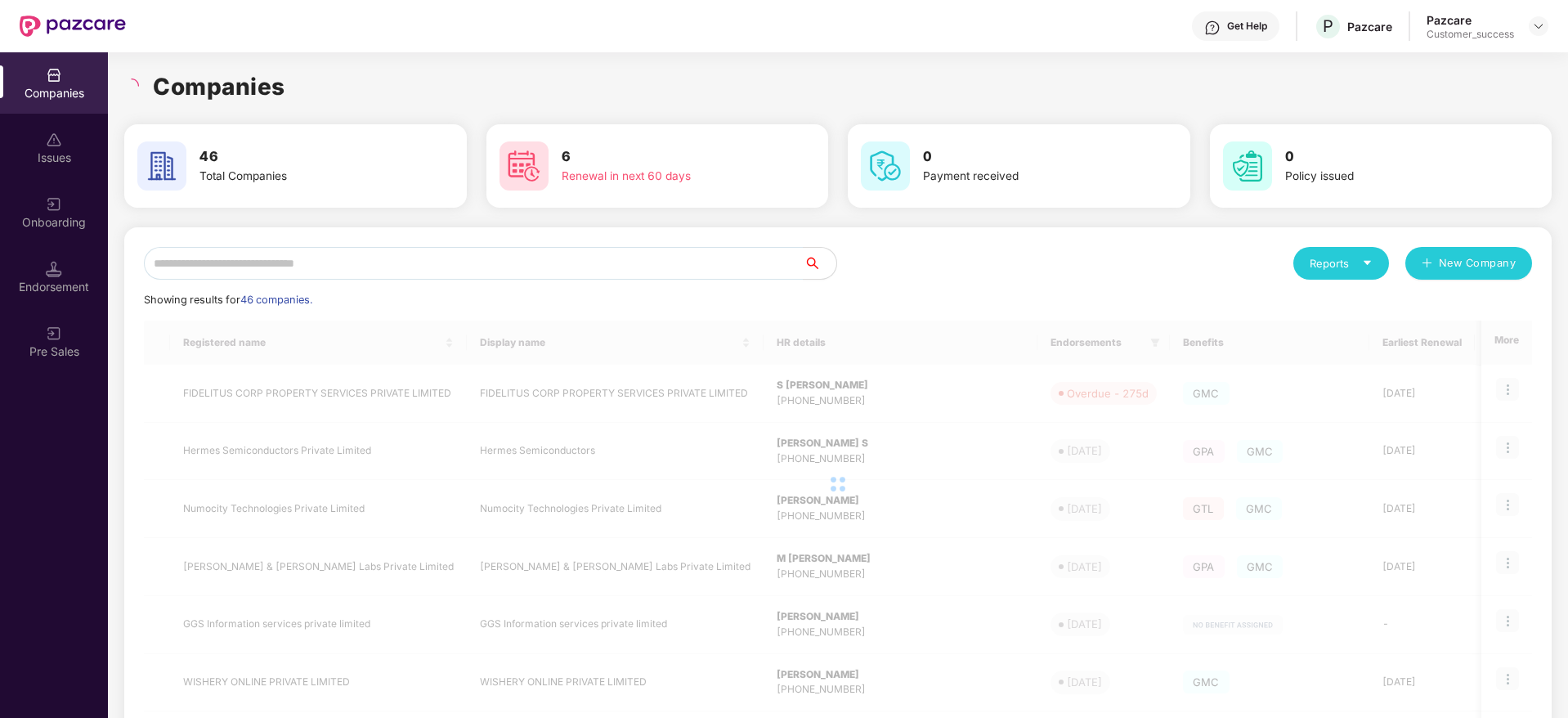
click at [310, 80] on div "Companies" at bounding box center [837, 87] width 1428 height 36
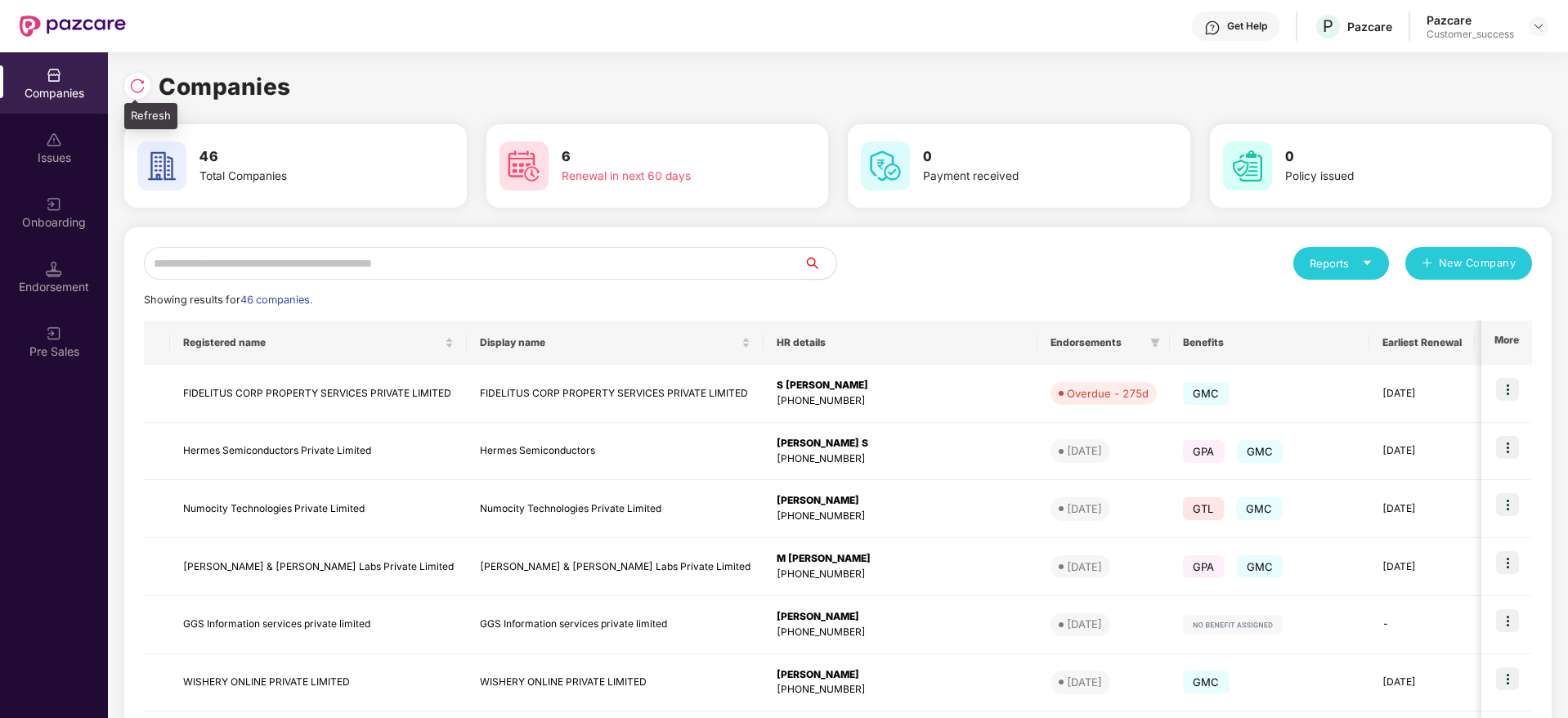
click at [139, 83] on img at bounding box center [137, 86] width 17 height 17
click at [126, 88] on div at bounding box center [137, 86] width 26 height 26
click at [70, 200] on div "Onboarding" at bounding box center [54, 212] width 108 height 61
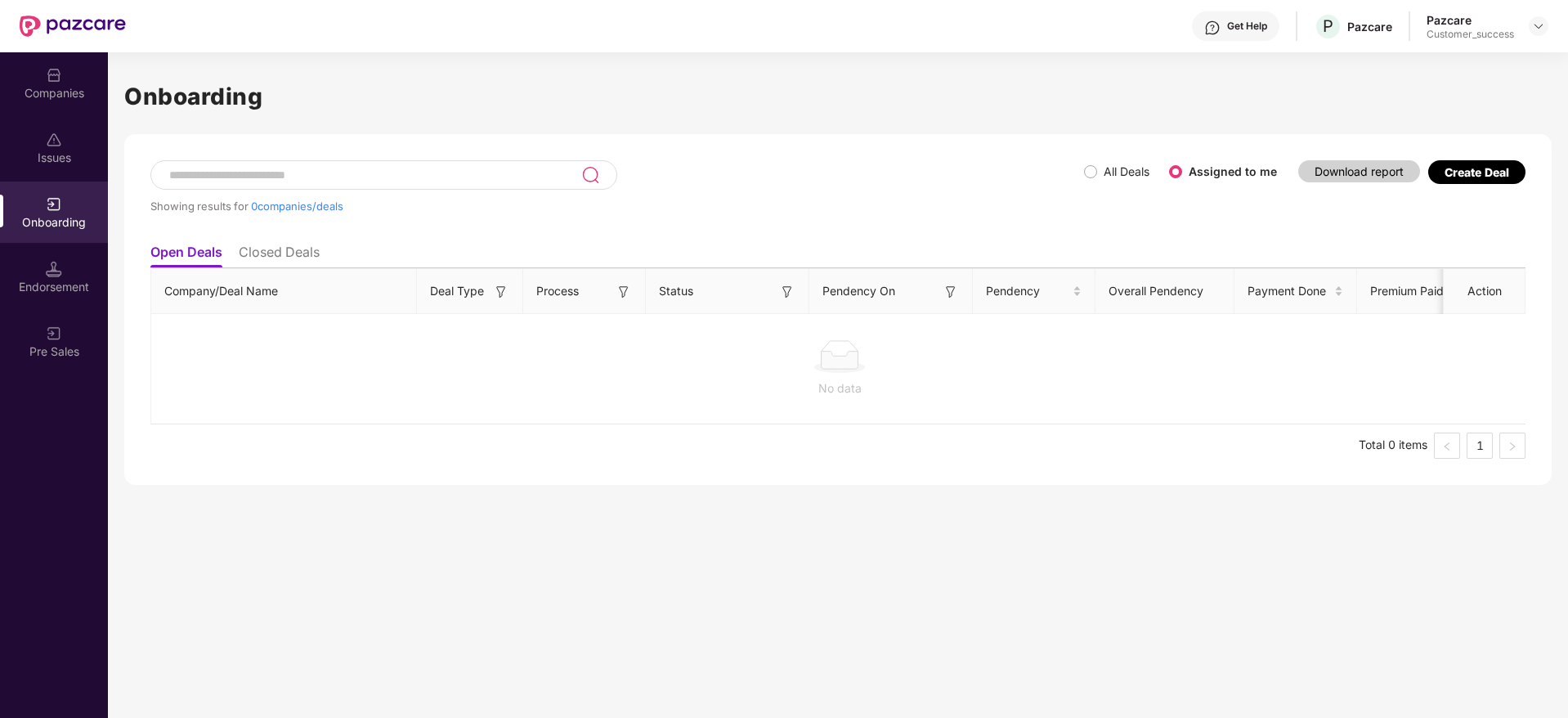
click at [62, 92] on div "Companies" at bounding box center [54, 93] width 108 height 17
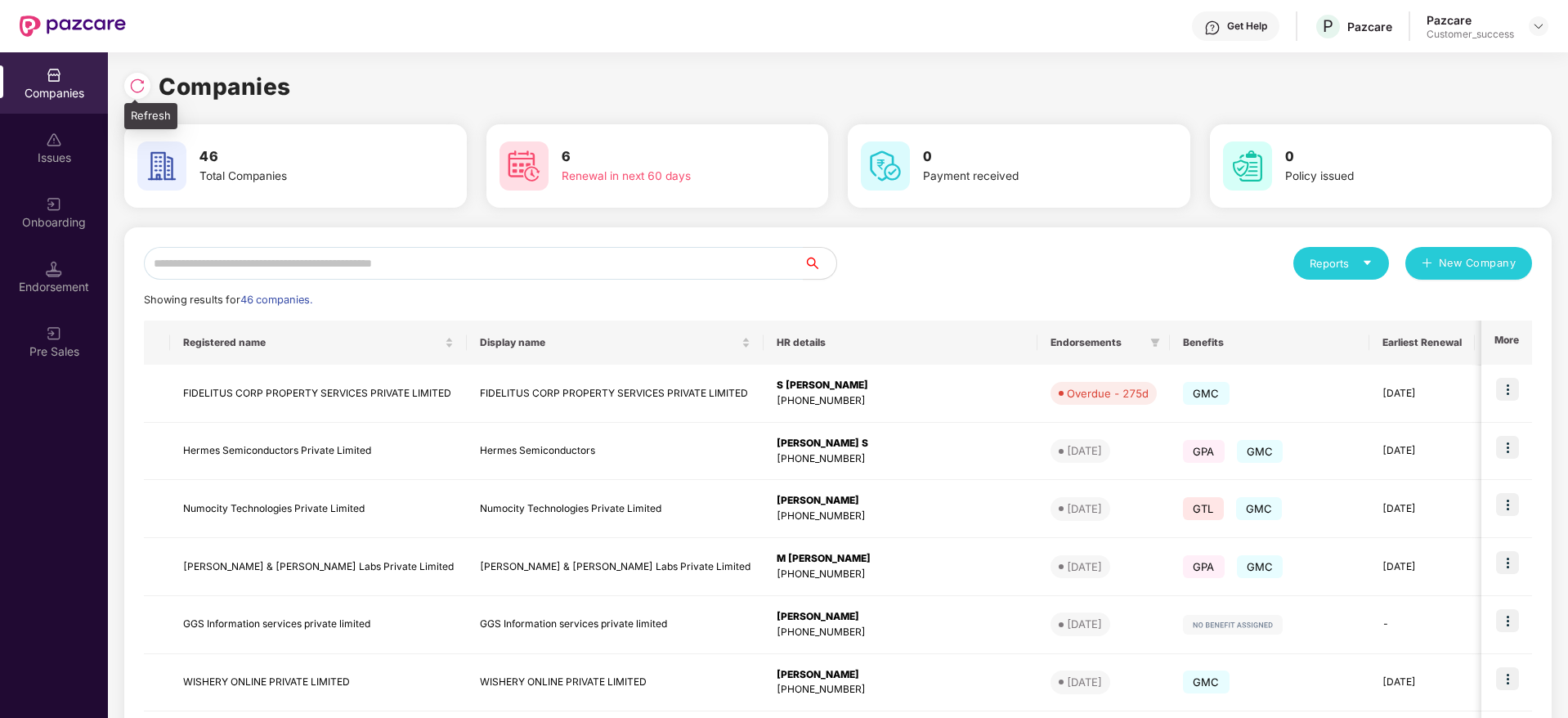
click at [139, 85] on img at bounding box center [137, 86] width 17 height 17
click at [140, 93] on img at bounding box center [137, 86] width 17 height 17
click at [59, 229] on div "Onboarding" at bounding box center [54, 222] width 108 height 17
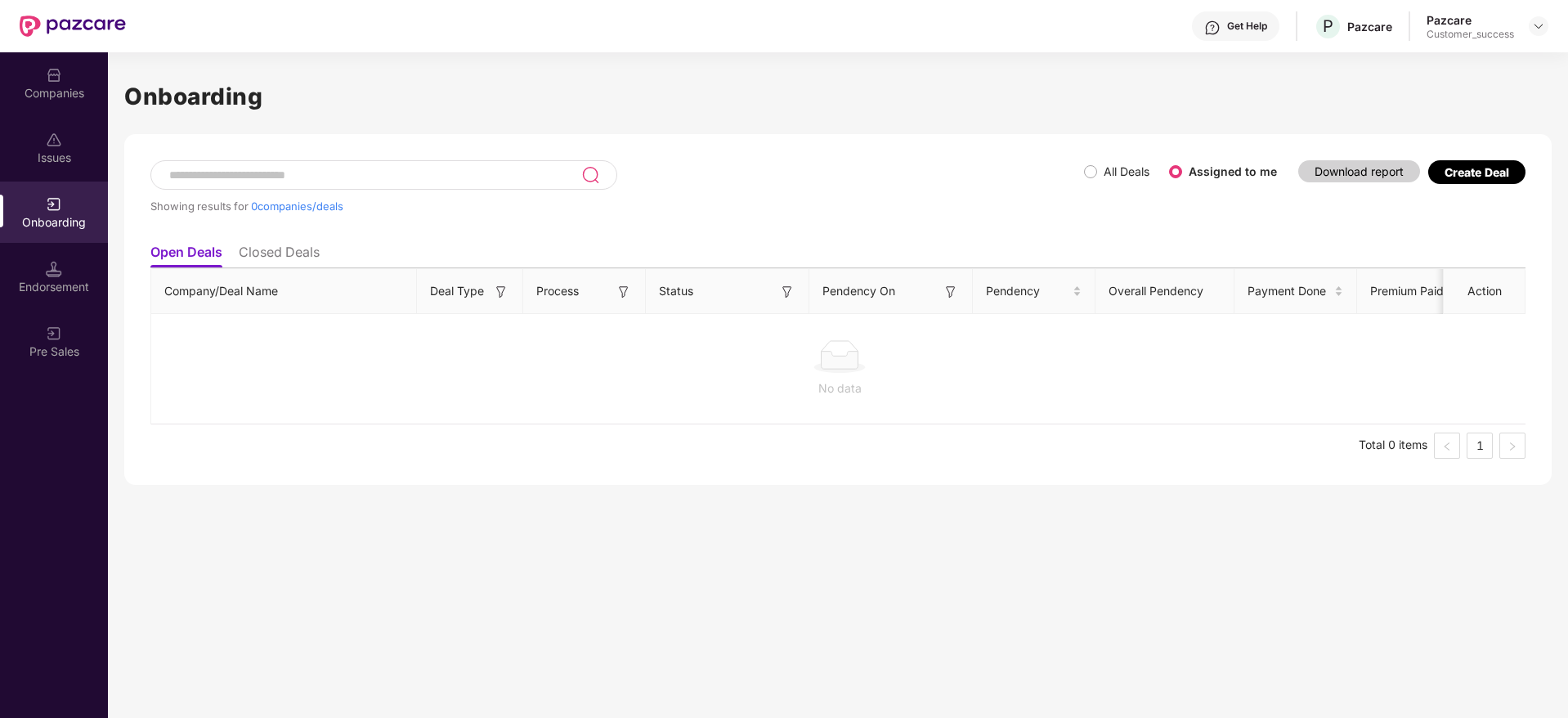
click at [51, 76] on img at bounding box center [54, 75] width 17 height 17
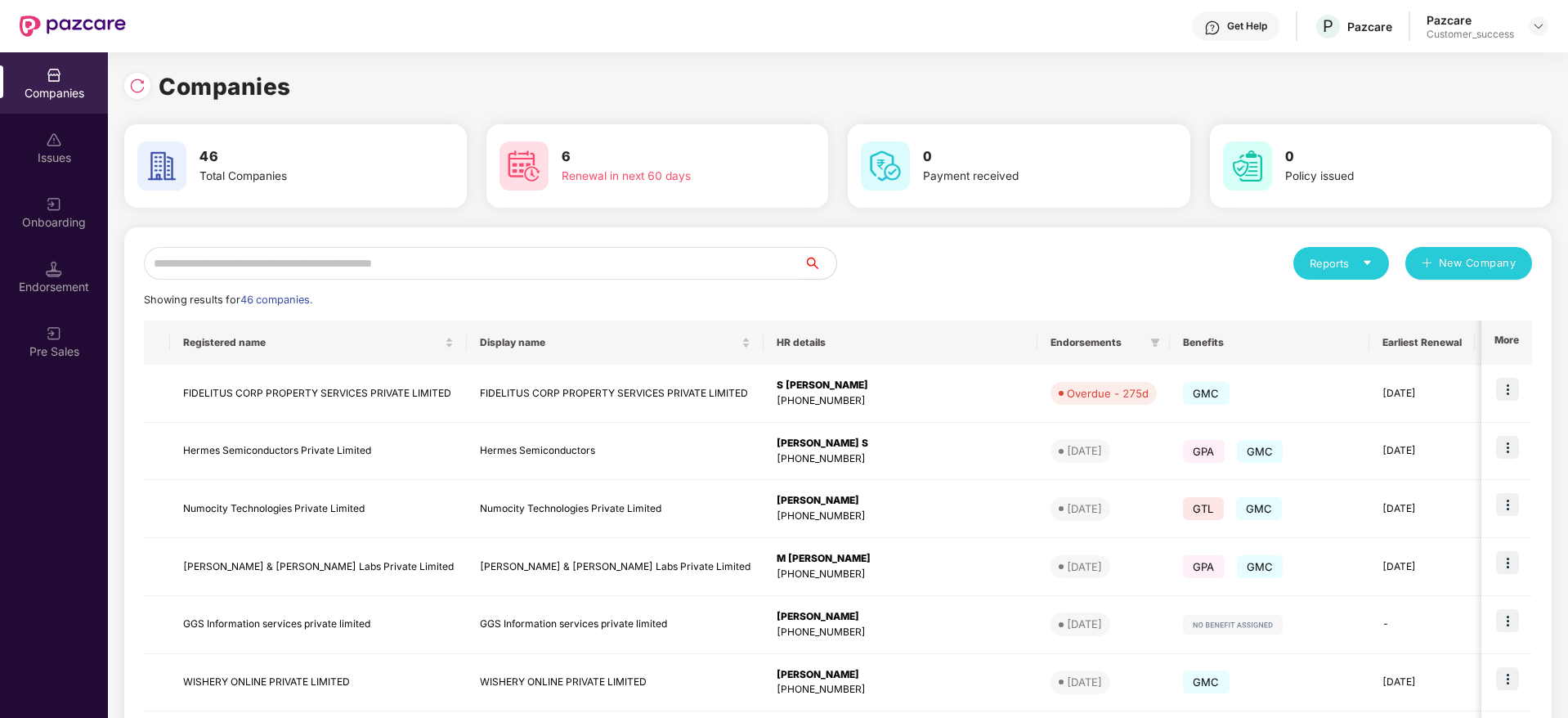
click at [115, 86] on div "Companies 46 Total Companies 6 Renewal in next 60 days 0 Payment received 0 Pol…" at bounding box center [838, 385] width 1460 height 666
click at [141, 83] on img at bounding box center [137, 86] width 17 height 17
click at [148, 93] on div at bounding box center [137, 86] width 26 height 26
